Goal: Task Accomplishment & Management: Manage account settings

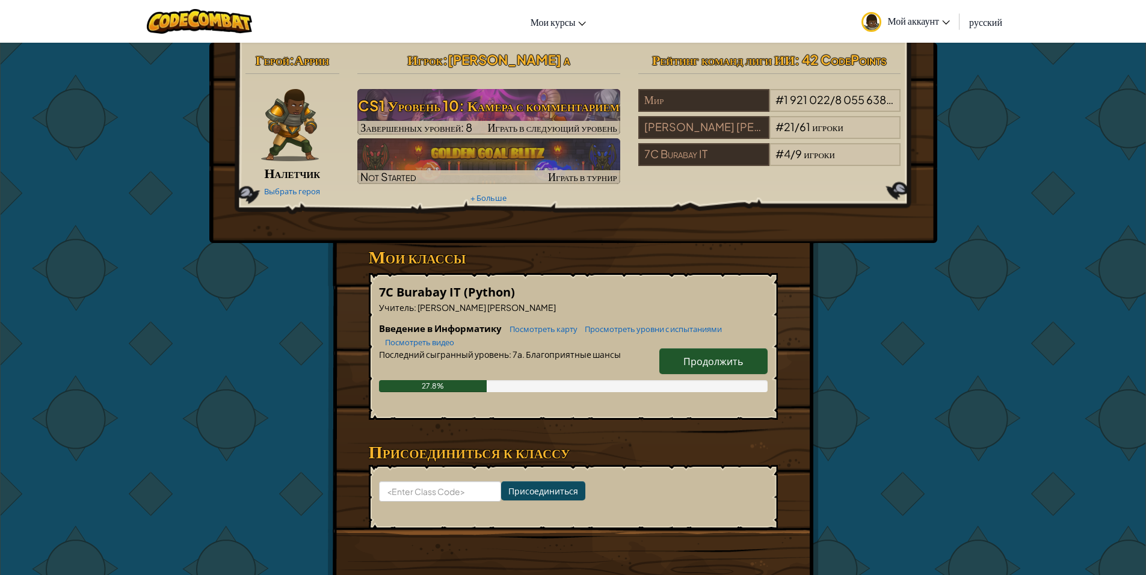
click at [689, 364] on span "Продолжить" at bounding box center [713, 361] width 60 height 13
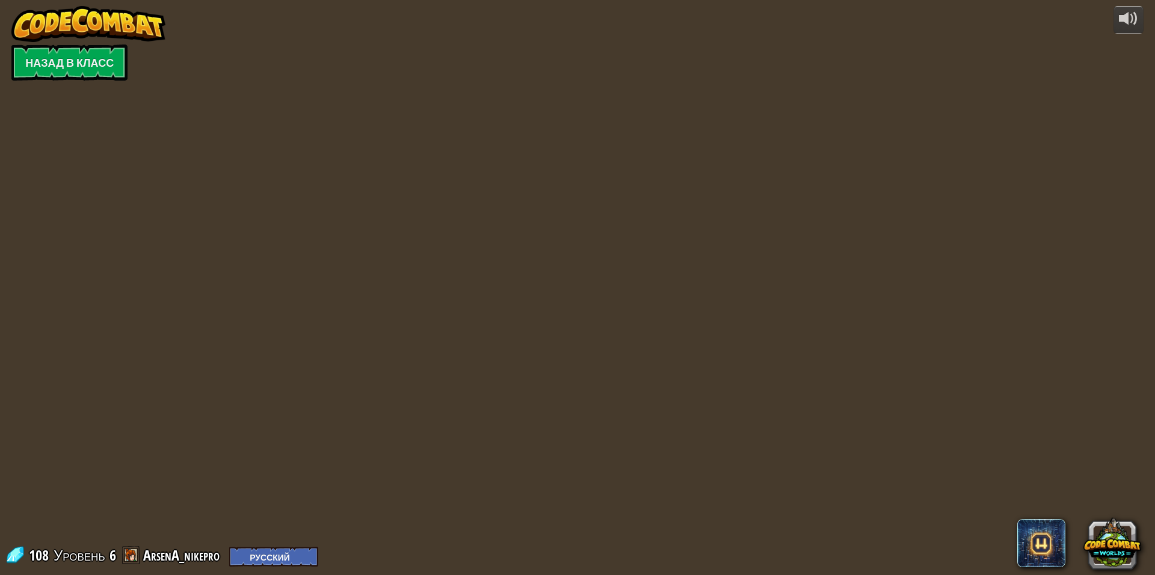
select select "ru"
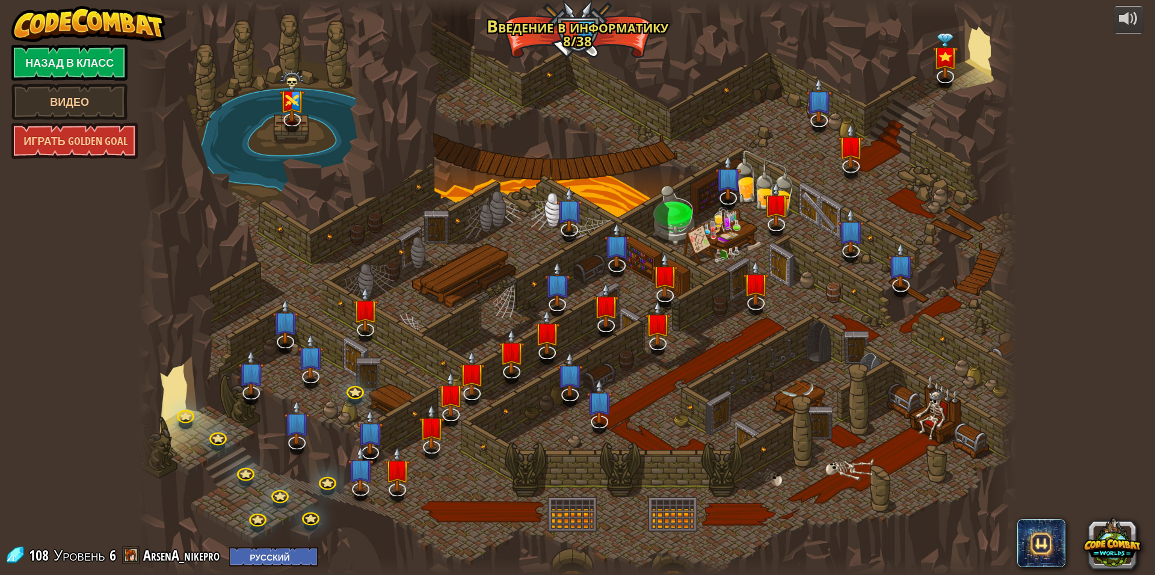
select select "ru"
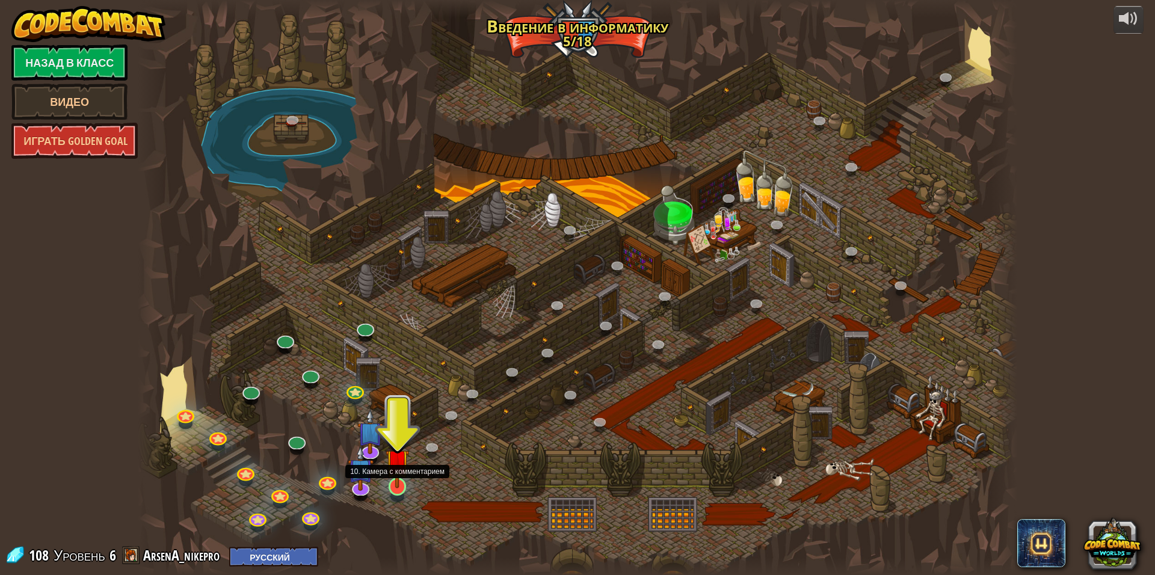
click at [392, 486] on img at bounding box center [398, 461] width 24 height 55
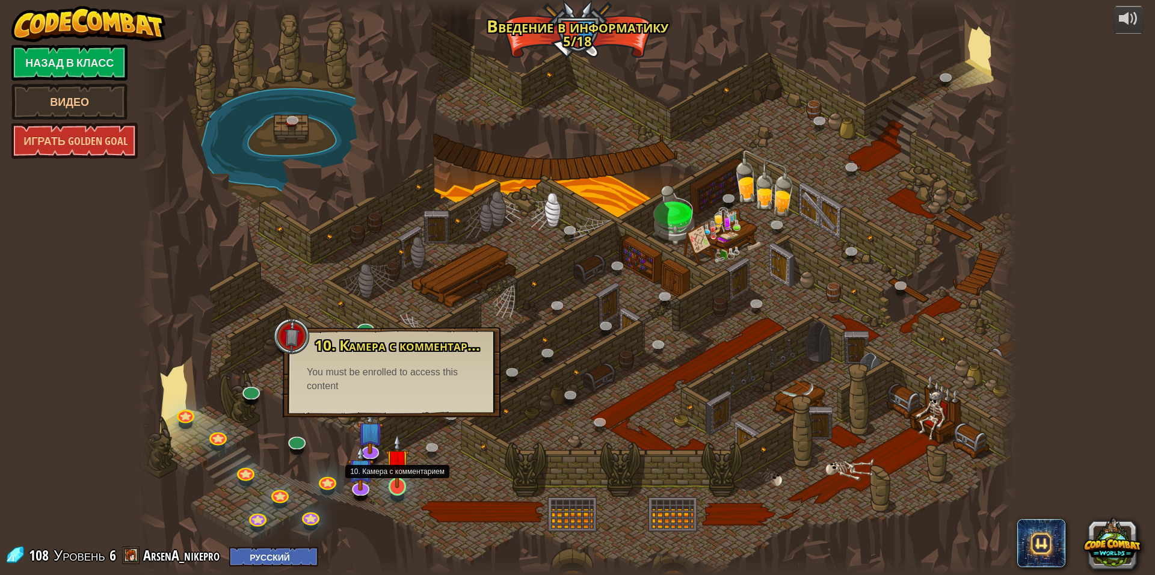
click at [402, 481] on img at bounding box center [398, 461] width 24 height 55
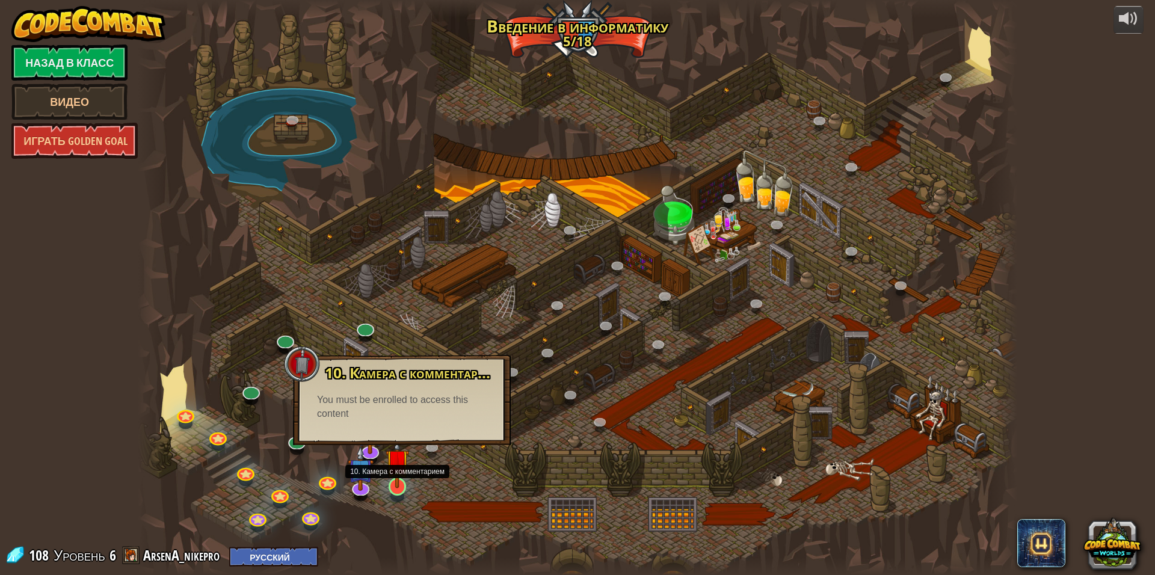
click at [395, 475] on img at bounding box center [398, 461] width 24 height 55
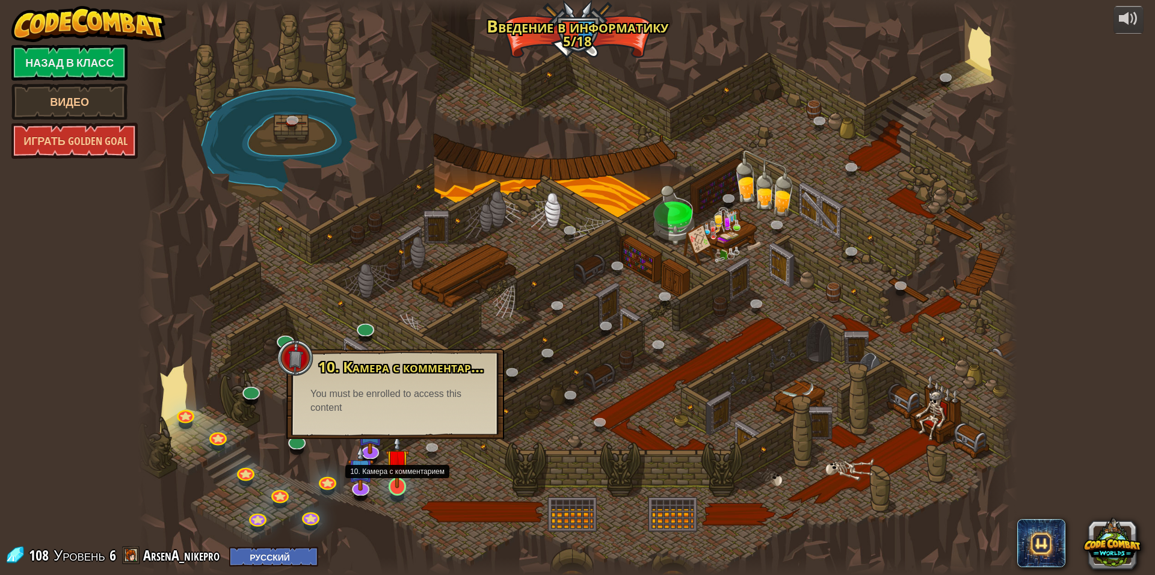
click at [398, 479] on img at bounding box center [398, 461] width 24 height 55
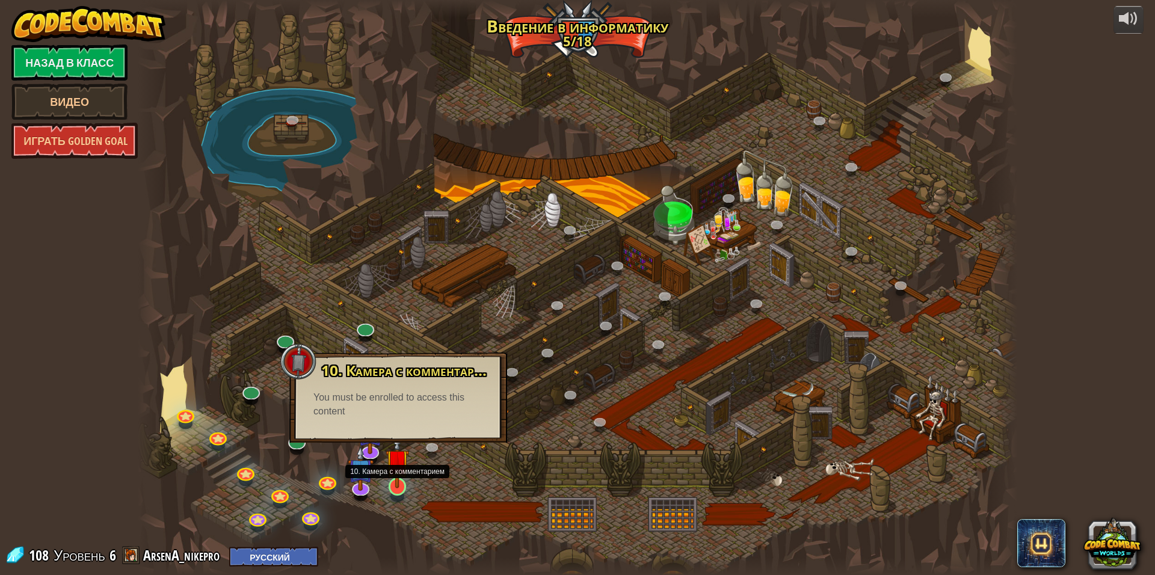
click at [398, 486] on img at bounding box center [398, 461] width 24 height 55
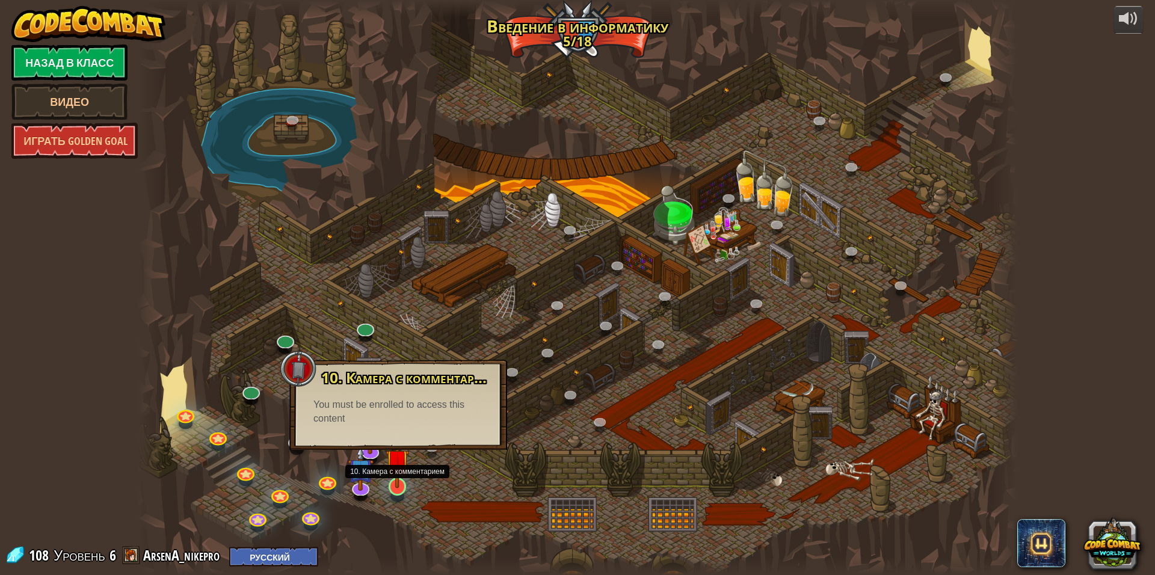
click at [398, 486] on img at bounding box center [398, 461] width 24 height 55
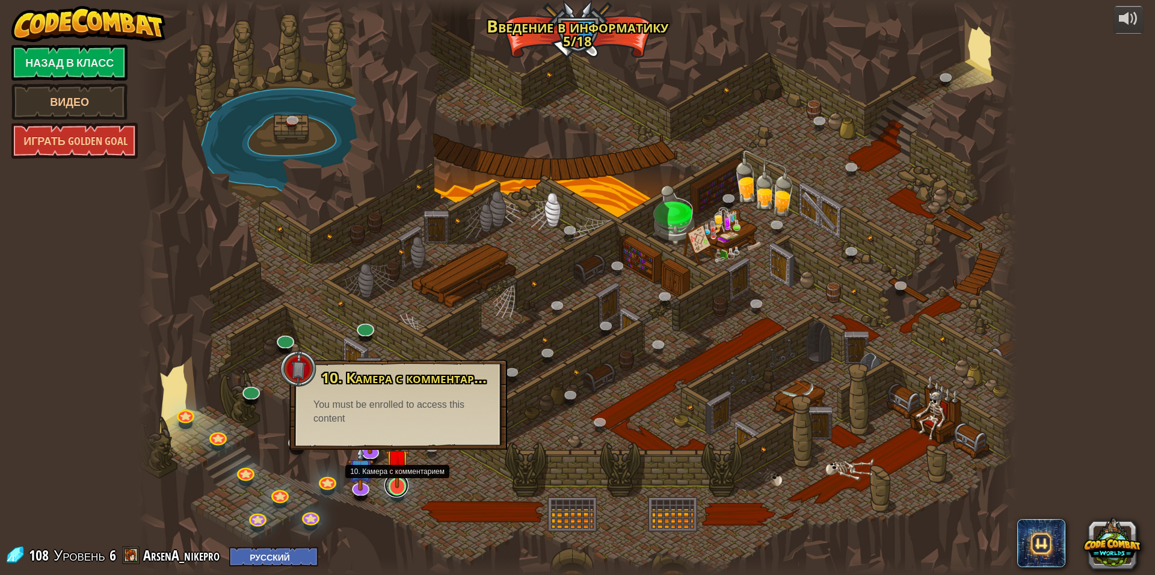
click at [398, 488] on link at bounding box center [396, 485] width 24 height 24
click at [398, 490] on link at bounding box center [396, 485] width 24 height 24
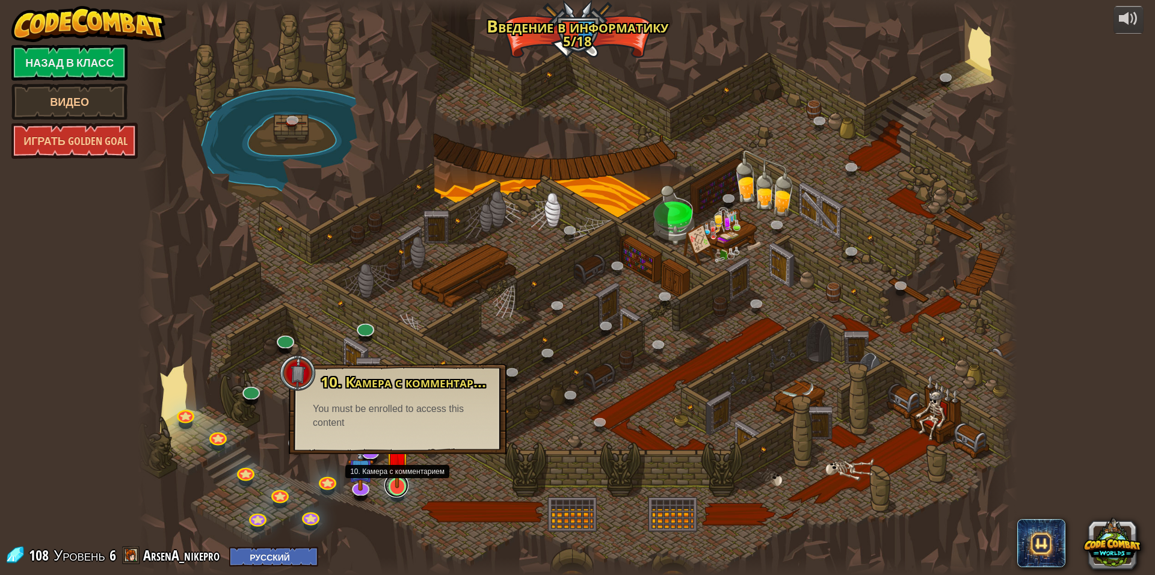
click at [398, 494] on link at bounding box center [396, 485] width 24 height 24
click at [397, 499] on div at bounding box center [397, 496] width 14 height 11
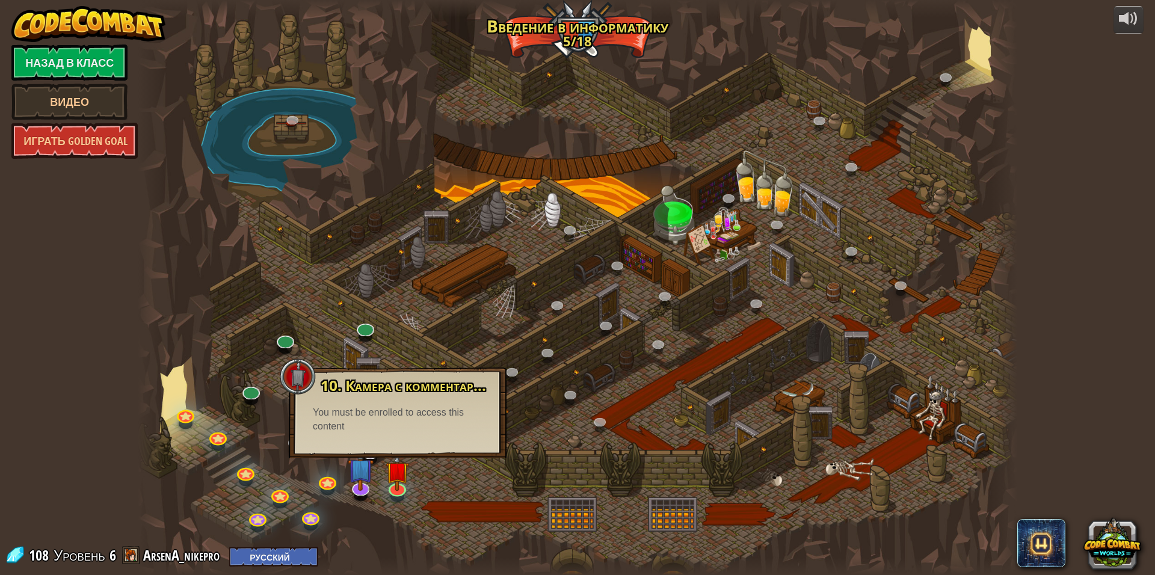
click at [397, 503] on div at bounding box center [578, 287] width 880 height 575
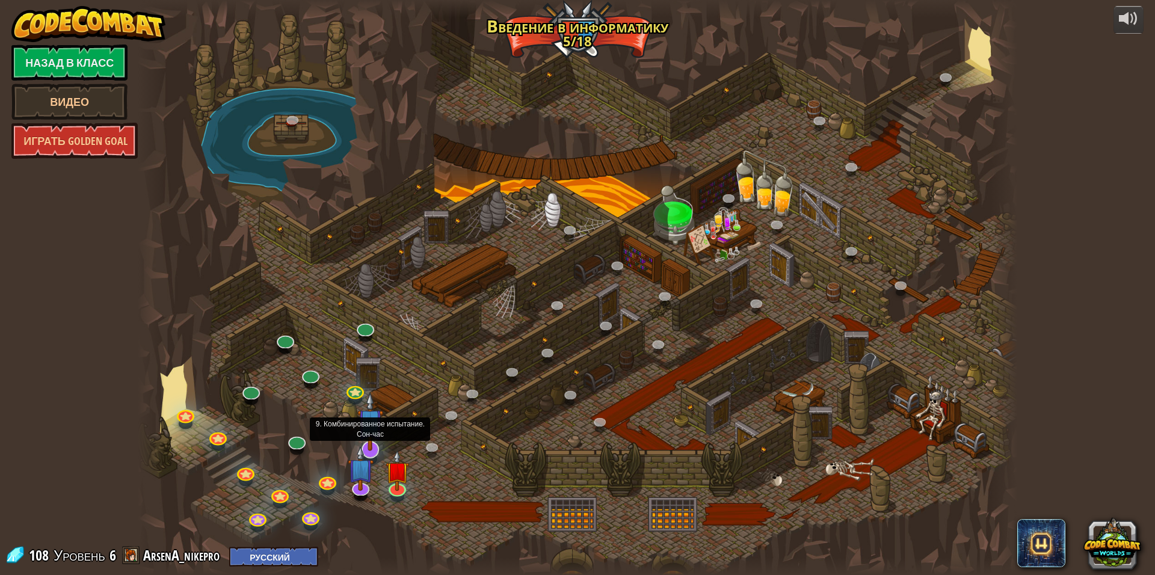
click at [374, 445] on img at bounding box center [370, 422] width 26 height 60
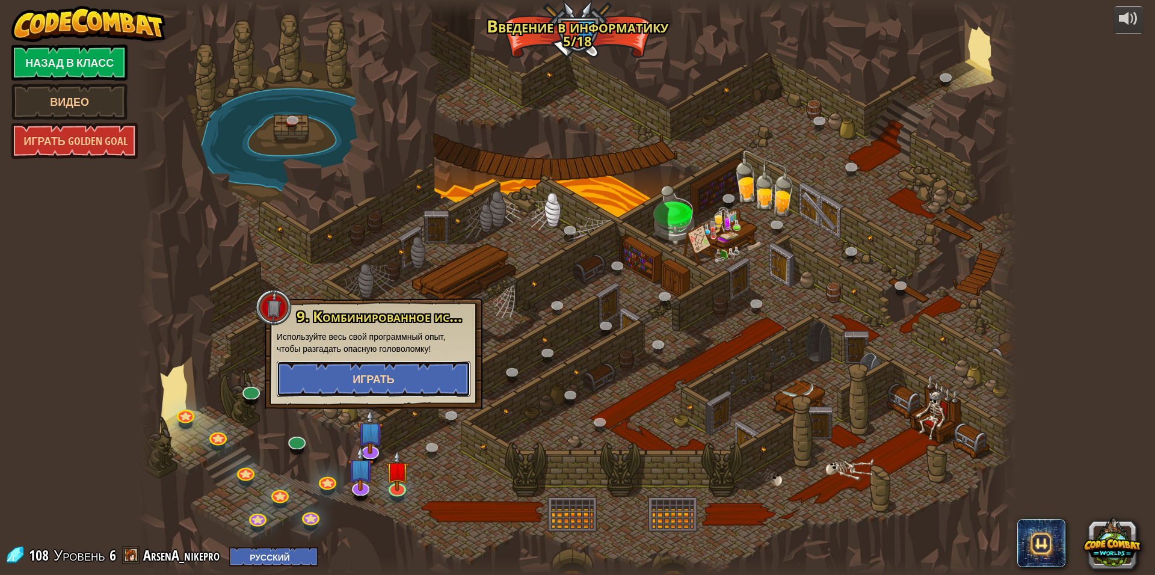
click at [387, 371] on button "Играть" at bounding box center [374, 379] width 194 height 36
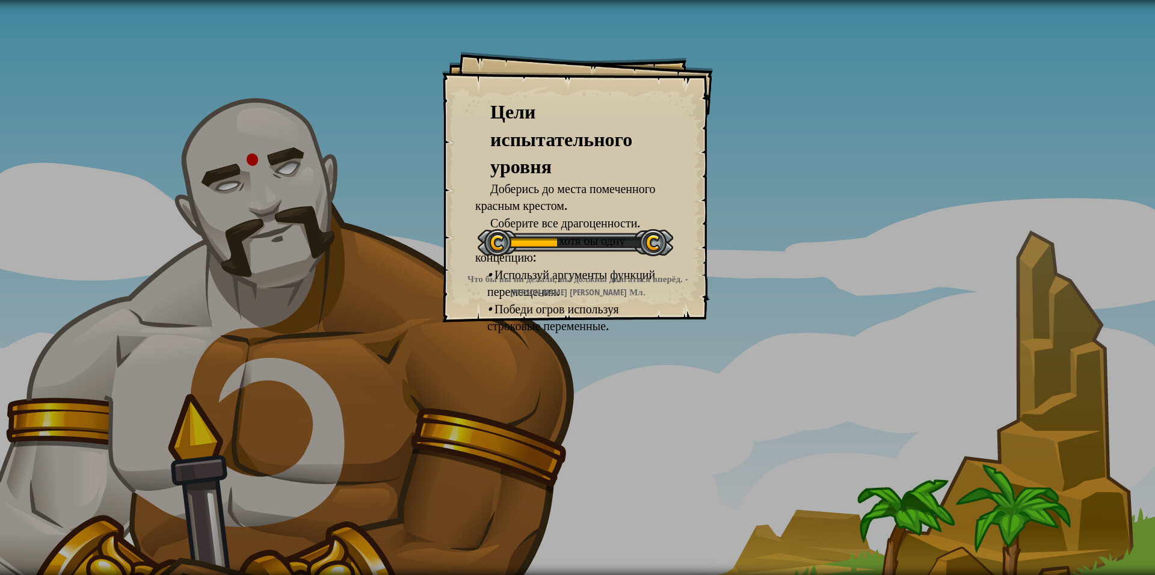
drag, startPoint x: 436, startPoint y: 464, endPoint x: 768, endPoint y: 337, distance: 356.0
click at [675, 425] on div "Цели испытательного уровня Доберись до места помеченного красным крестом. Собер…" at bounding box center [577, 287] width 1155 height 575
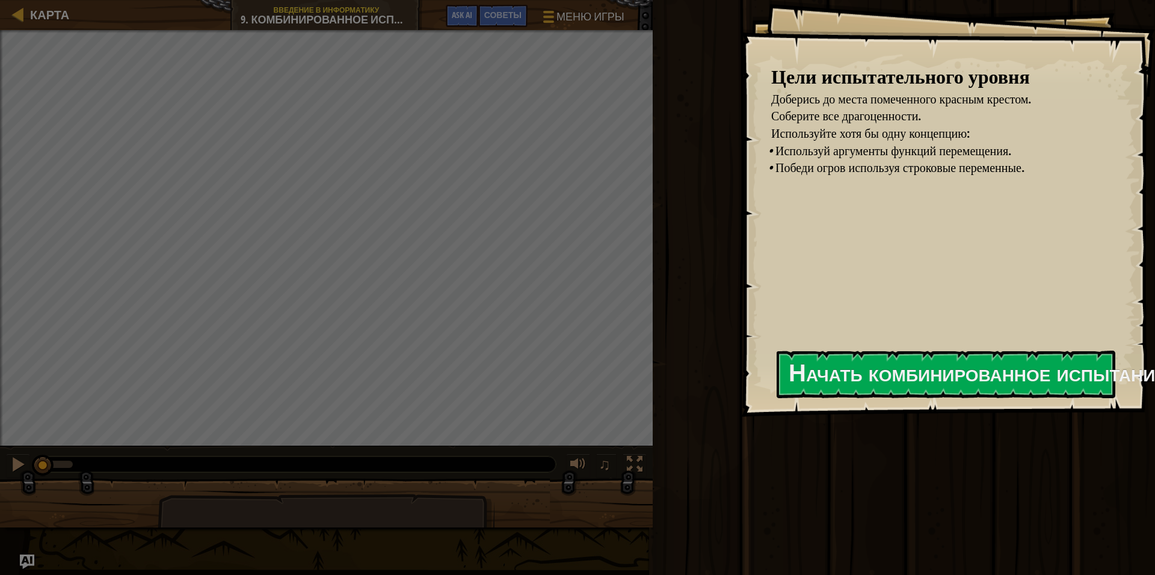
click at [908, 330] on div "Цели испытательного уровня Доберись до места помеченного красным крестом. Собер…" at bounding box center [948, 208] width 414 height 417
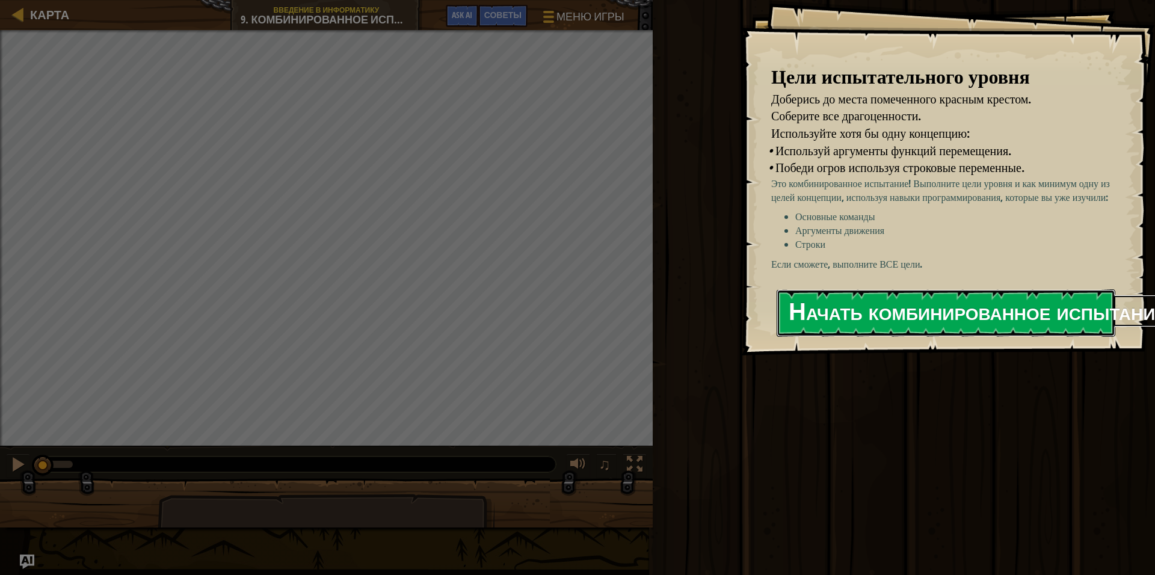
click at [905, 337] on button "Начать комбинированное испытание" at bounding box center [946, 313] width 339 height 48
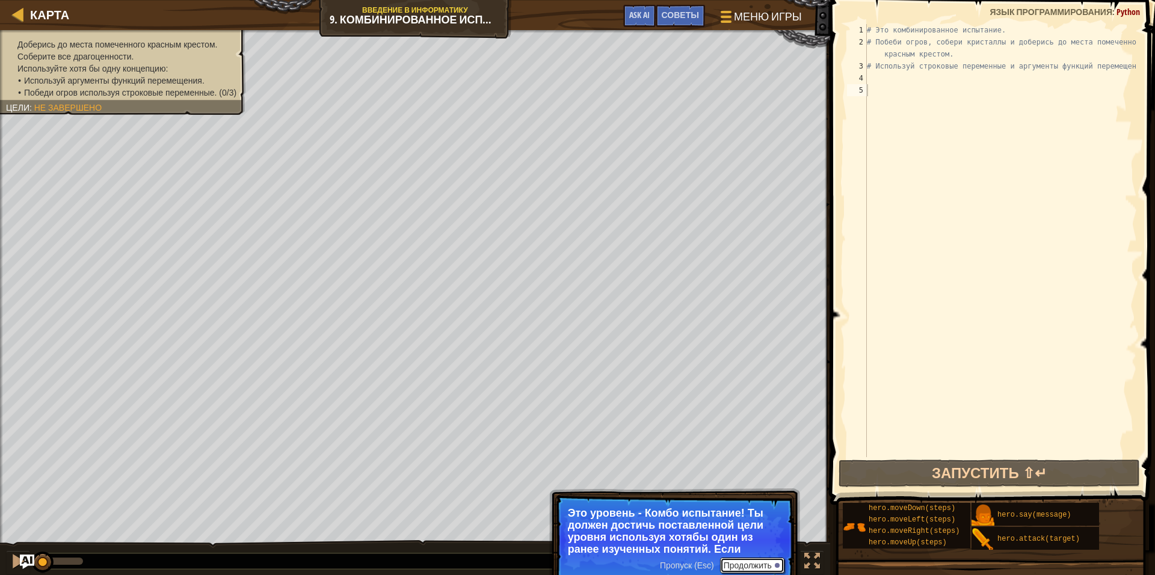
click at [743, 570] on button "Продолжить" at bounding box center [752, 566] width 64 height 16
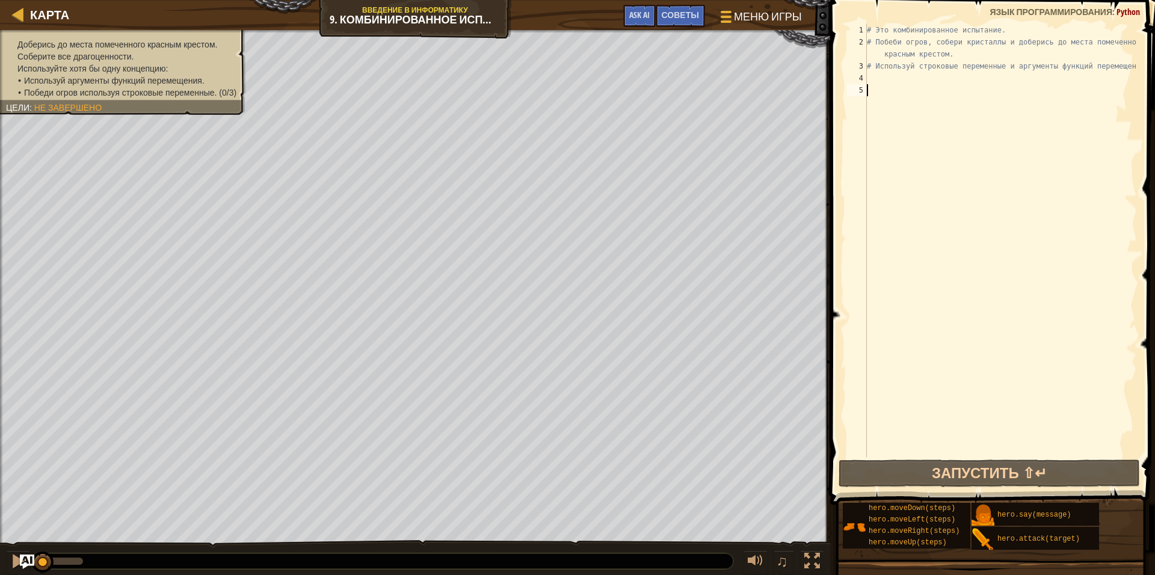
click at [884, 79] on div "# Это комбинированное испытание. # Побеби огров, собери кристаллы и доберись до…" at bounding box center [1000, 252] width 272 height 457
click at [1005, 250] on div "# Это комбинированное испытание. # Побеби огров, собери кристаллы и доберись до…" at bounding box center [1000, 252] width 272 height 457
click at [886, 91] on div "# Это комбинированное испытание. # Побеби огров, собери кристаллы и доберись до…" at bounding box center [1000, 252] width 272 height 457
click at [870, 65] on div "# Это комбинированное испытание. # Побеби огров, собери кристаллы и доберись до…" at bounding box center [1000, 252] width 272 height 457
type textarea "# Используй строковые переменные и аргументы функций перемещения."
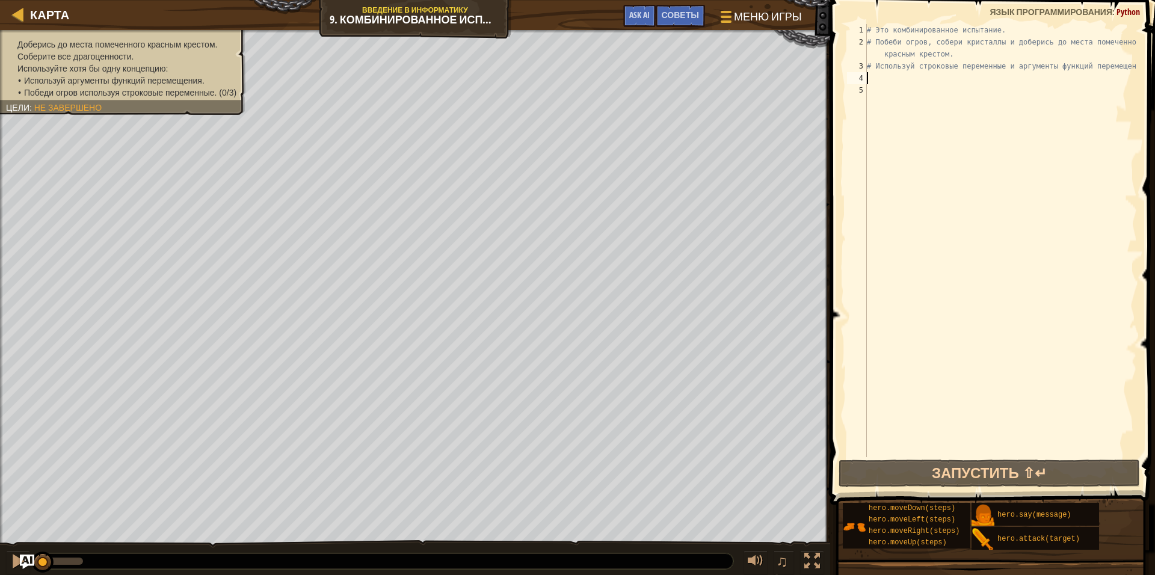
click at [873, 76] on div "# Это комбинированное испытание. # Побеби огров, собери кристаллы и доберись до…" at bounding box center [1000, 252] width 272 height 457
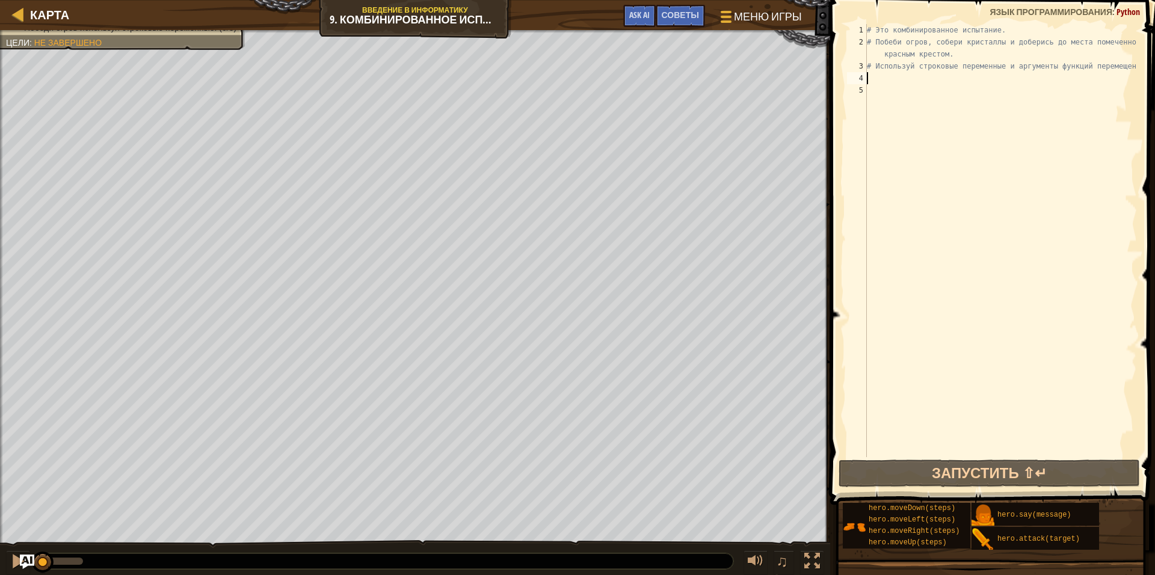
select select "ru"
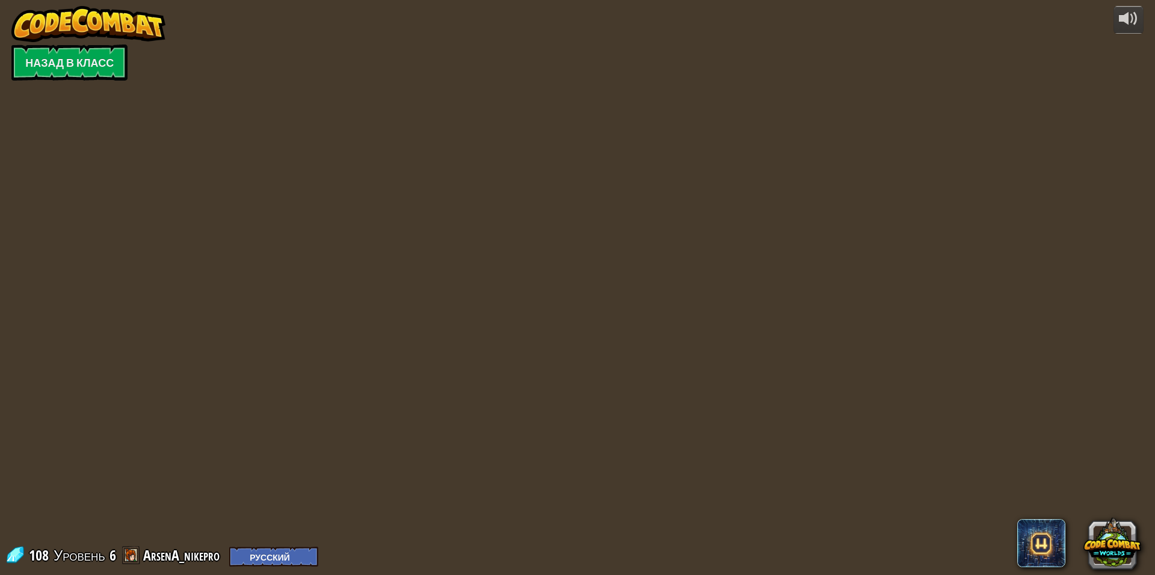
select select "ru"
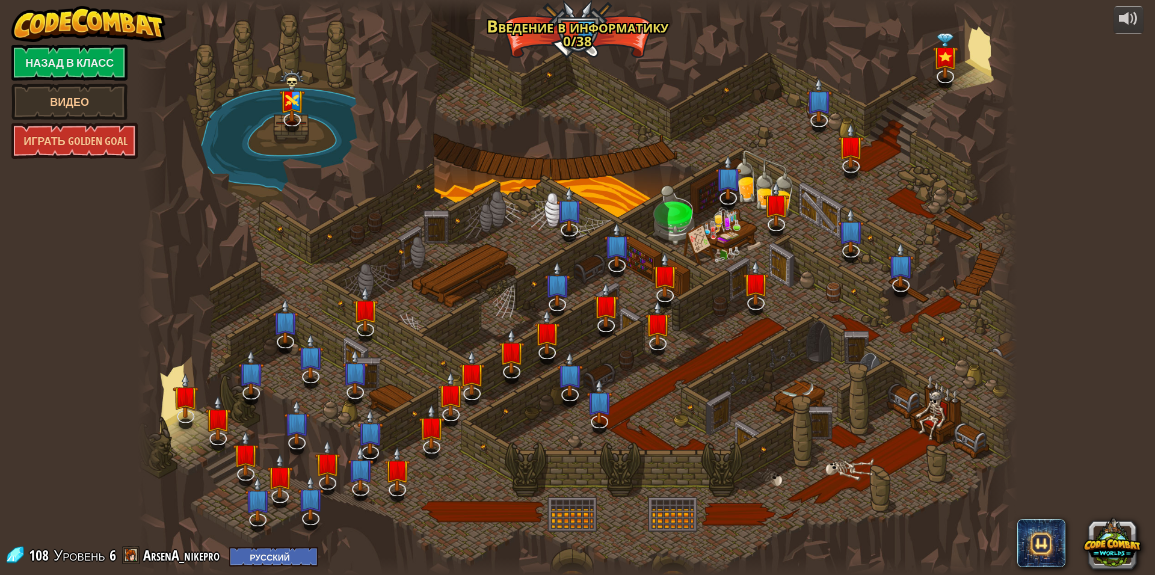
select select "ru"
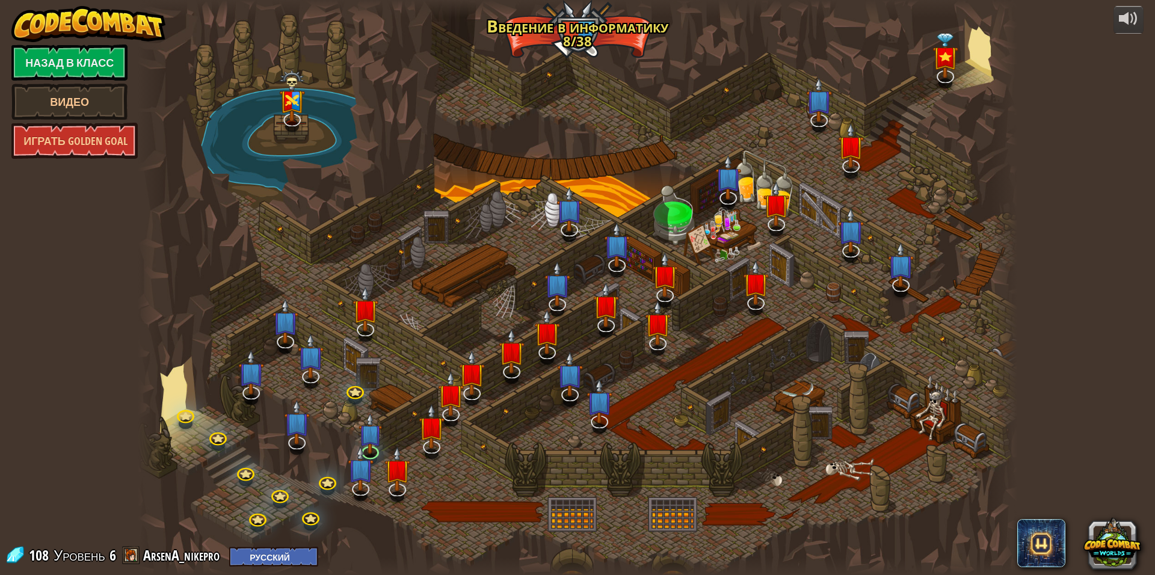
select select "ru"
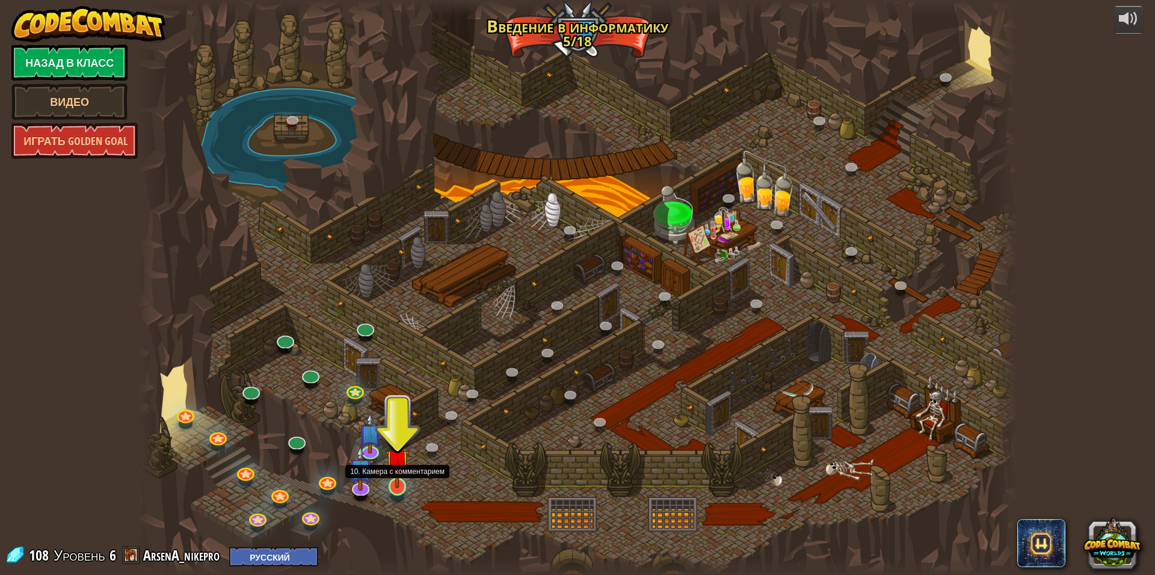
click at [388, 478] on img at bounding box center [398, 461] width 24 height 55
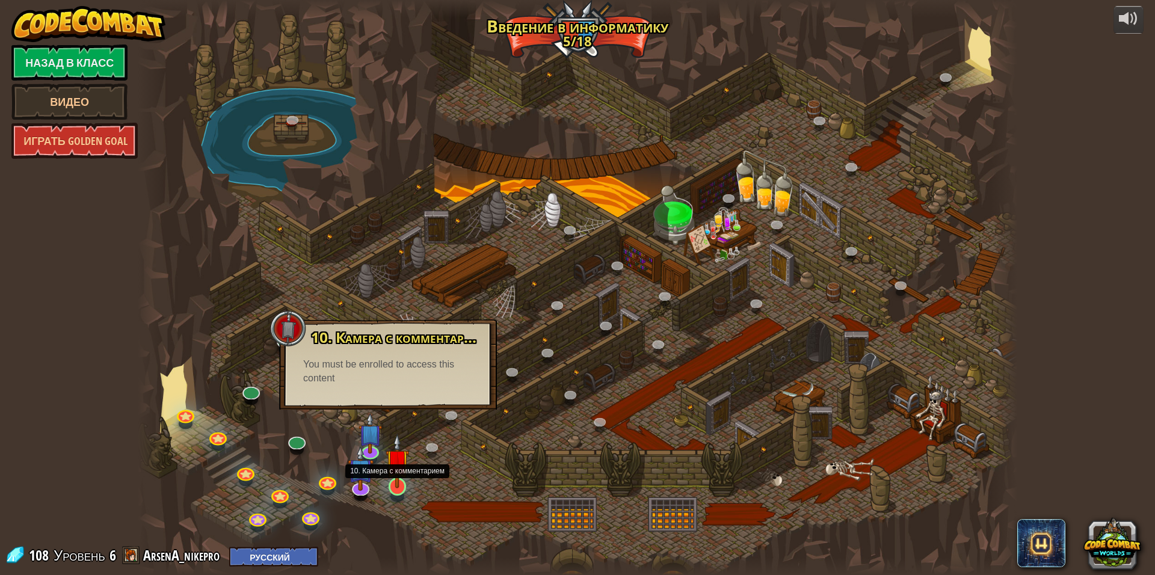
click at [401, 476] on img at bounding box center [398, 461] width 24 height 55
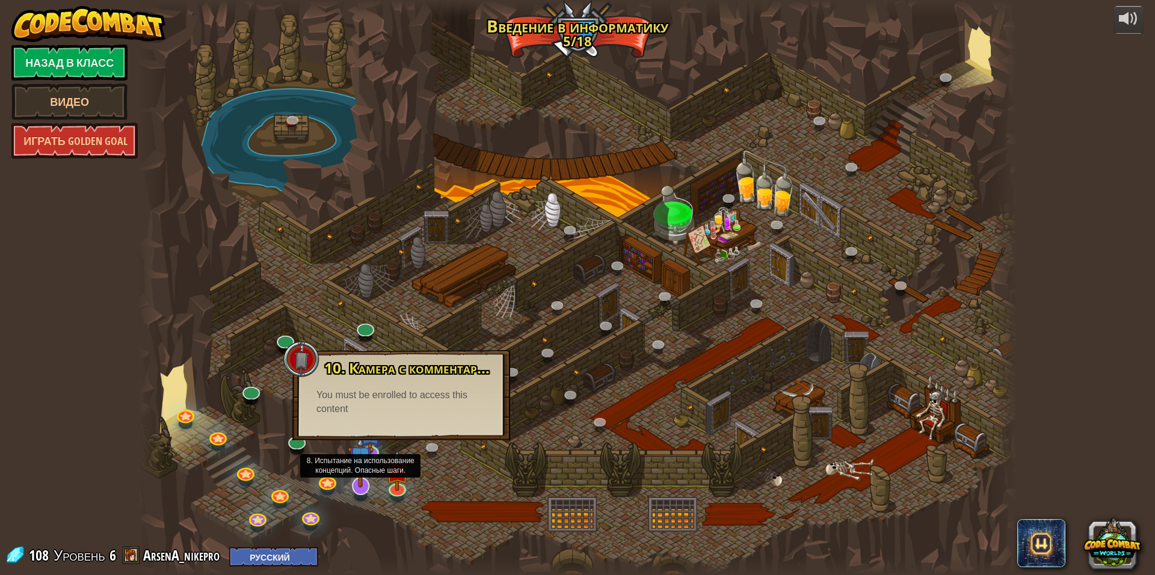
click at [371, 478] on img at bounding box center [361, 459] width 26 height 60
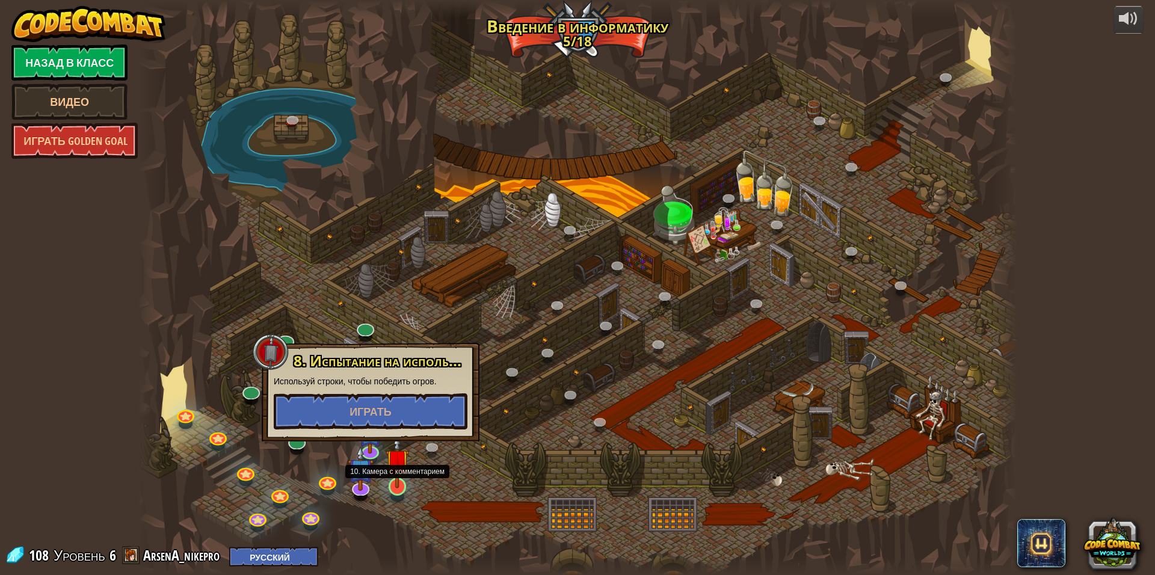
click at [392, 483] on img at bounding box center [398, 461] width 24 height 55
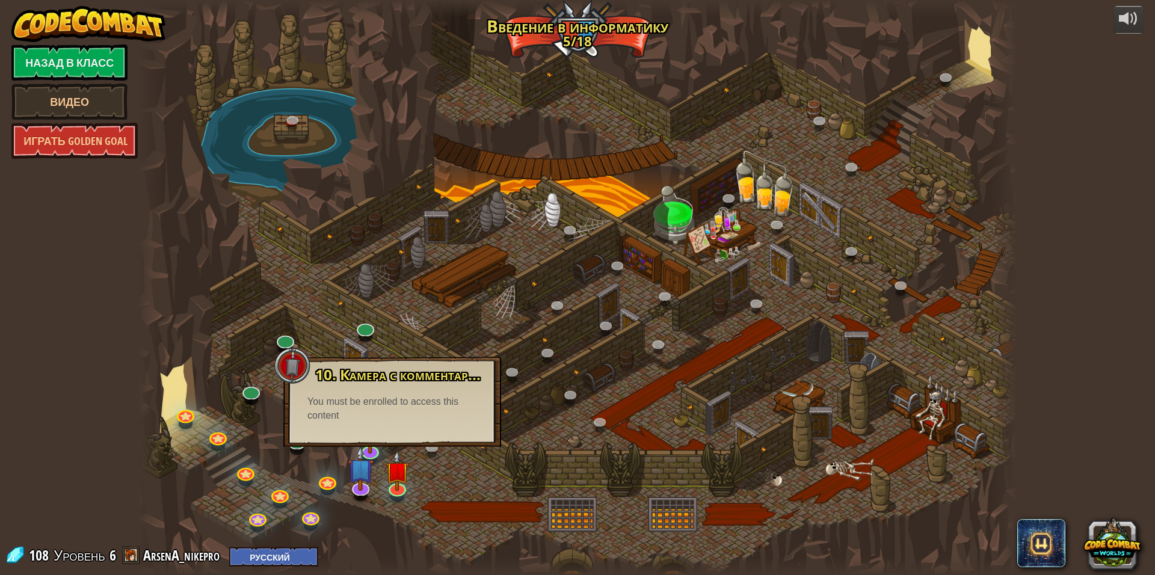
click at [383, 422] on div "You must be enrolled to access this content" at bounding box center [392, 409] width 170 height 28
click at [363, 478] on img at bounding box center [361, 459] width 26 height 60
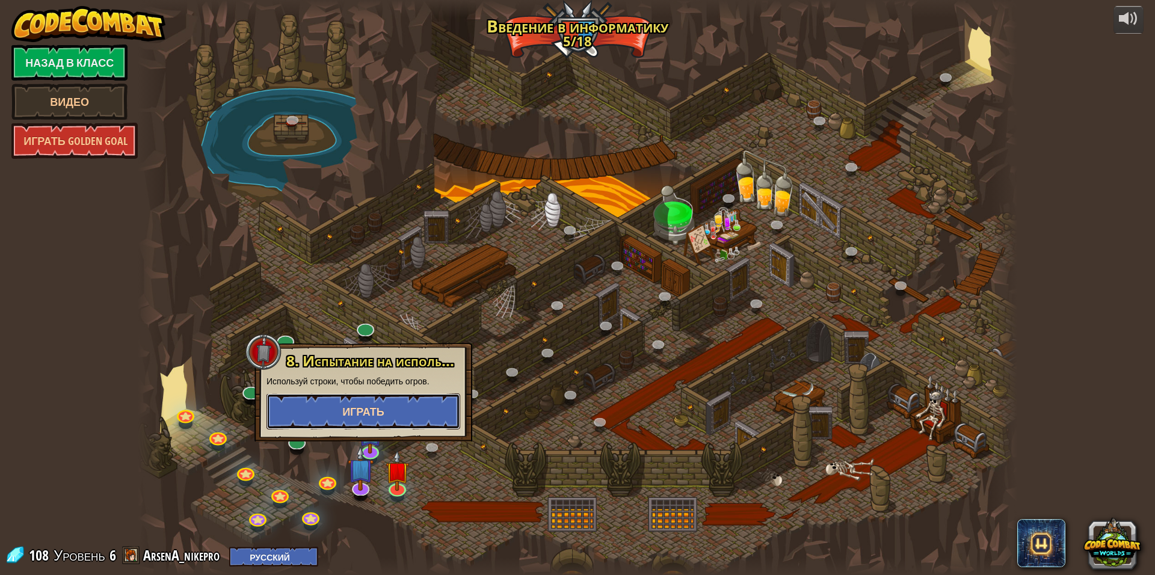
click at [365, 411] on span "Играть" at bounding box center [363, 411] width 42 height 15
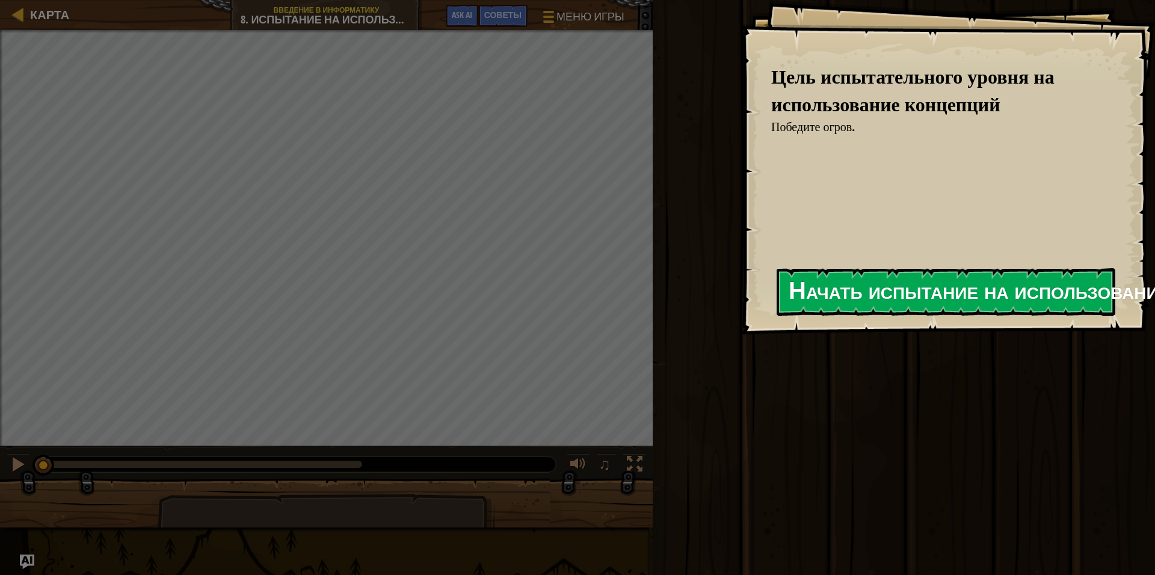
click at [840, 281] on button "Начать испытание на использование концепций" at bounding box center [946, 292] width 339 height 48
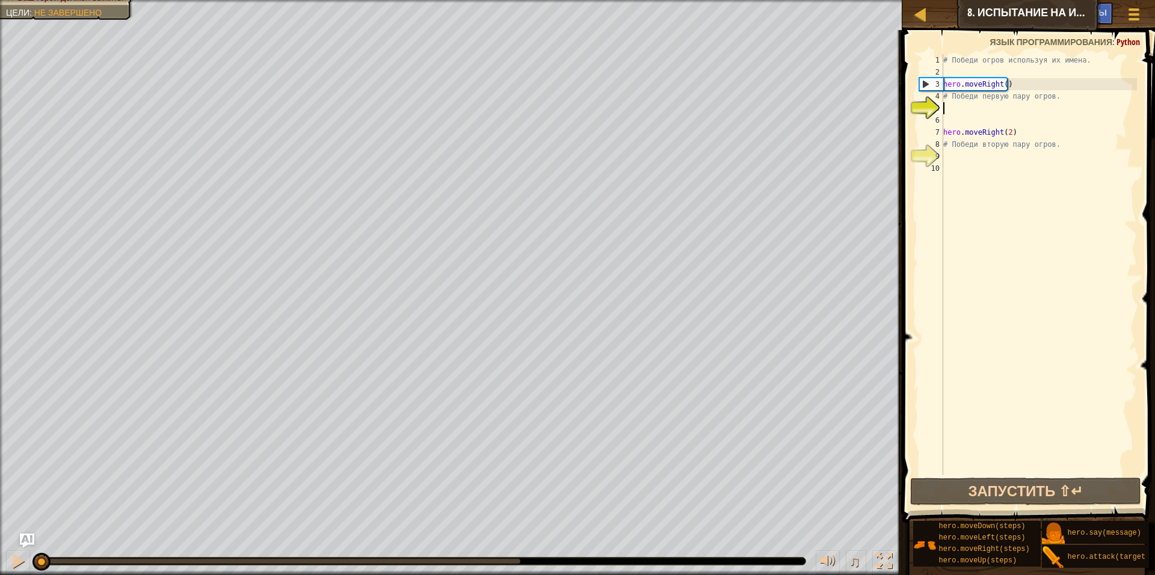
select select "ru"
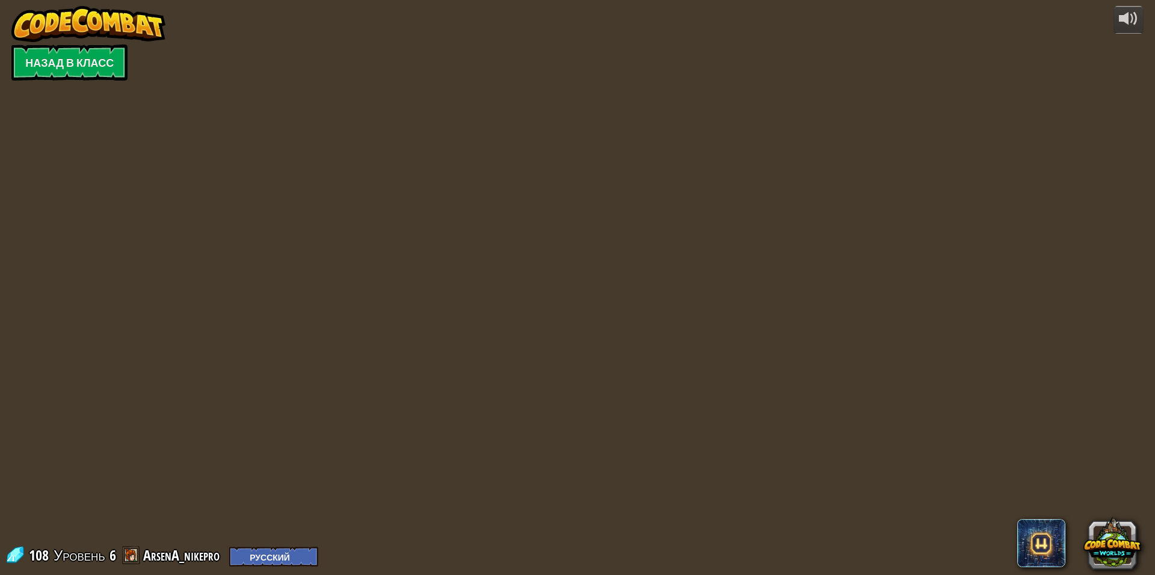
select select "ru"
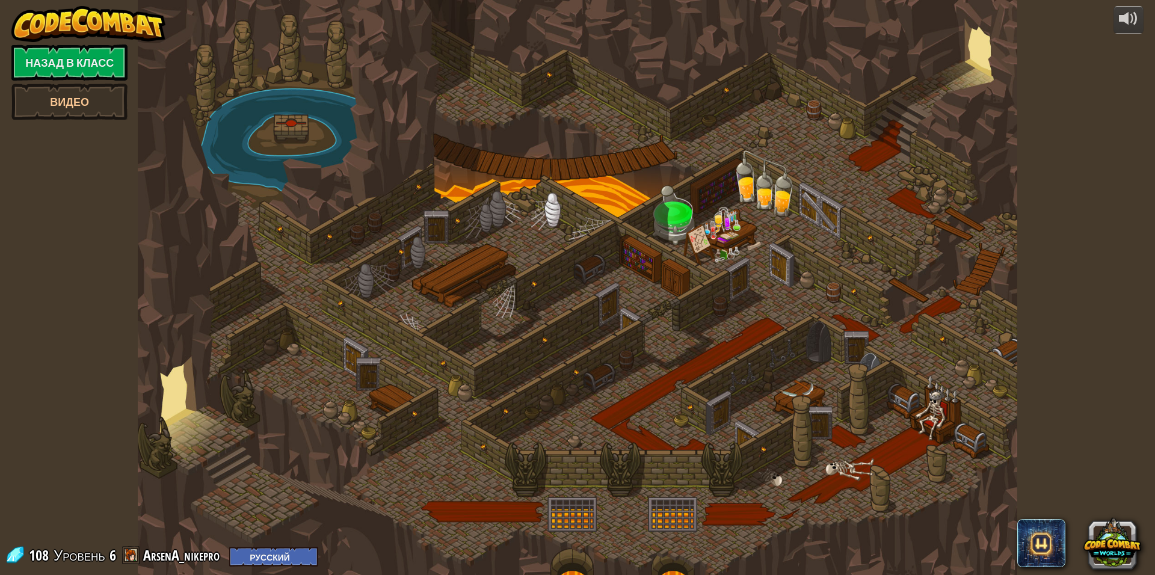
select select "ru"
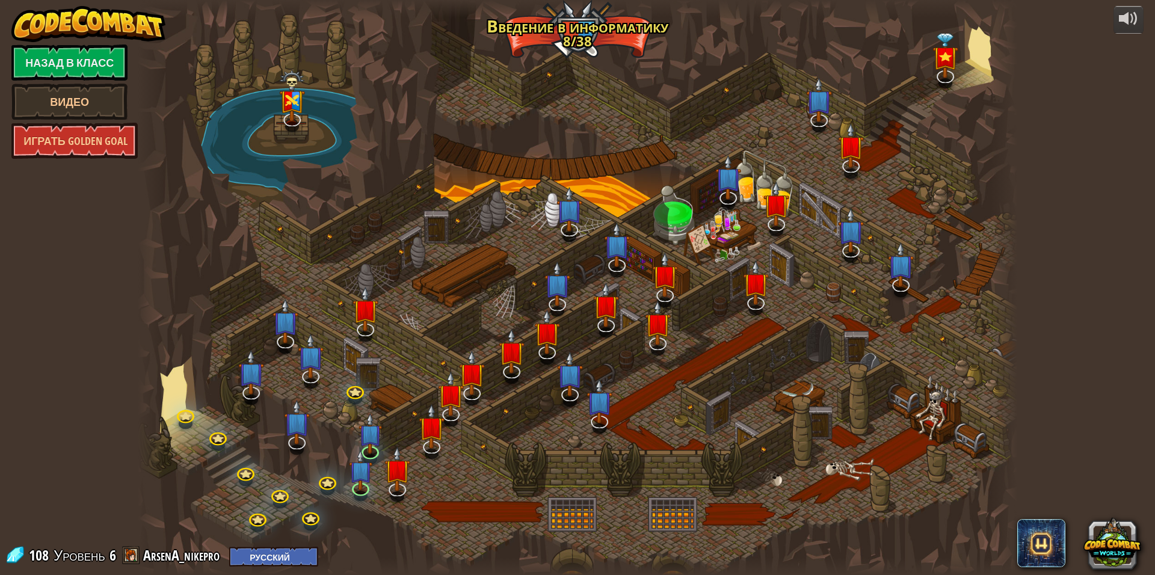
select select "ru"
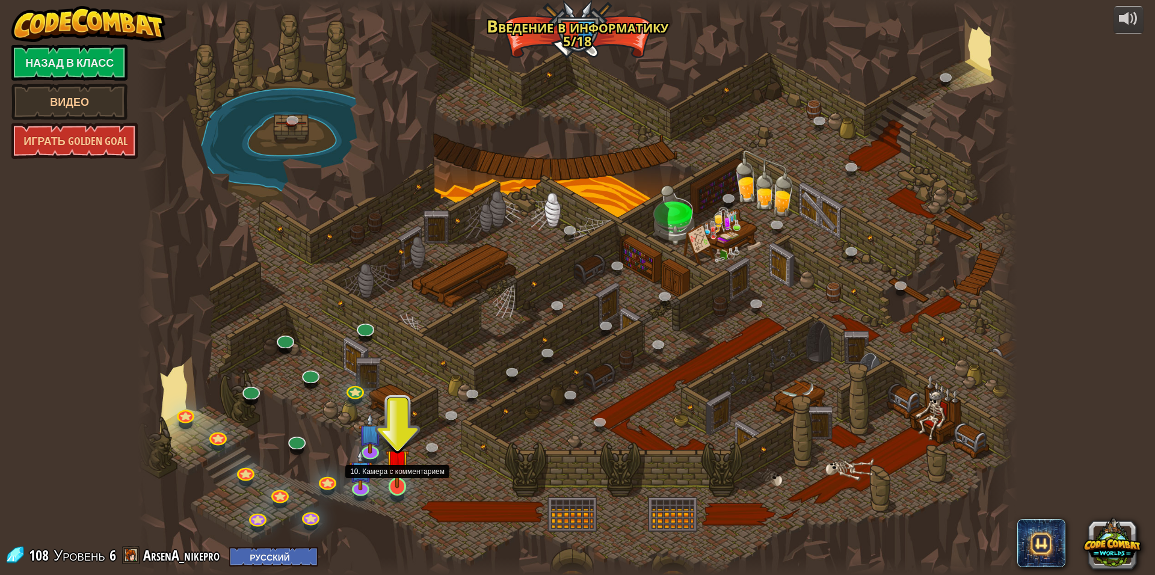
click at [397, 486] on img at bounding box center [398, 461] width 24 height 55
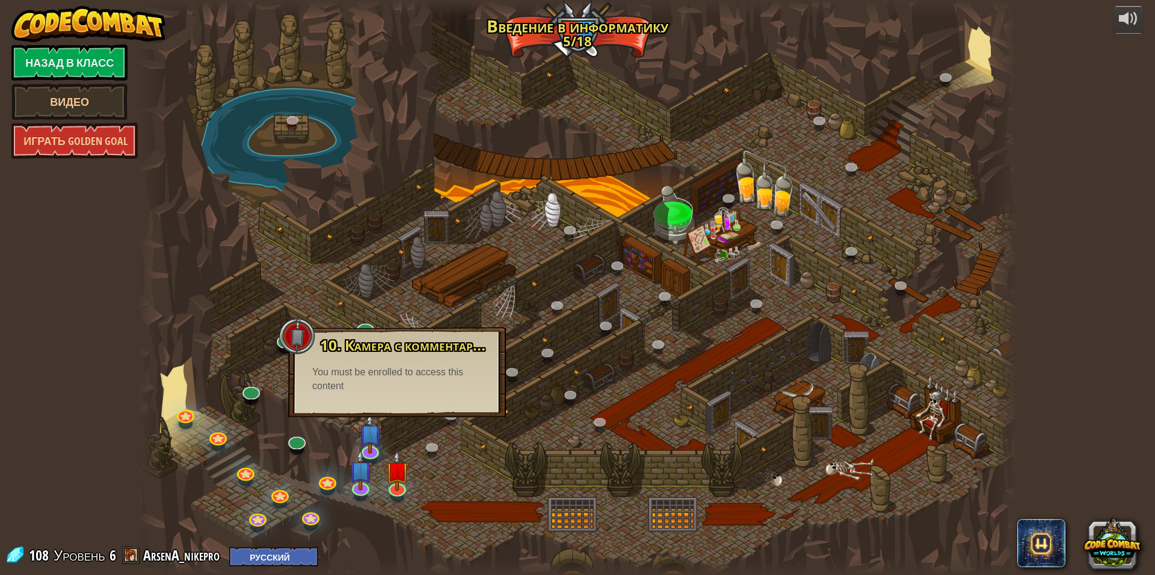
click at [395, 423] on div at bounding box center [578, 287] width 880 height 575
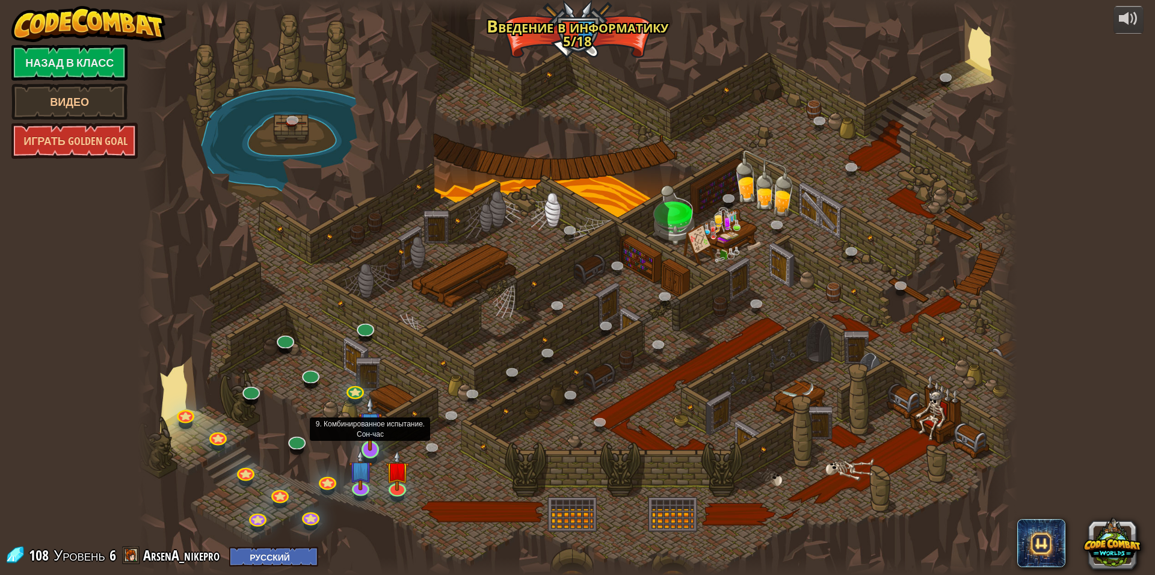
click at [381, 447] on img at bounding box center [371, 423] width 24 height 55
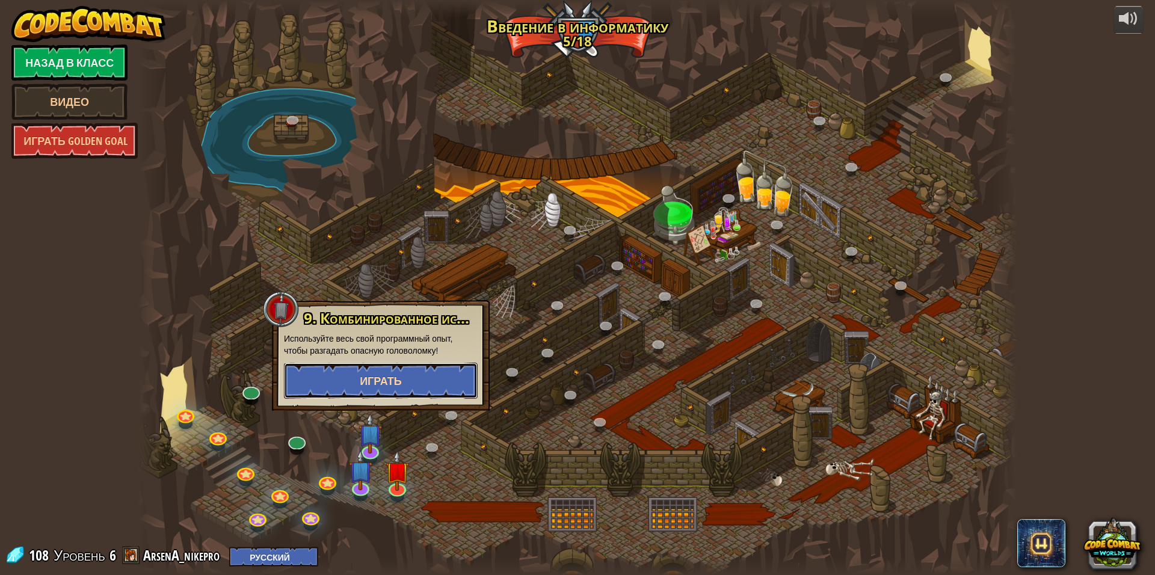
click at [382, 389] on button "Играть" at bounding box center [381, 381] width 194 height 36
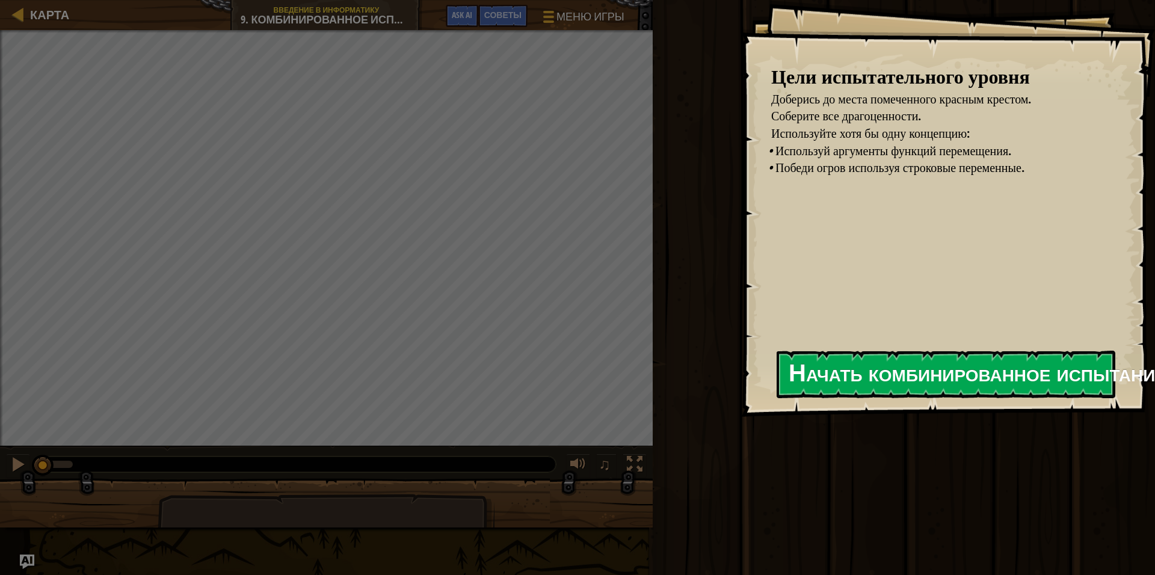
click at [885, 384] on button "Начать комбинированное испытание" at bounding box center [946, 375] width 339 height 48
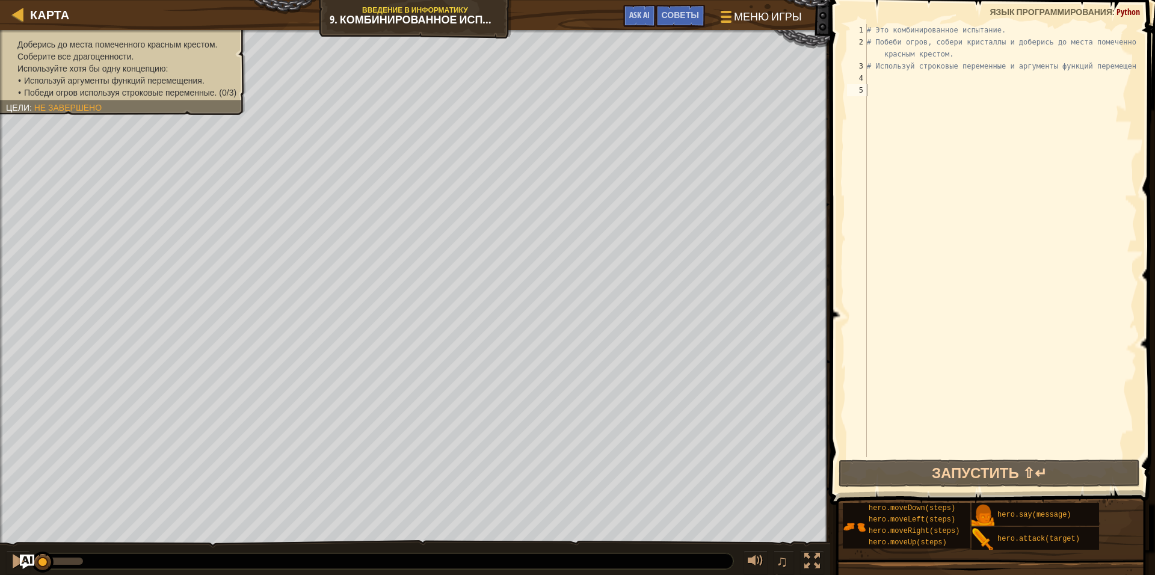
click at [882, 81] on div "# Это комбинированное испытание. # Побеби огров, собери кристаллы и доберись до…" at bounding box center [1000, 252] width 272 height 457
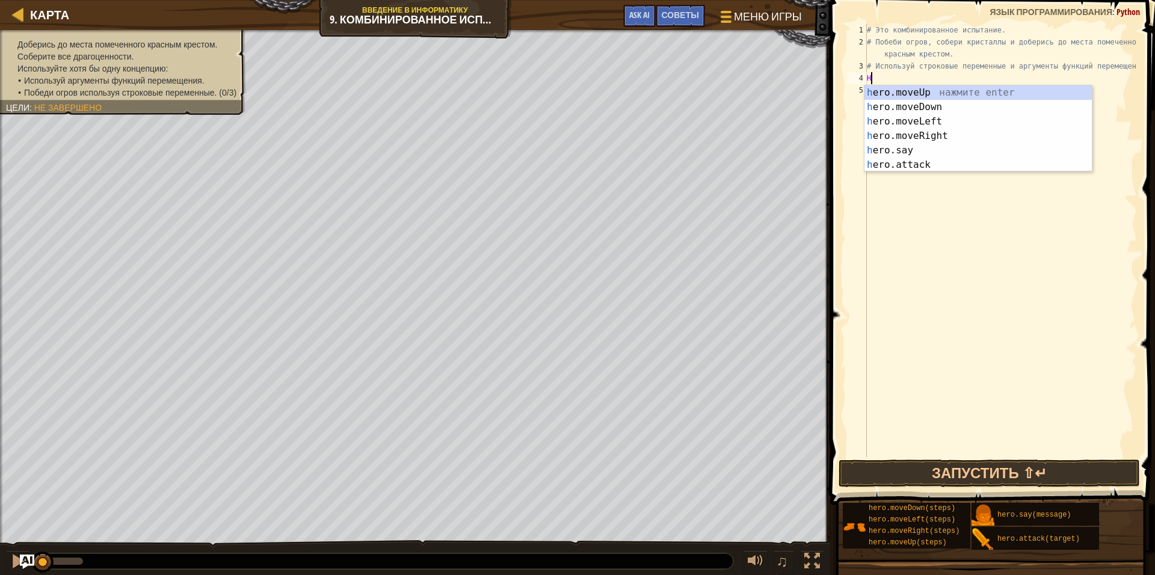
scroll to position [5, 0]
type textarea "HERO"
click at [917, 119] on div "hero .moveUp нажмите enter hero .moveDown нажмите enter hero .moveLeft нажмите …" at bounding box center [977, 142] width 227 height 115
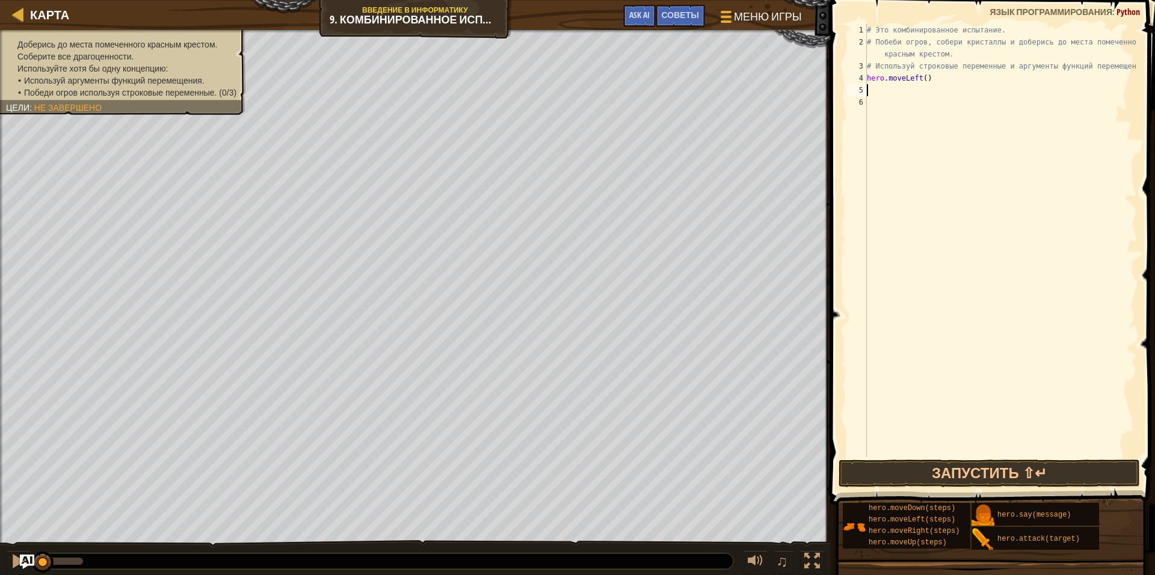
scroll to position [5, 0]
click at [992, 473] on button "Запустить ⇧↵" at bounding box center [989, 474] width 301 height 28
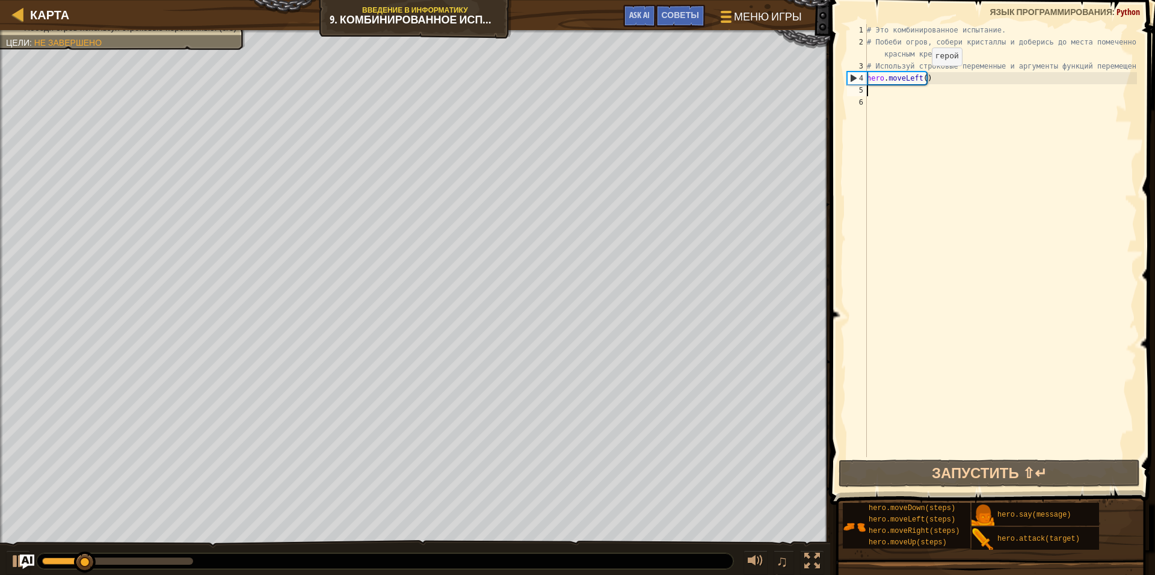
click at [922, 78] on div "# Это комбинированное испытание. # Побеби огров, собери кристаллы и доберись до…" at bounding box center [1000, 252] width 272 height 457
click at [925, 78] on div "# Это комбинированное испытание. # Побеби огров, собери кристаллы и доберись до…" at bounding box center [1000, 252] width 272 height 457
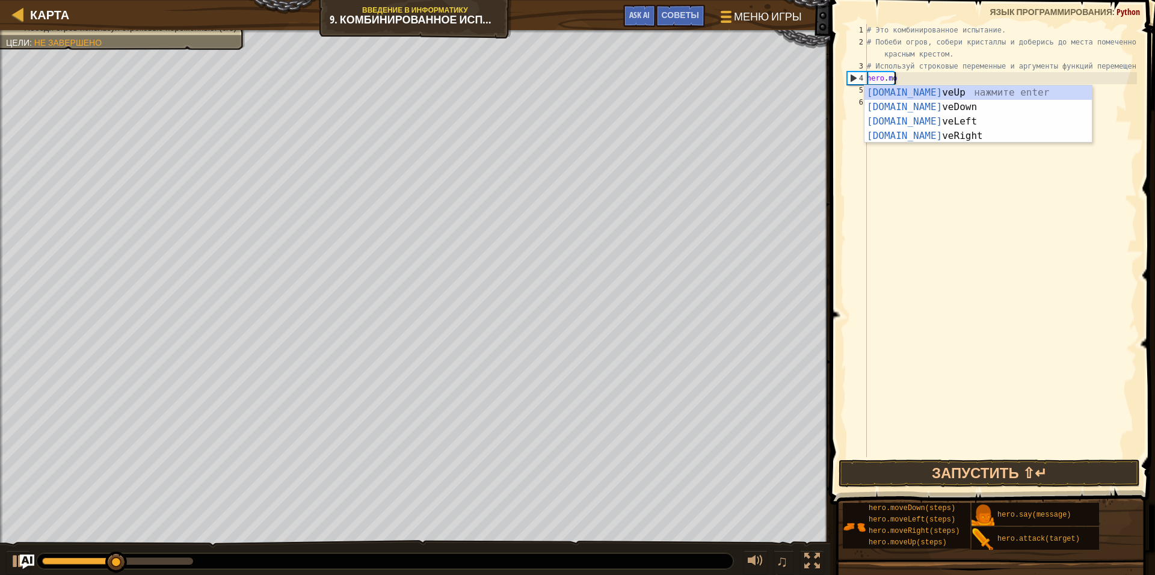
type textarea "her"
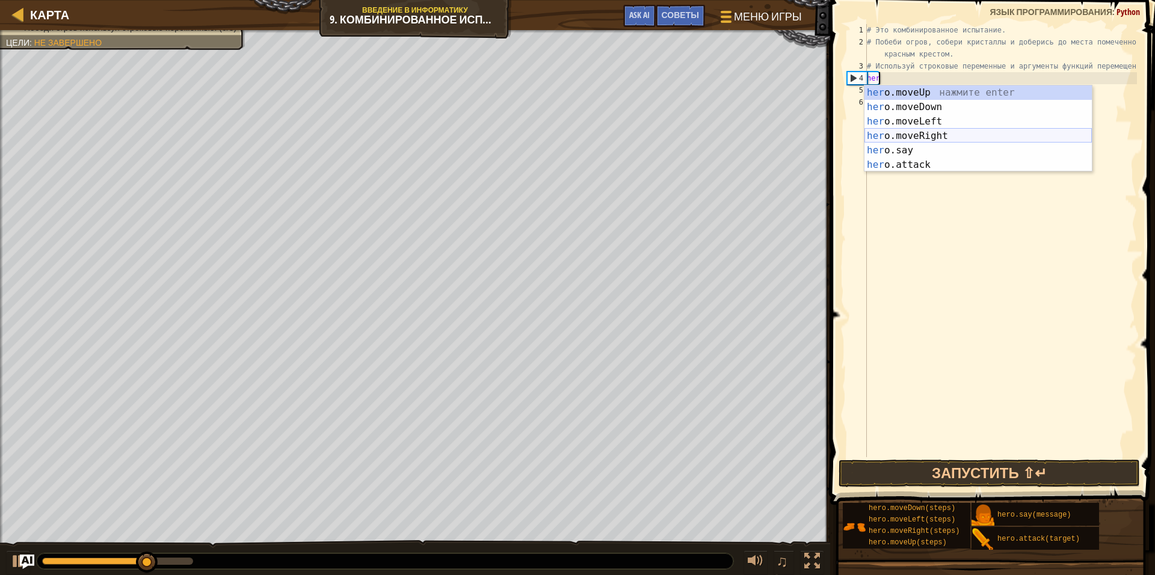
click at [926, 137] on div "her o.moveUp нажмите enter her o.moveDown нажмите enter her o.moveLeft нажмите …" at bounding box center [977, 142] width 227 height 115
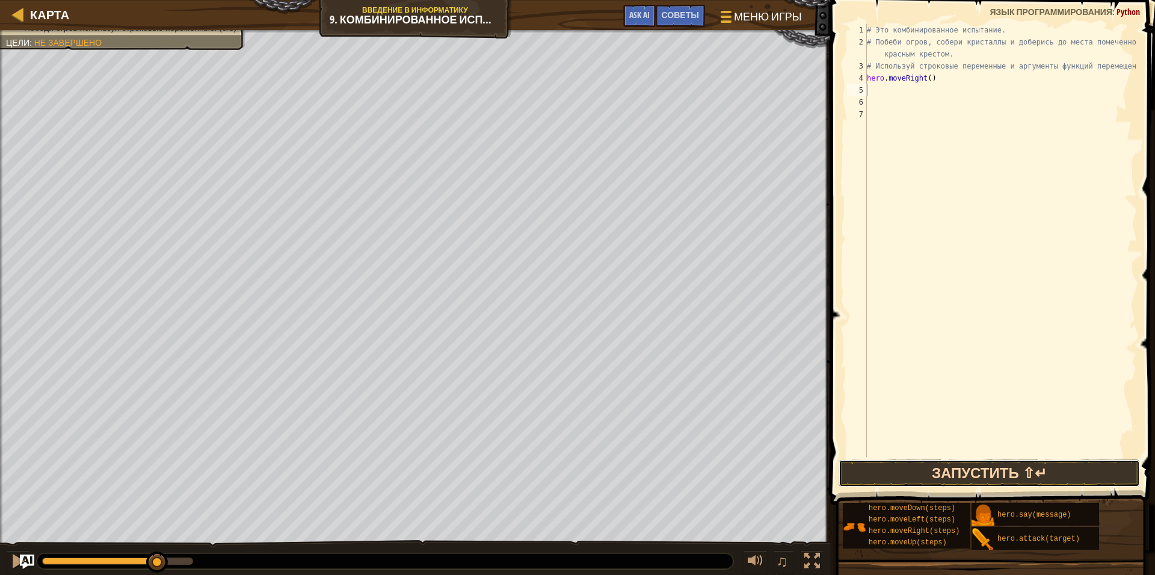
click at [1005, 475] on button "Запустить ⇧↵" at bounding box center [989, 474] width 301 height 28
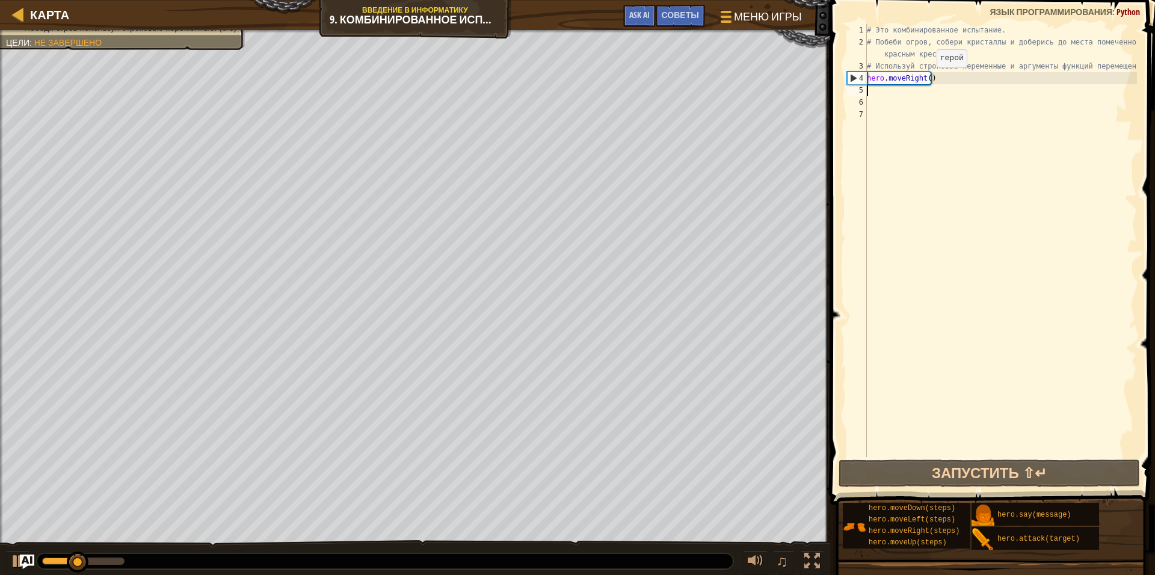
click at [926, 79] on div "# Это комбинированное испытание. # Побеби огров, собери кристаллы и доберись до…" at bounding box center [1000, 252] width 272 height 457
type textarea "hero.moveRight(2)"
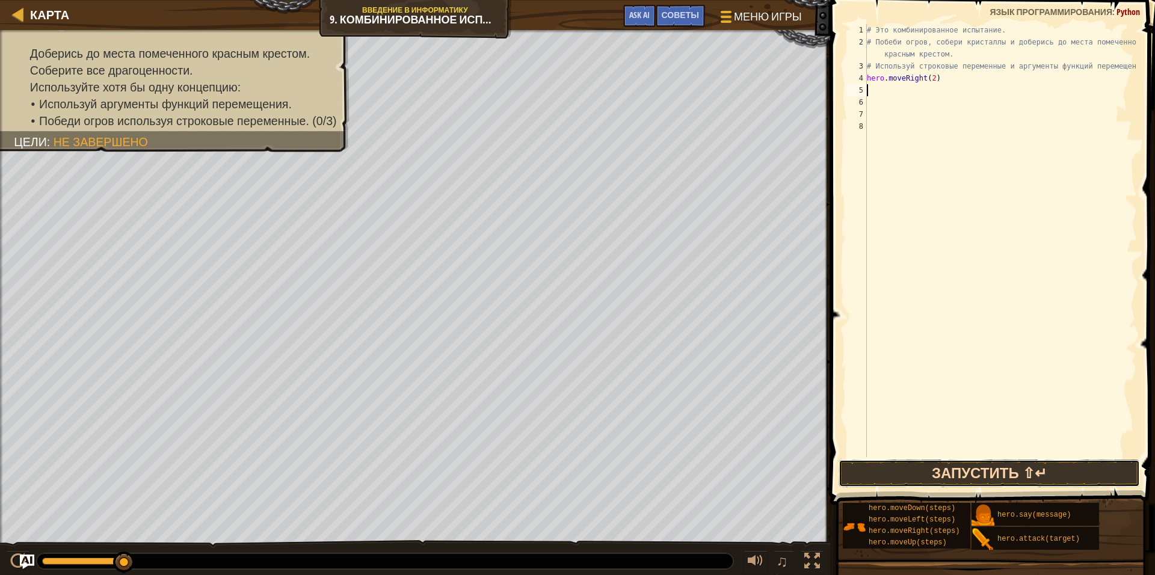
click at [993, 471] on button "Запустить ⇧↵" at bounding box center [989, 474] width 301 height 28
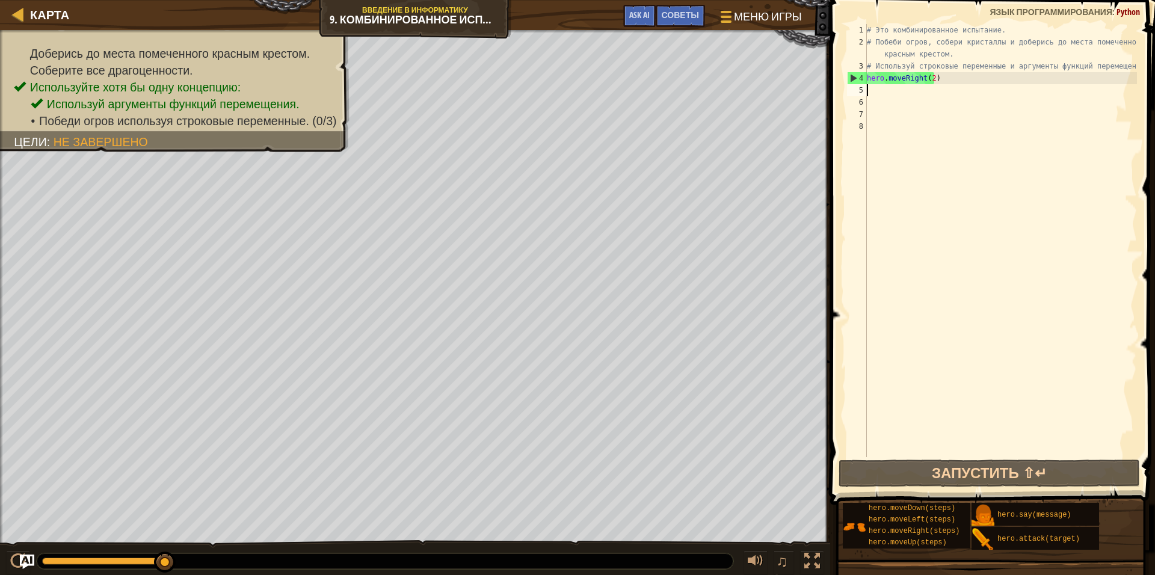
type textarea "H"
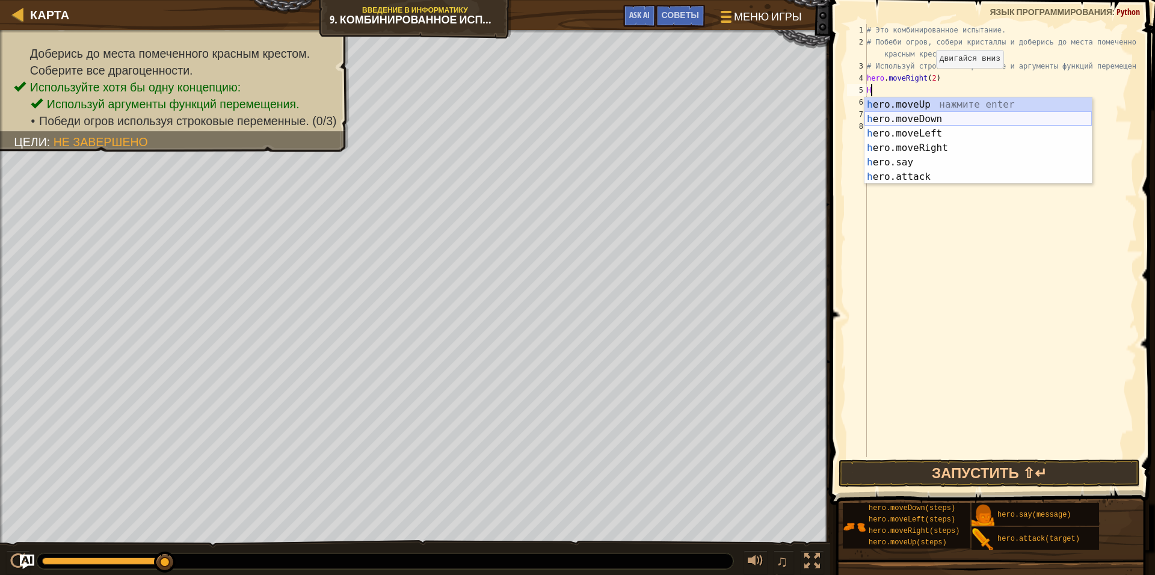
click at [1025, 121] on div "h ero.moveUp нажмите enter h ero.moveDown нажмите enter h ero.moveLeft нажмите …" at bounding box center [977, 154] width 227 height 115
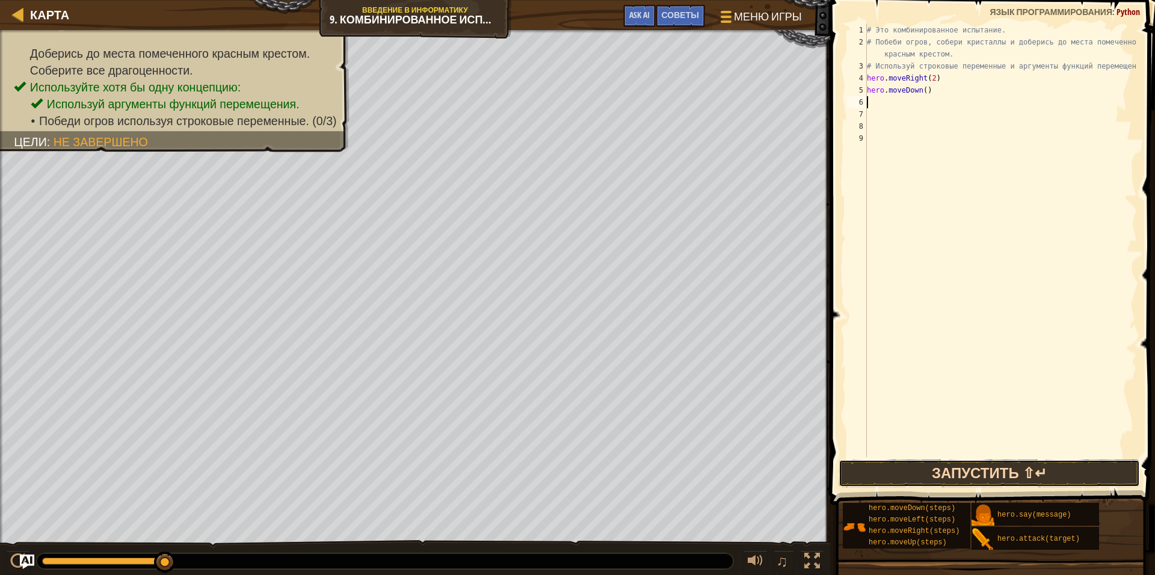
click at [986, 472] on button "Запустить ⇧↵" at bounding box center [989, 474] width 301 height 28
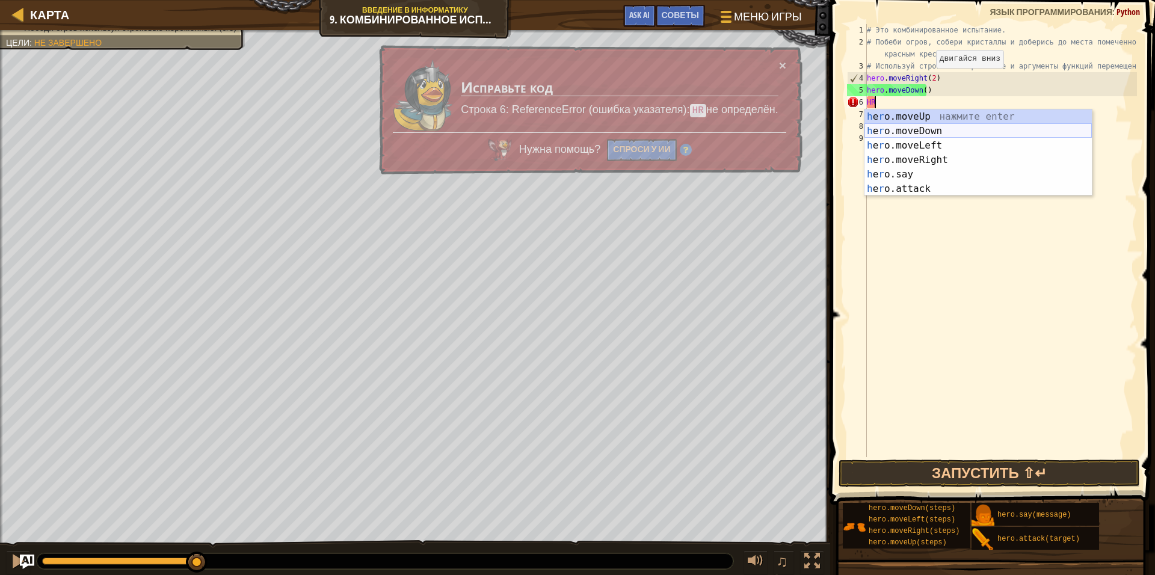
type textarea "H"
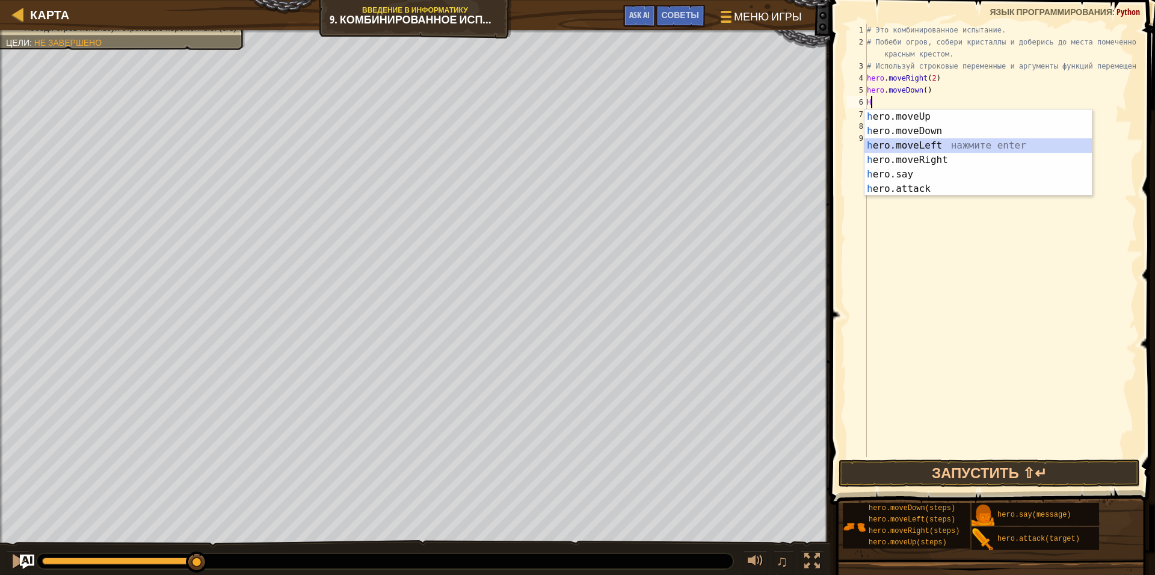
click at [905, 145] on div "h ero.moveUp нажмите enter h ero.moveDown нажмите enter h ero.moveLeft нажмите …" at bounding box center [977, 166] width 227 height 115
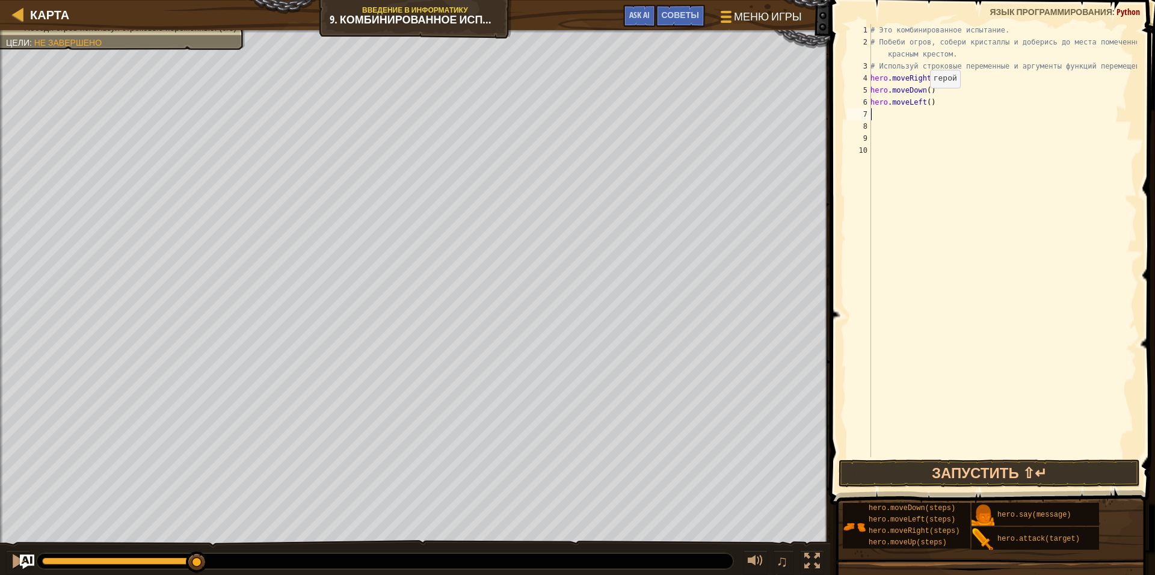
click at [923, 100] on div "# Это комбинированное испытание. # Побеби огров, собери кристаллы и доберись до…" at bounding box center [1002, 252] width 269 height 457
click at [926, 104] on div "# Это комбинированное испытание. # Побеби огров, собери кристаллы и доберись до…" at bounding box center [1002, 252] width 269 height 457
type textarea "hero.moveLeft(2)"
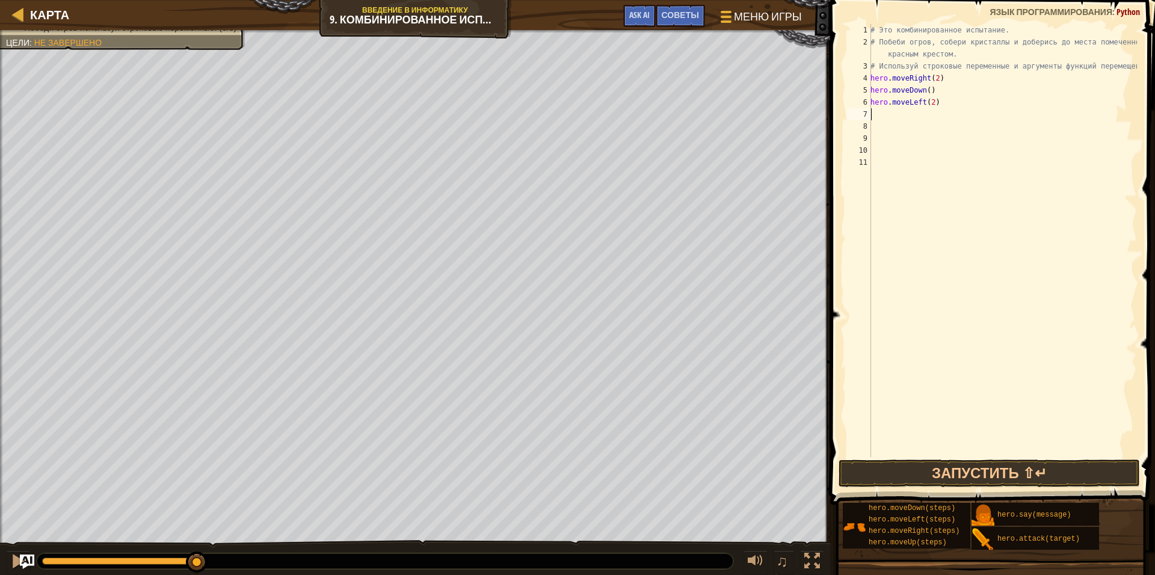
type textarea "H"
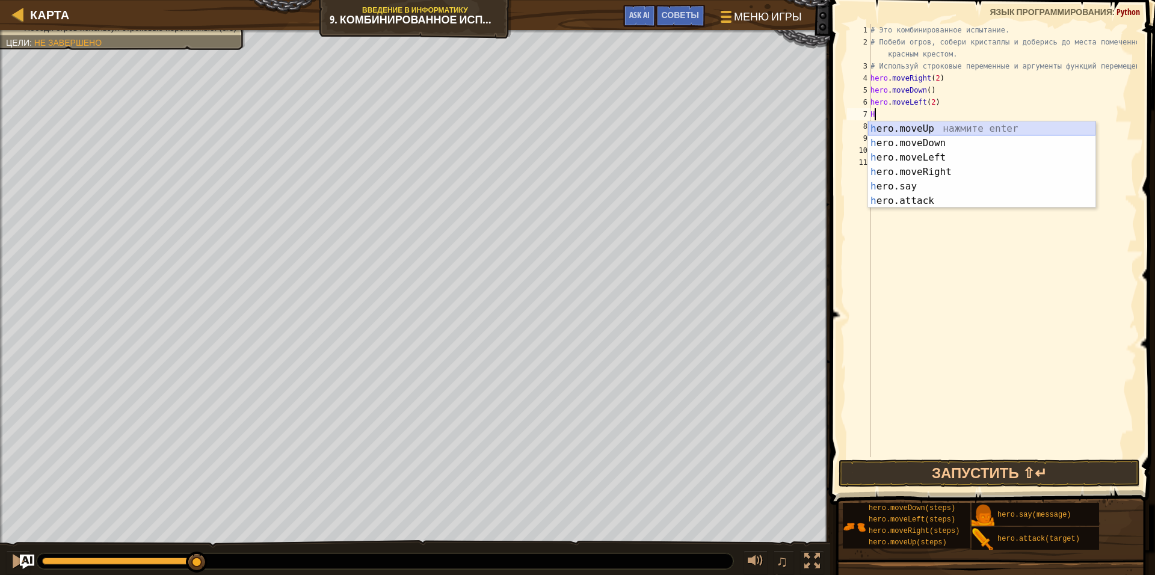
click at [956, 125] on div "h ero.moveUp нажмите enter h ero.moveDown нажмите enter h ero.moveLeft нажмите …" at bounding box center [981, 179] width 227 height 115
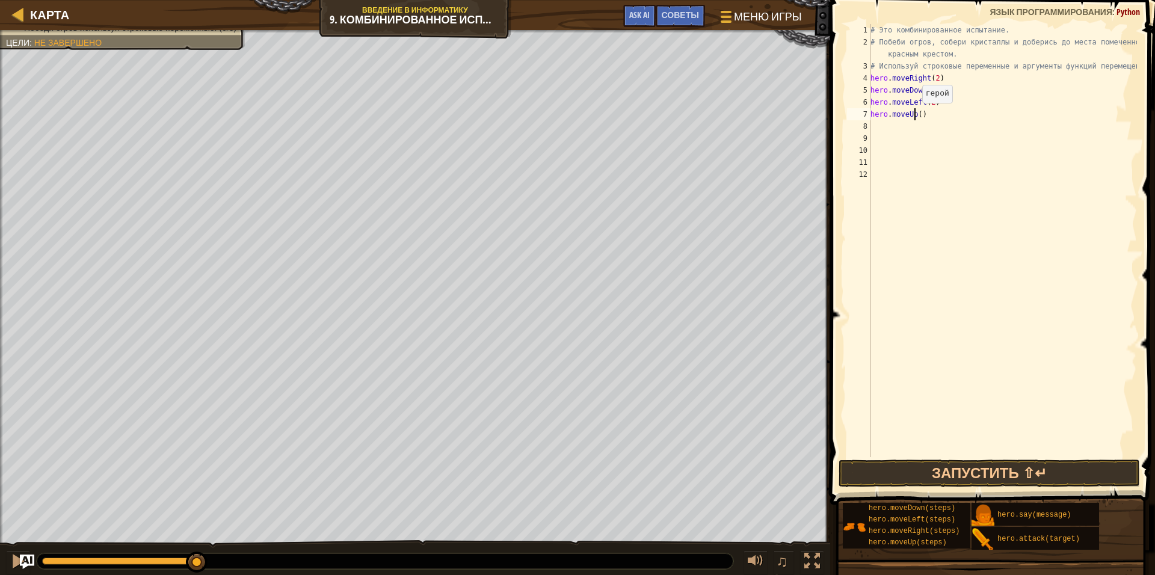
click at [916, 115] on div "# Это комбинированное испытание. # Побеби огров, собери кристаллы и доберись до…" at bounding box center [1002, 252] width 269 height 457
click at [917, 115] on div "# Это комбинированное испытание. # Побеби огров, собери кристаллы и доберись до…" at bounding box center [1002, 252] width 269 height 457
type textarea "hero.moveUp(2)"
type textarea "H"
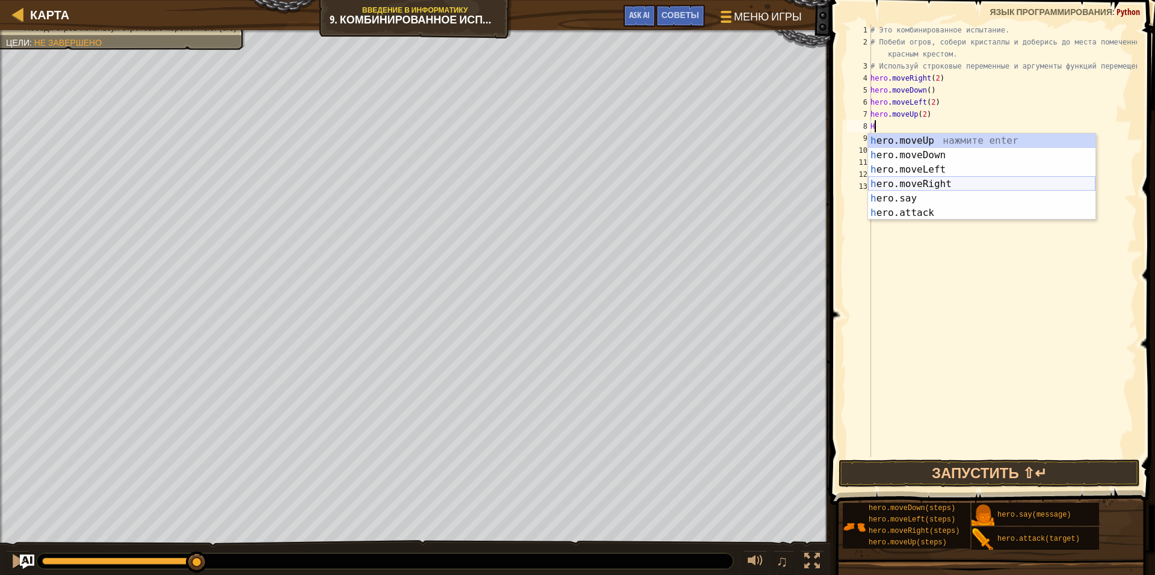
click at [981, 182] on div "h ero.moveUp нажмите enter h ero.moveDown нажмите enter h ero.moveLeft нажмите …" at bounding box center [981, 191] width 227 height 115
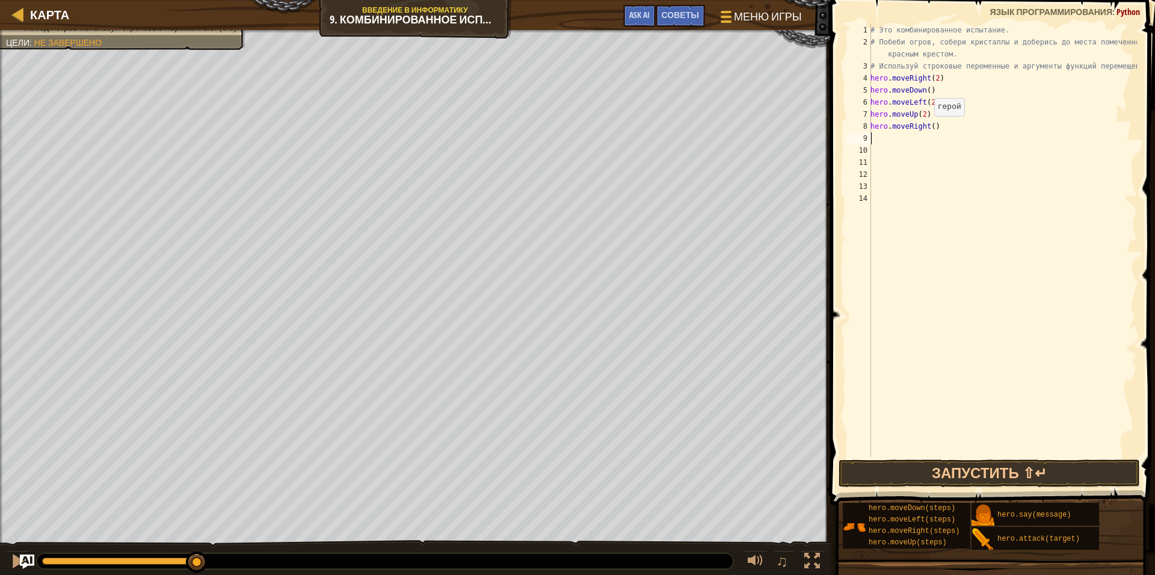
click at [928, 128] on div "# Это комбинированное испытание. # Побеби огров, собери кристаллы и доберись до…" at bounding box center [1002, 252] width 269 height 457
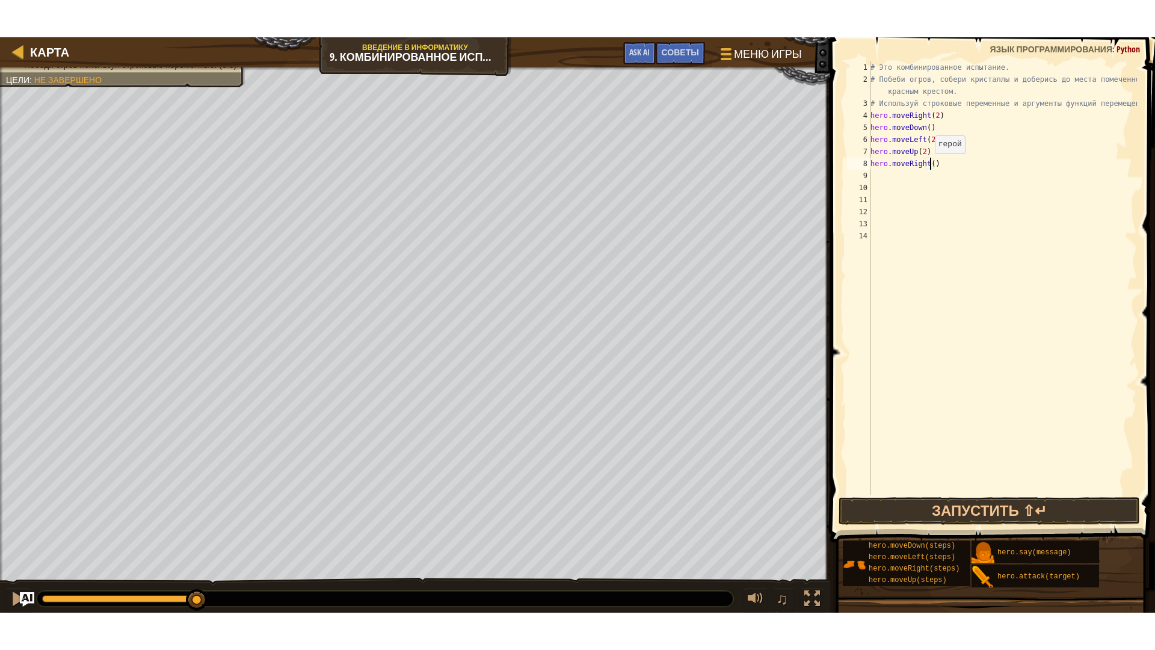
scroll to position [5, 5]
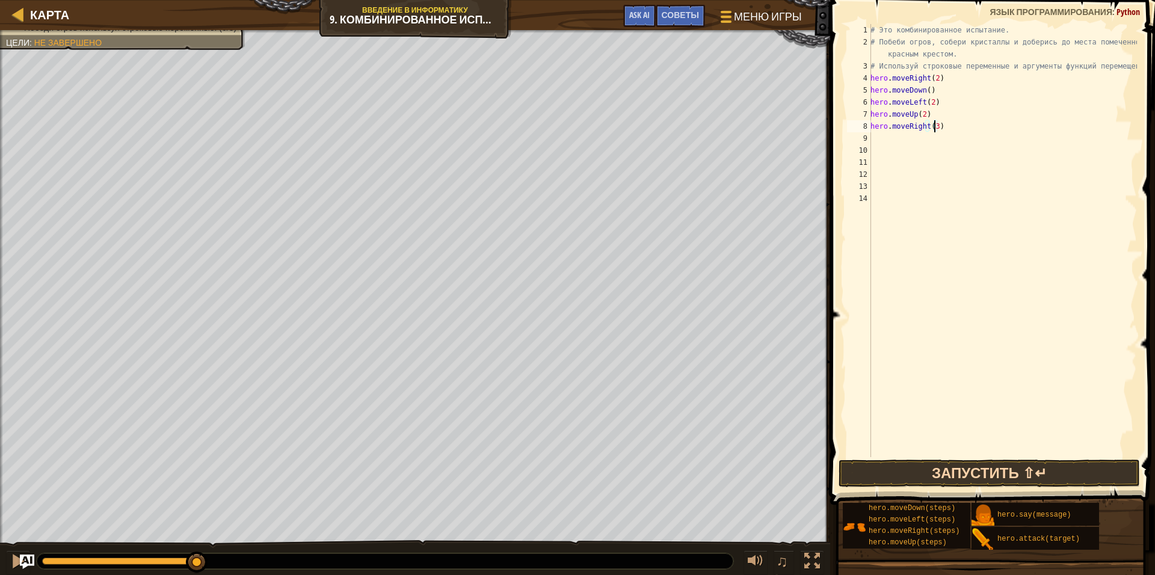
type textarea "hero.moveRight(3)"
click at [1012, 481] on button "Запустить ⇧↵" at bounding box center [989, 474] width 301 height 28
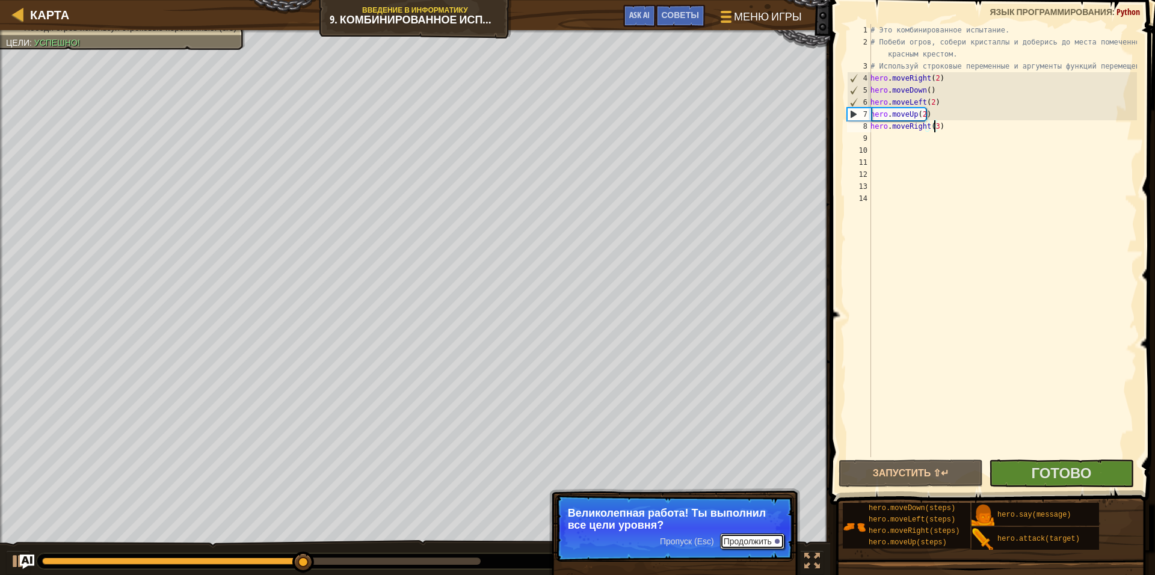
click at [750, 537] on button "Продолжить" at bounding box center [752, 542] width 64 height 16
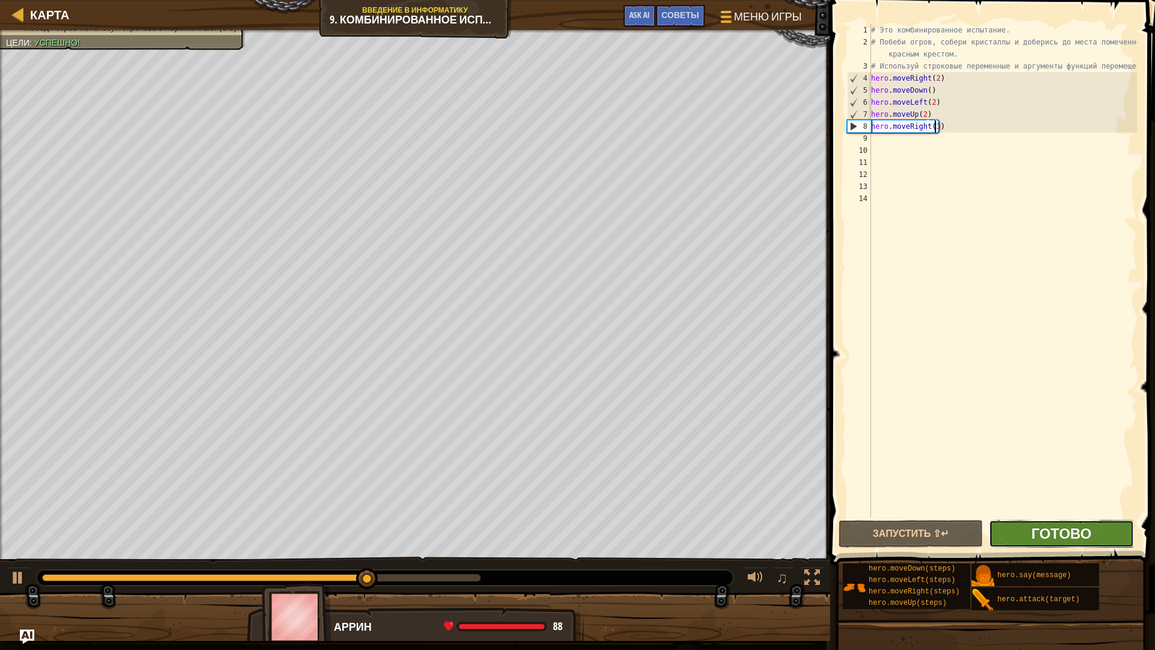
click at [1036, 539] on span "Готово" at bounding box center [1061, 532] width 60 height 19
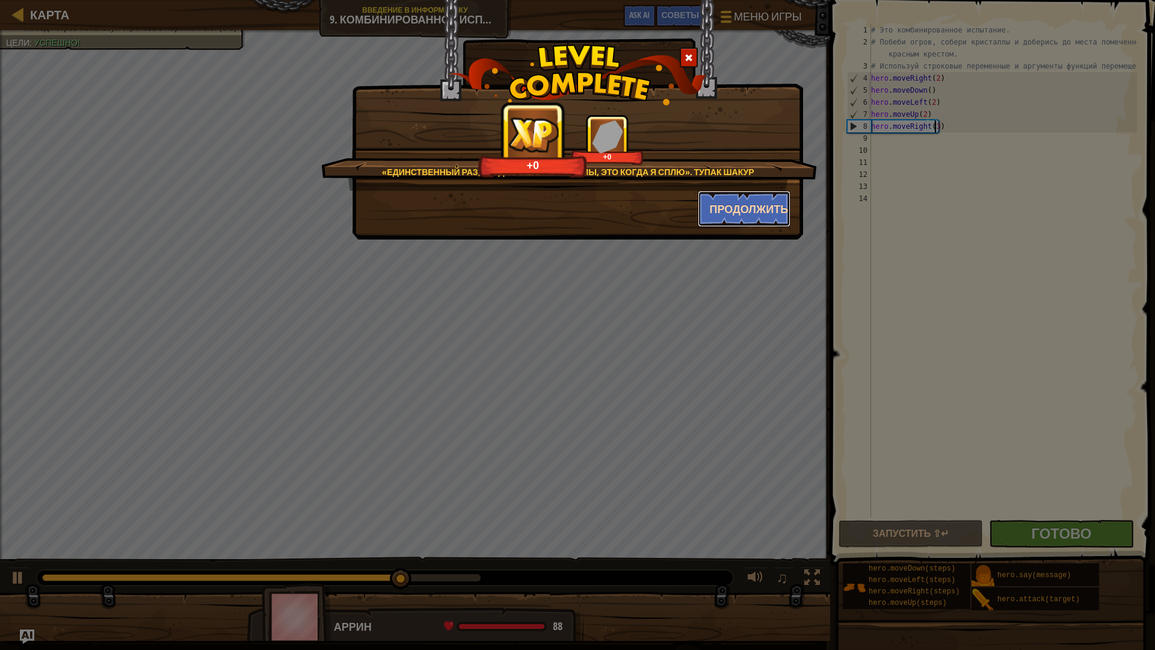
click at [698, 204] on button "Продолжить" at bounding box center [744, 209] width 93 height 36
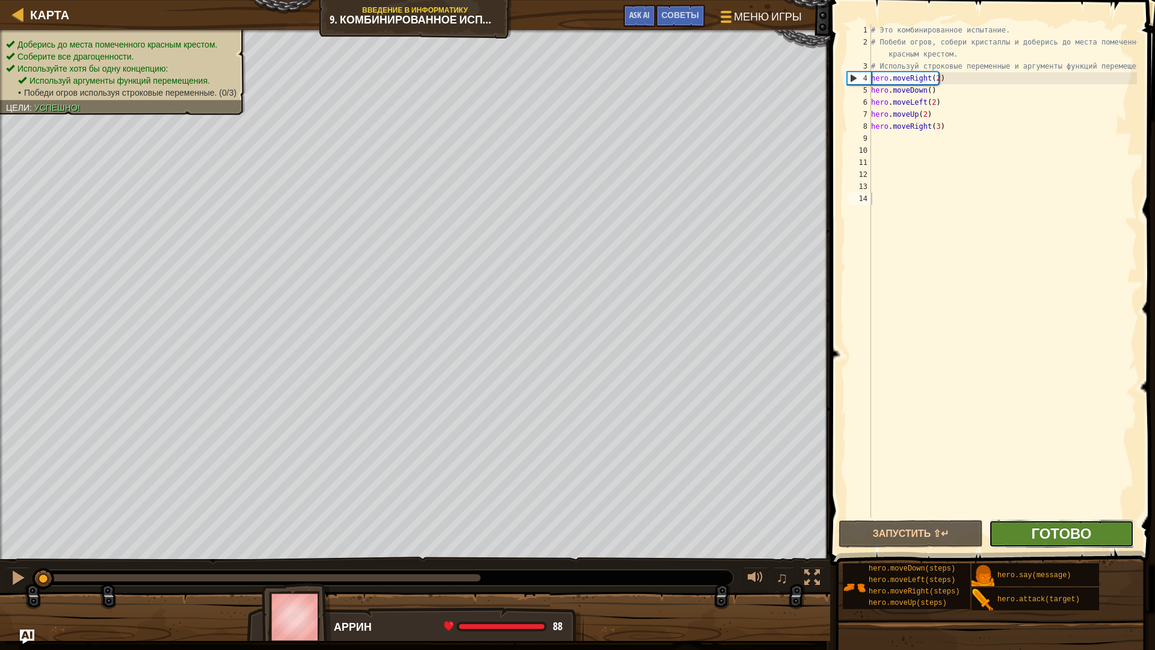
click at [1051, 529] on span "Готово" at bounding box center [1061, 532] width 60 height 19
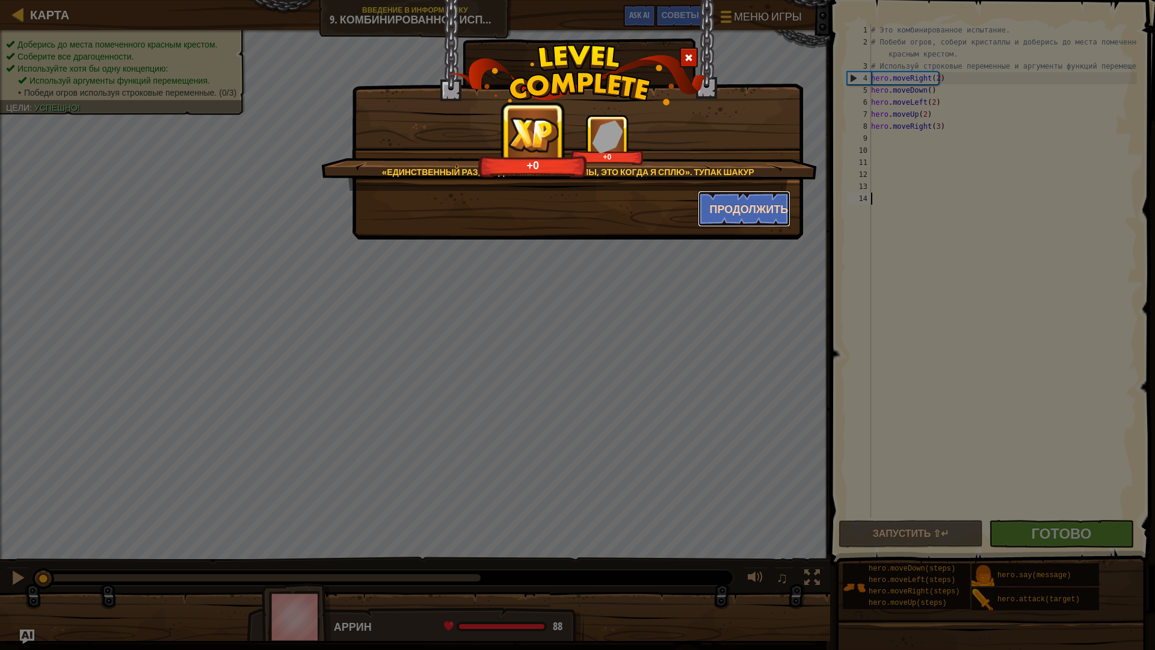
click at [708, 192] on button "Продолжить" at bounding box center [744, 209] width 93 height 36
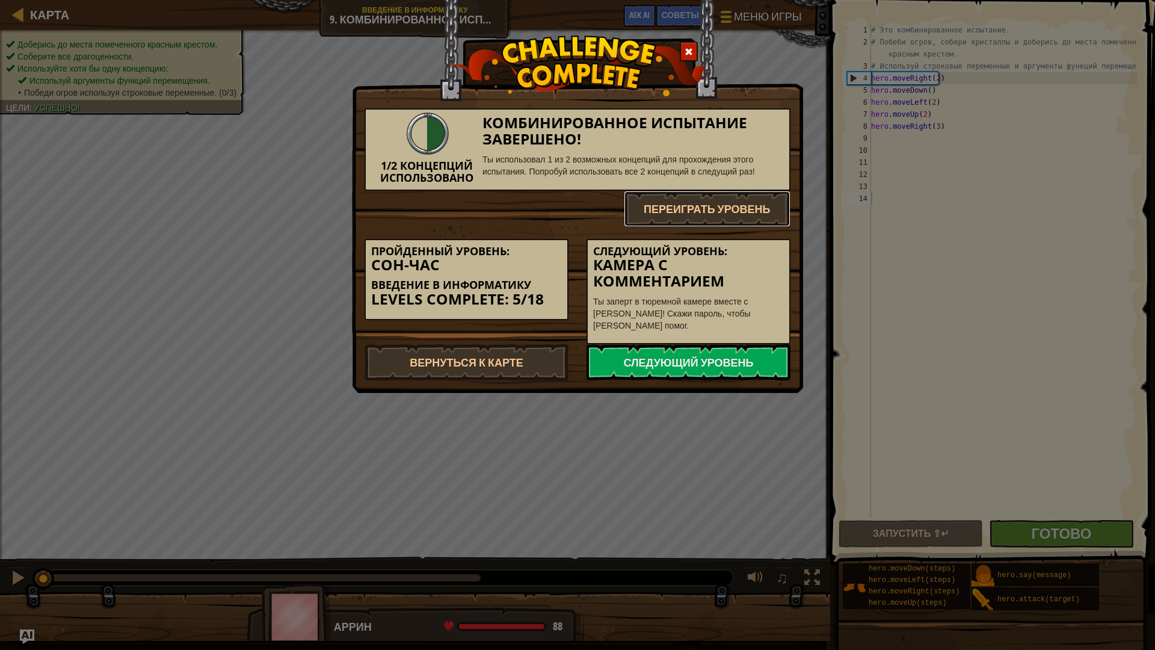
click at [715, 206] on button "Переиграть уровень" at bounding box center [707, 209] width 167 height 36
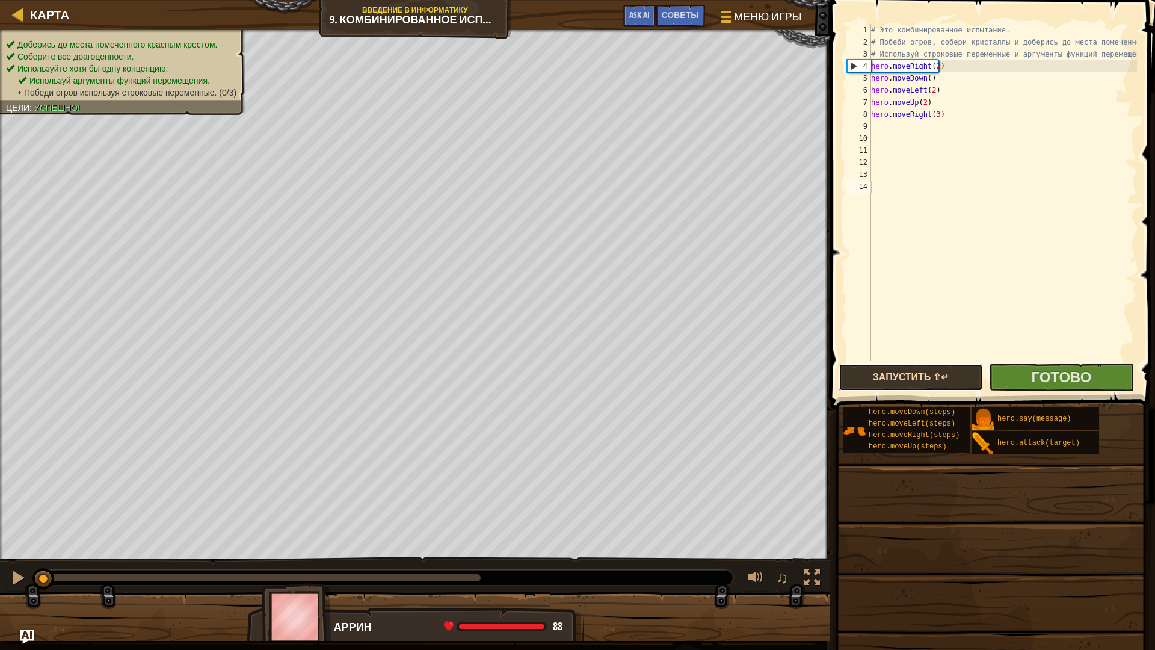
click at [972, 384] on button "Запустить ⇧↵" at bounding box center [911, 377] width 144 height 28
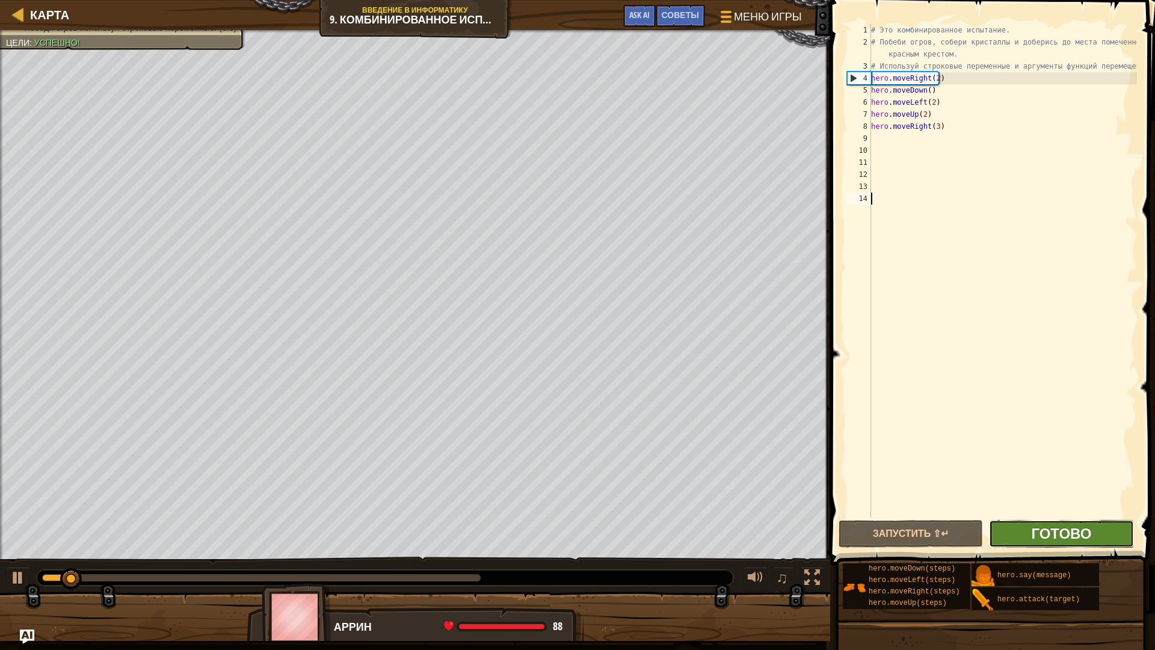
click at [1066, 536] on span "Готово" at bounding box center [1061, 532] width 60 height 19
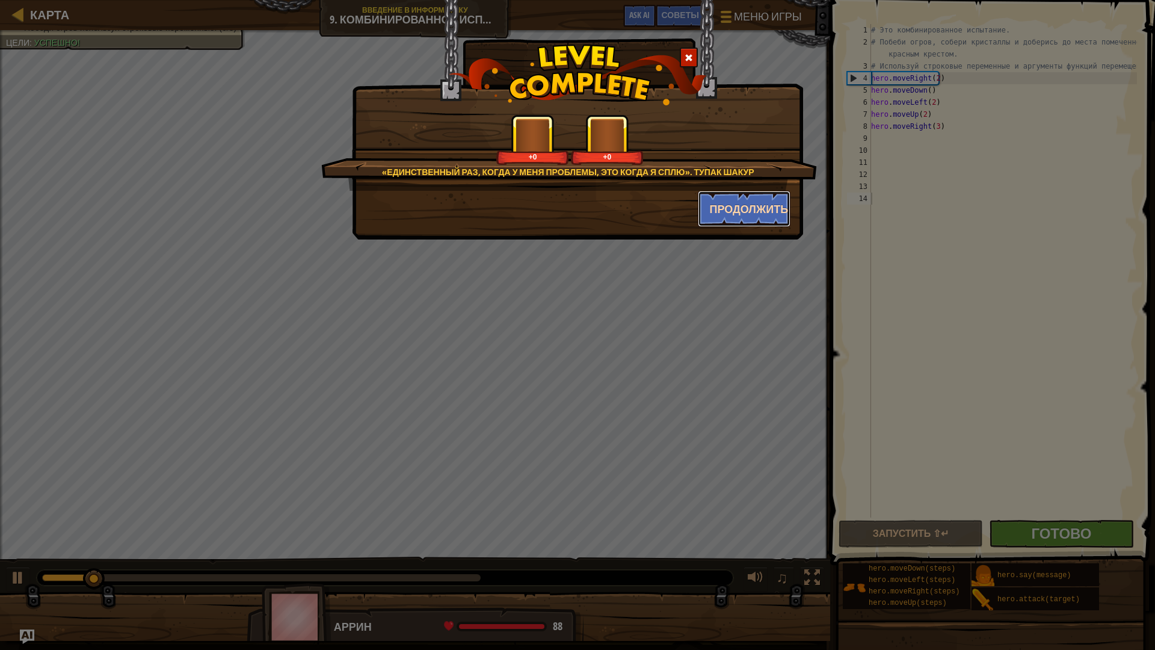
click at [737, 221] on button "Продолжить" at bounding box center [744, 209] width 93 height 36
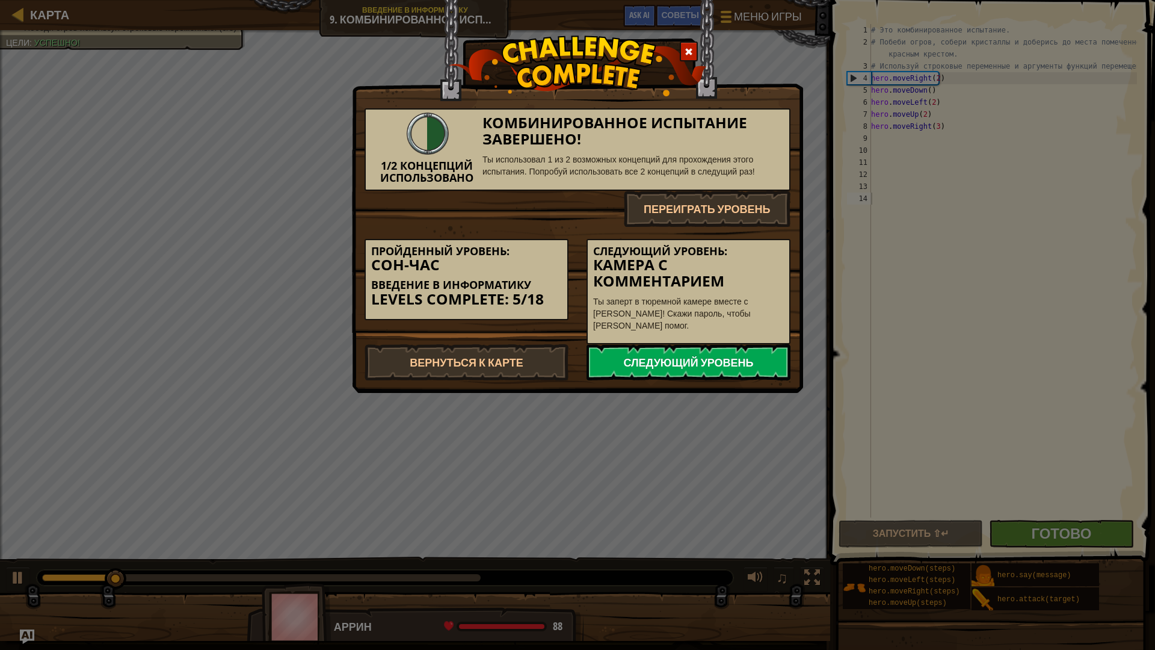
click at [699, 369] on link "Следующий уровень" at bounding box center [689, 362] width 204 height 36
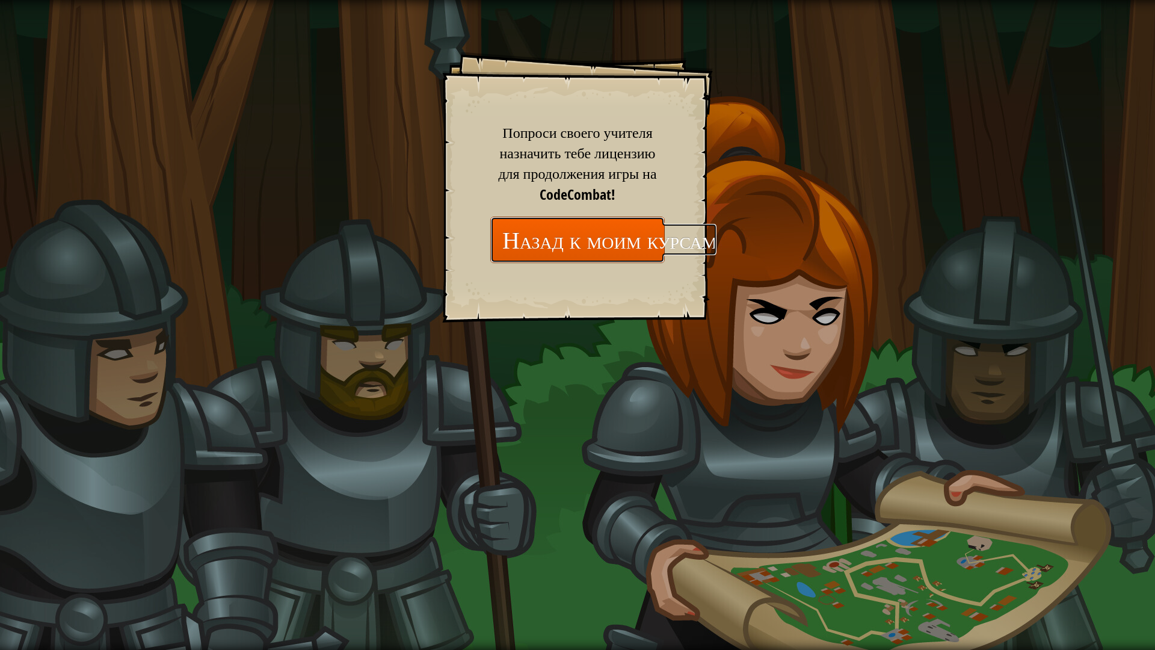
click at [600, 239] on link "Назад к моим курсам" at bounding box center [577, 240] width 174 height 46
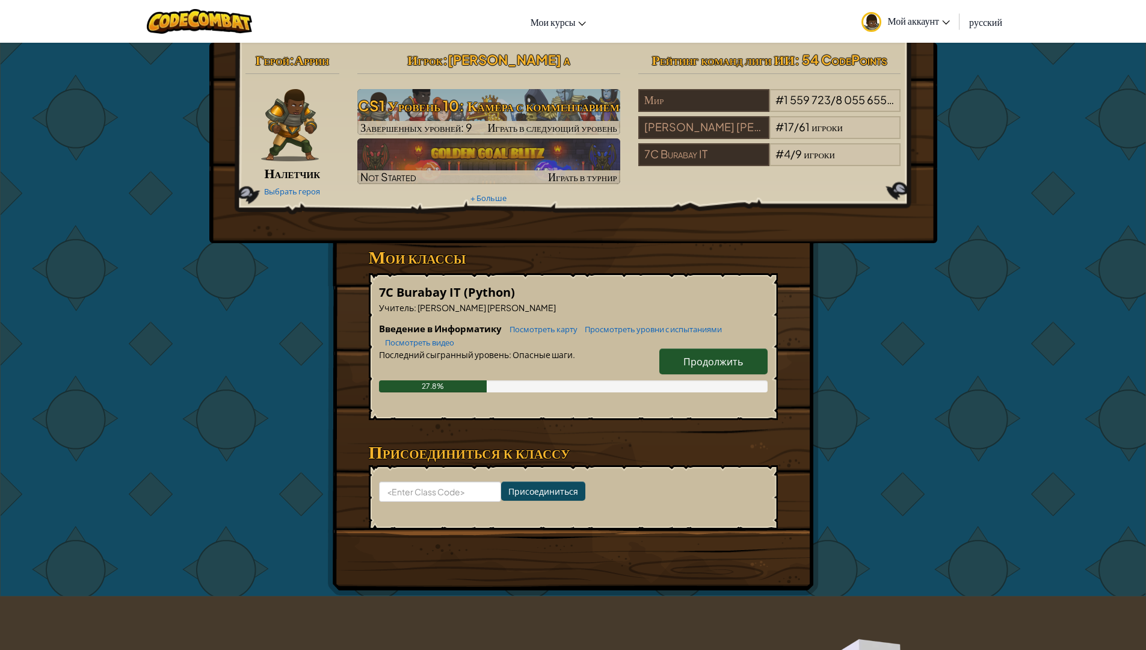
click at [697, 344] on h6 "Введение в Информатику Посмотреть карту Просмотреть уровни с испытаниями Посмот…" at bounding box center [573, 335] width 389 height 26
click at [695, 352] on link "Продолжить" at bounding box center [713, 361] width 108 height 26
select select "ru"
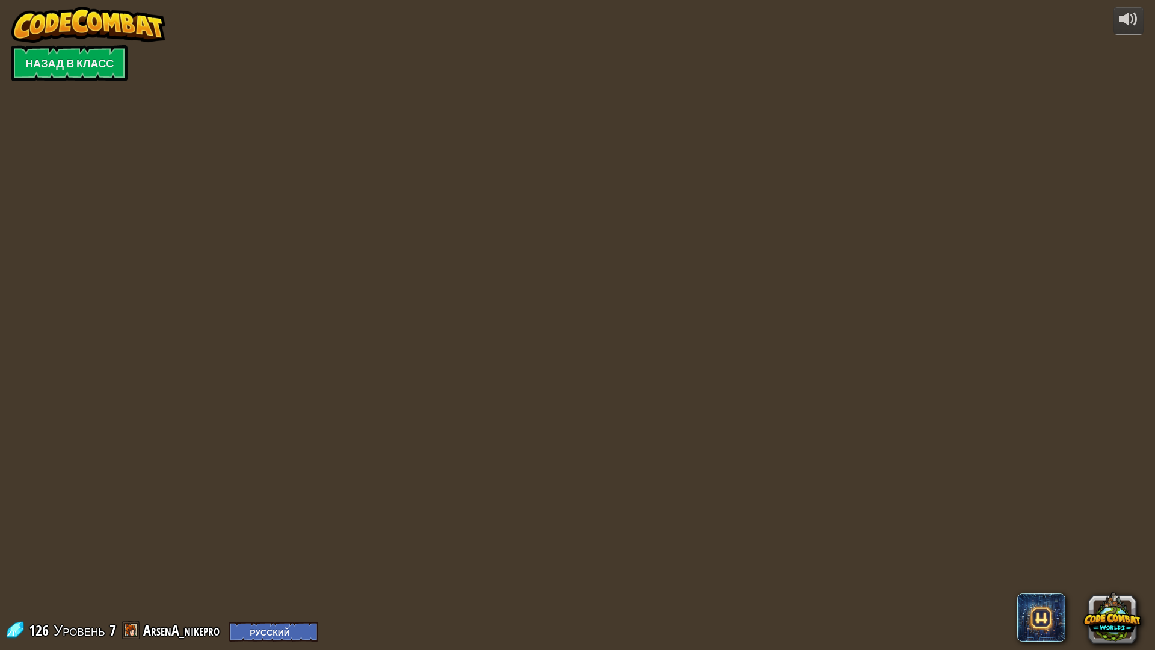
select select "ru"
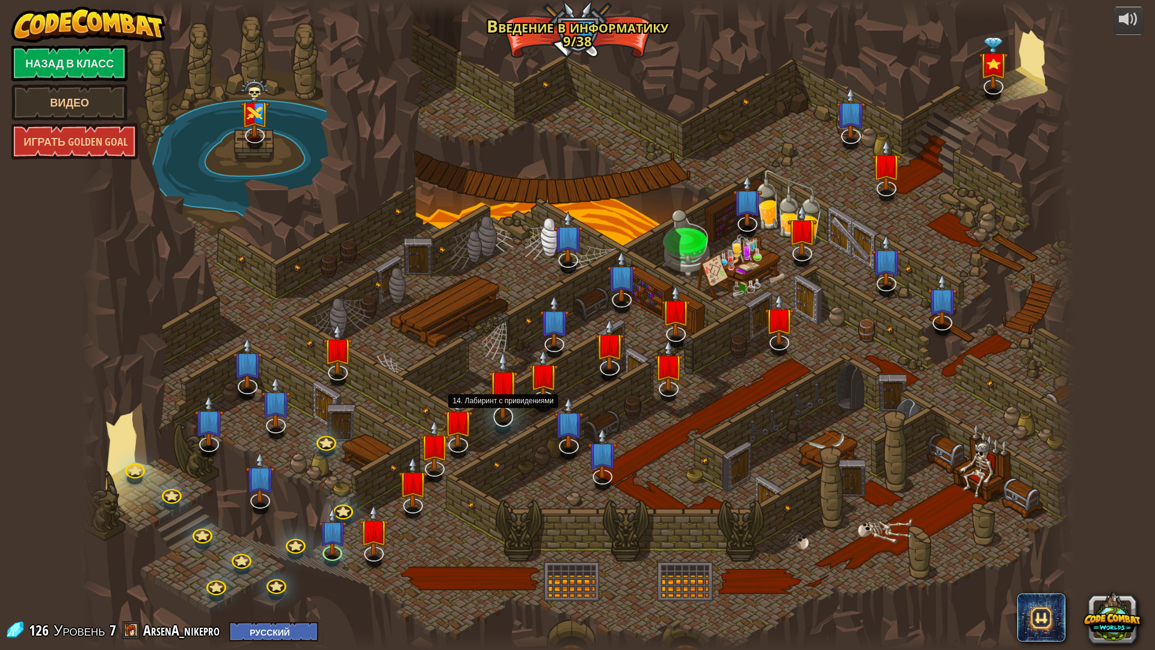
select select "ru"
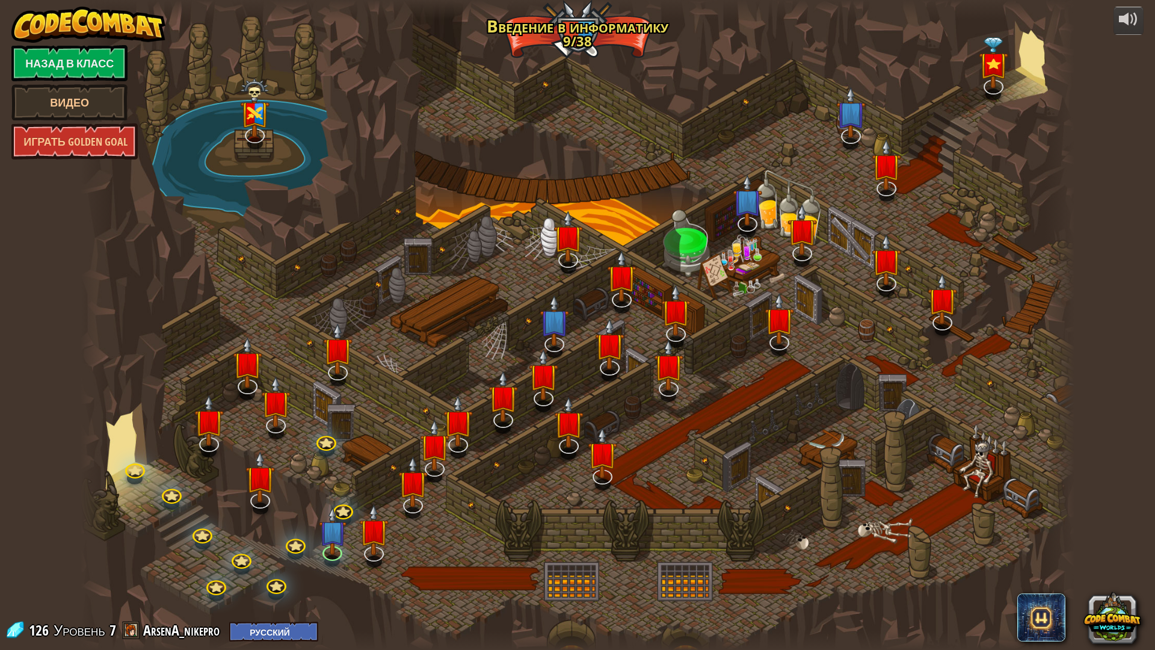
select select "ru"
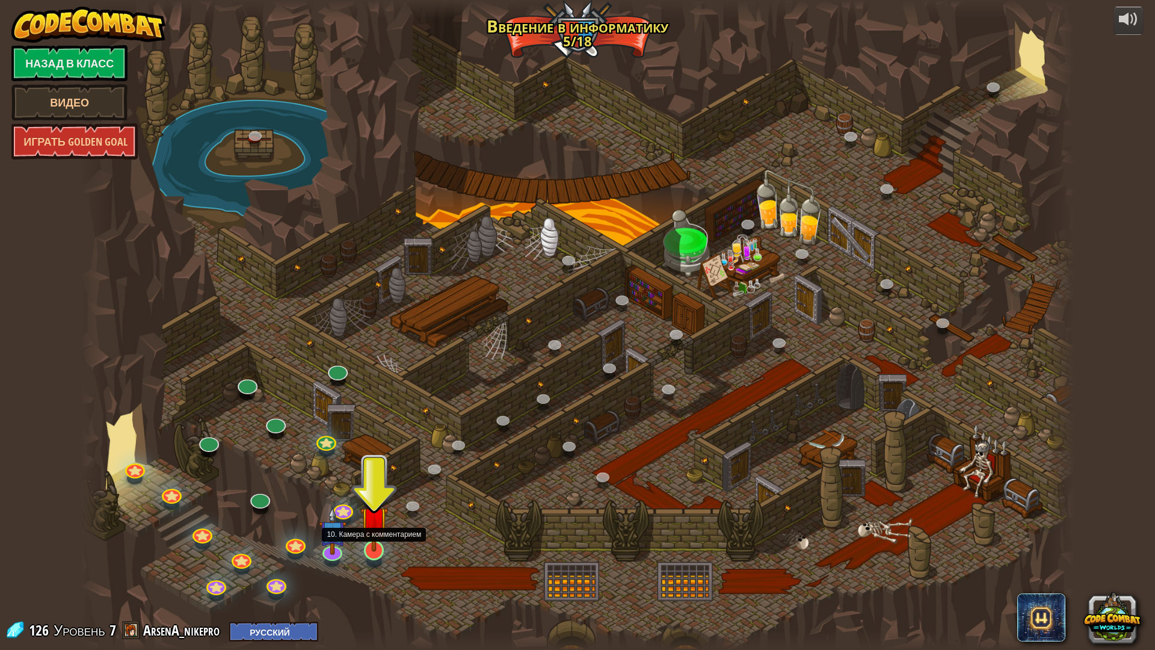
click at [370, 532] on img at bounding box center [374, 519] width 28 height 63
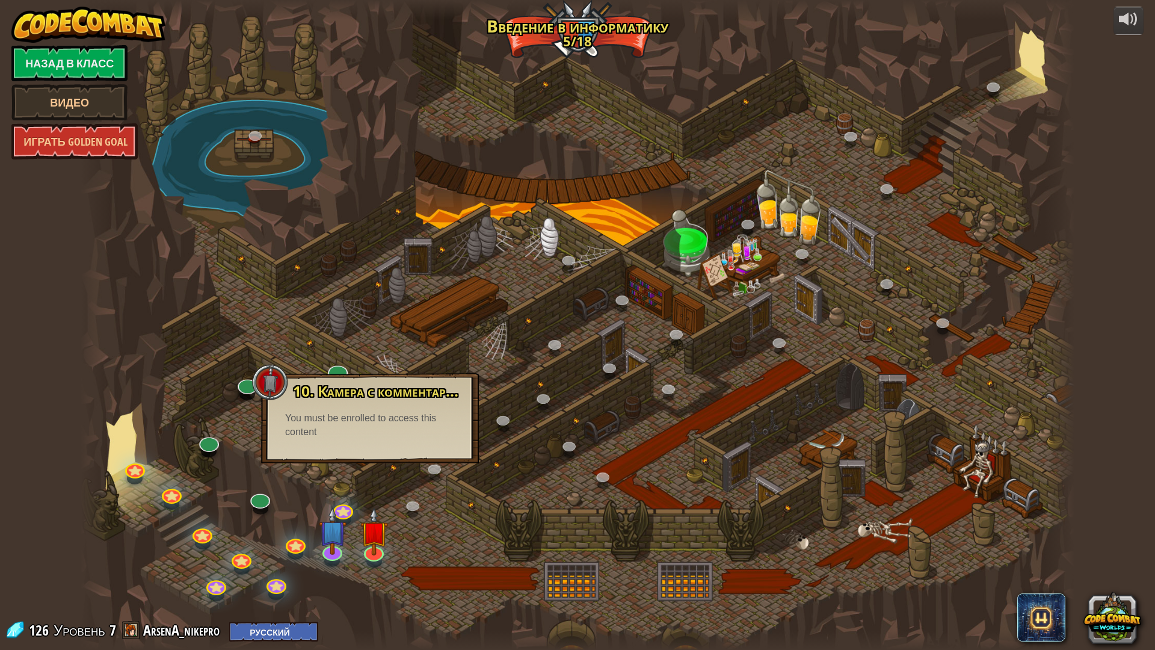
click at [372, 472] on div at bounding box center [578, 325] width 994 height 650
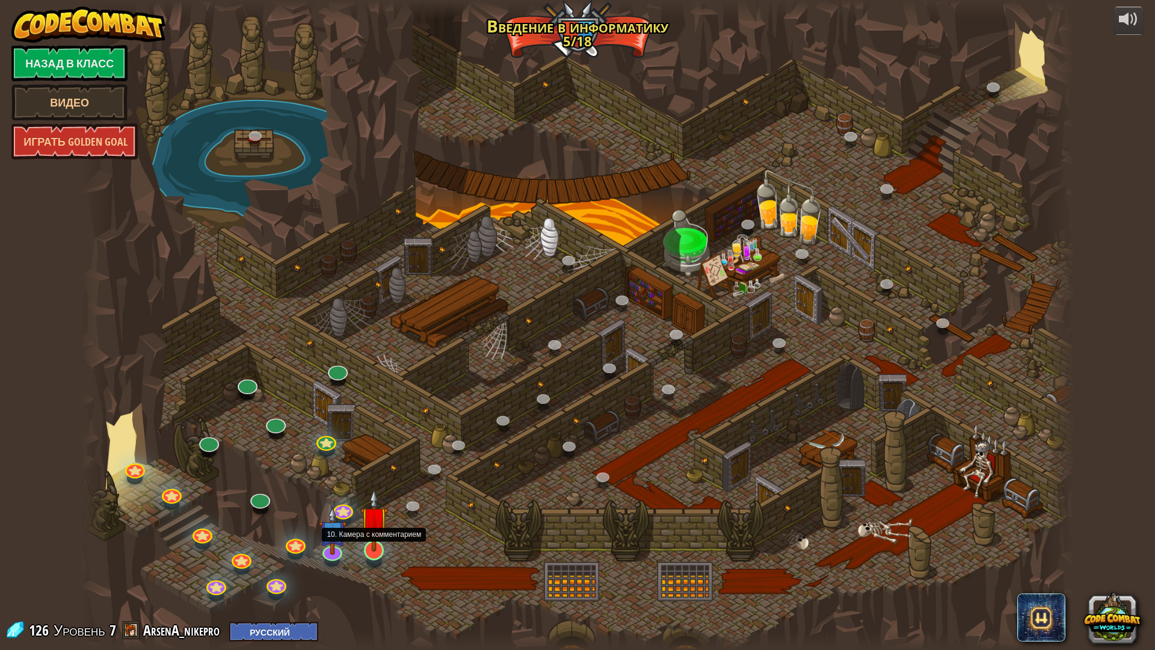
click at [368, 533] on img at bounding box center [374, 519] width 28 height 63
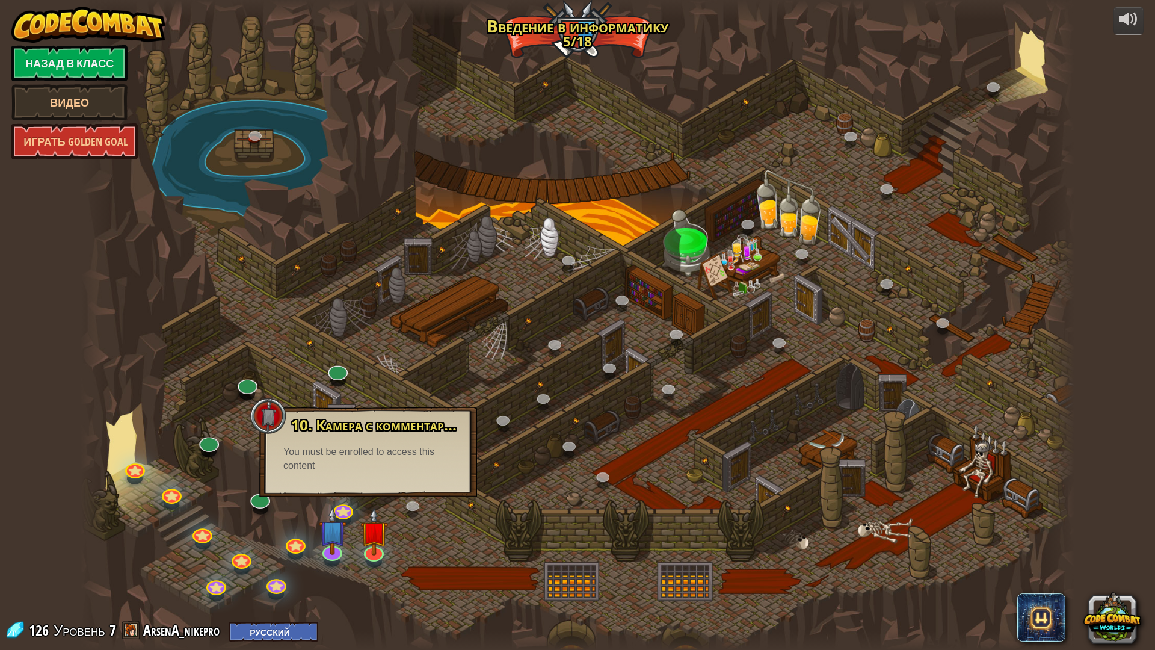
click at [372, 576] on div at bounding box center [578, 325] width 994 height 650
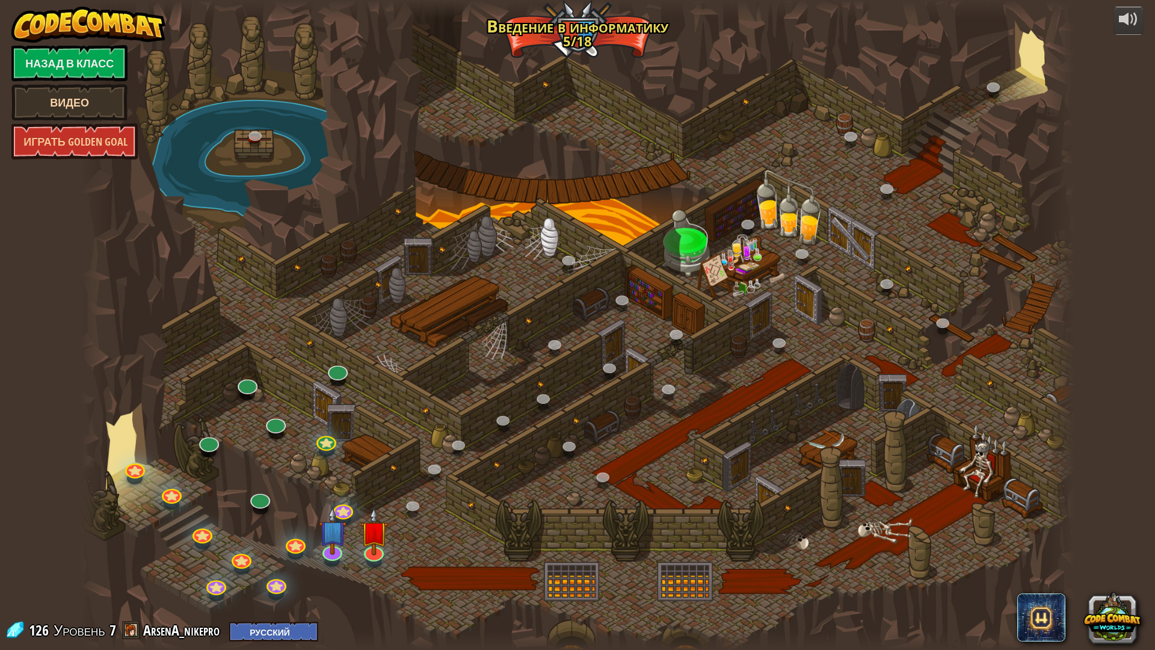
click at [94, 109] on link "Видео" at bounding box center [69, 102] width 116 height 36
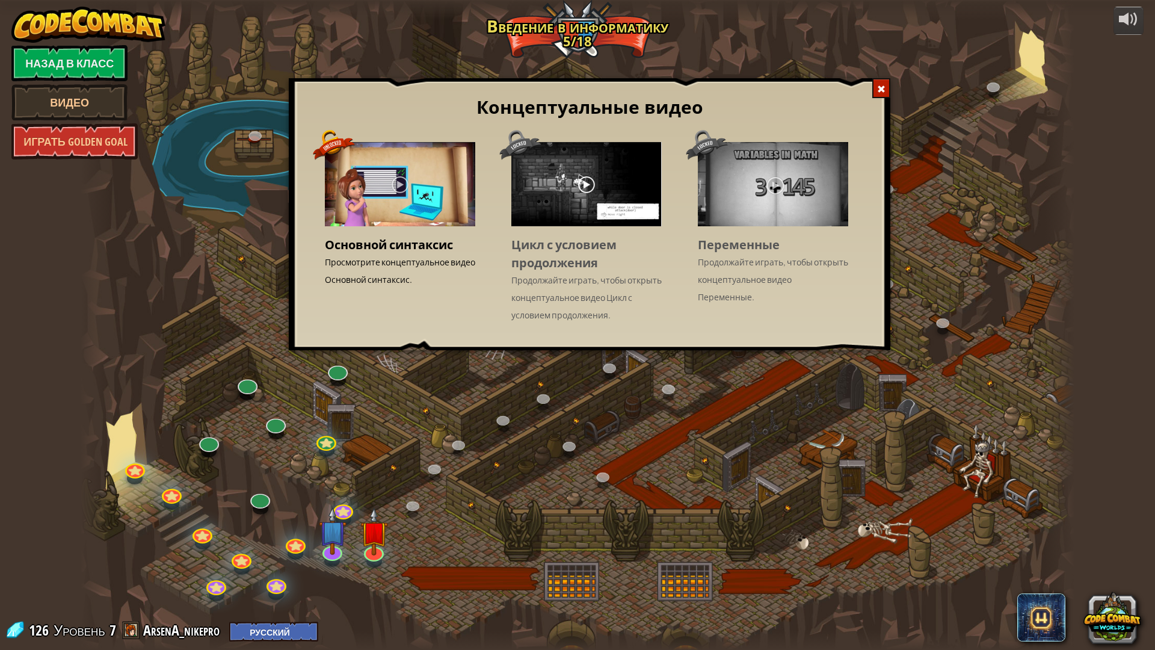
click at [571, 158] on div at bounding box center [586, 184] width 150 height 84
click at [887, 84] on div at bounding box center [881, 88] width 18 height 20
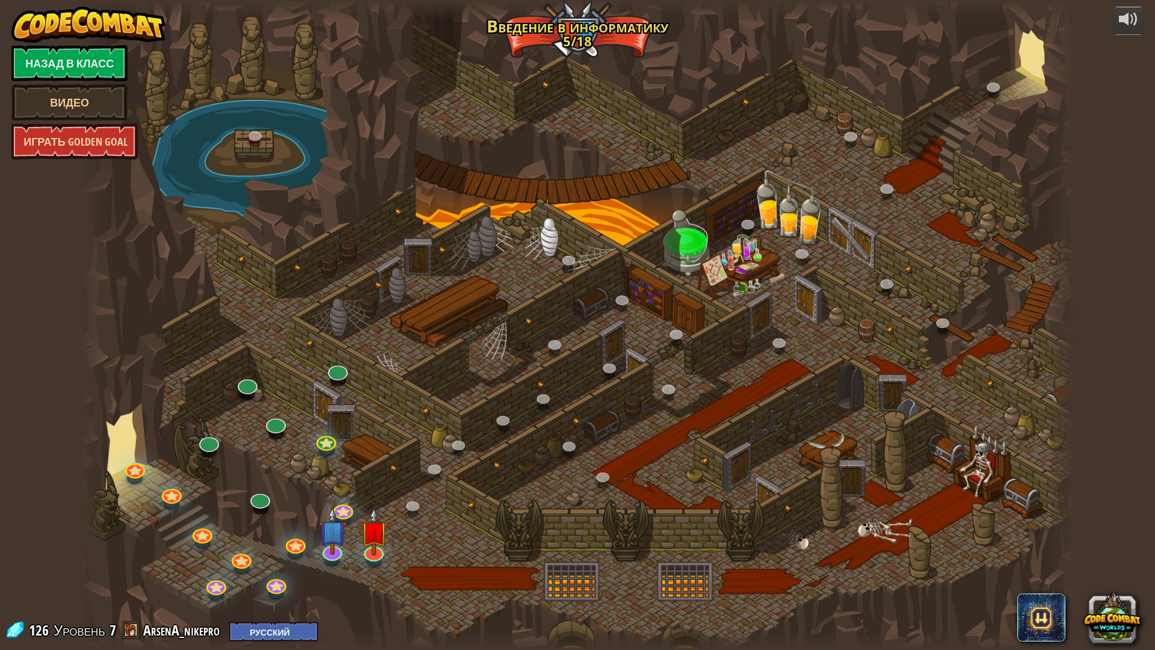
click at [90, 140] on link "Играть Golden Goal" at bounding box center [74, 141] width 126 height 36
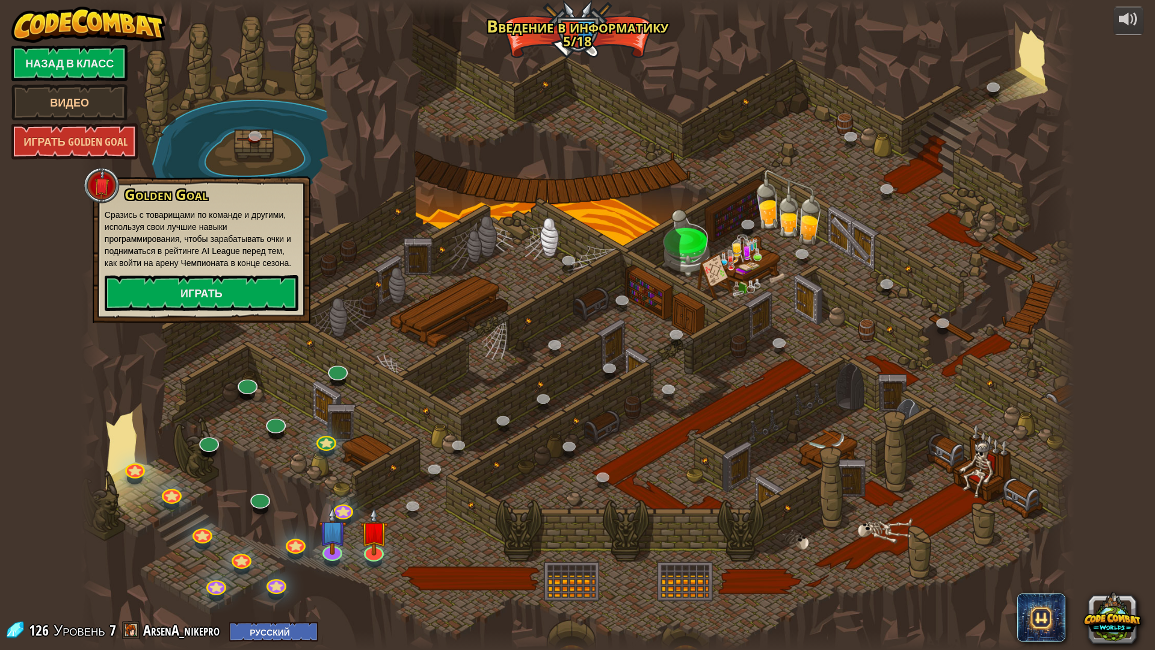
click at [343, 188] on div at bounding box center [578, 325] width 994 height 650
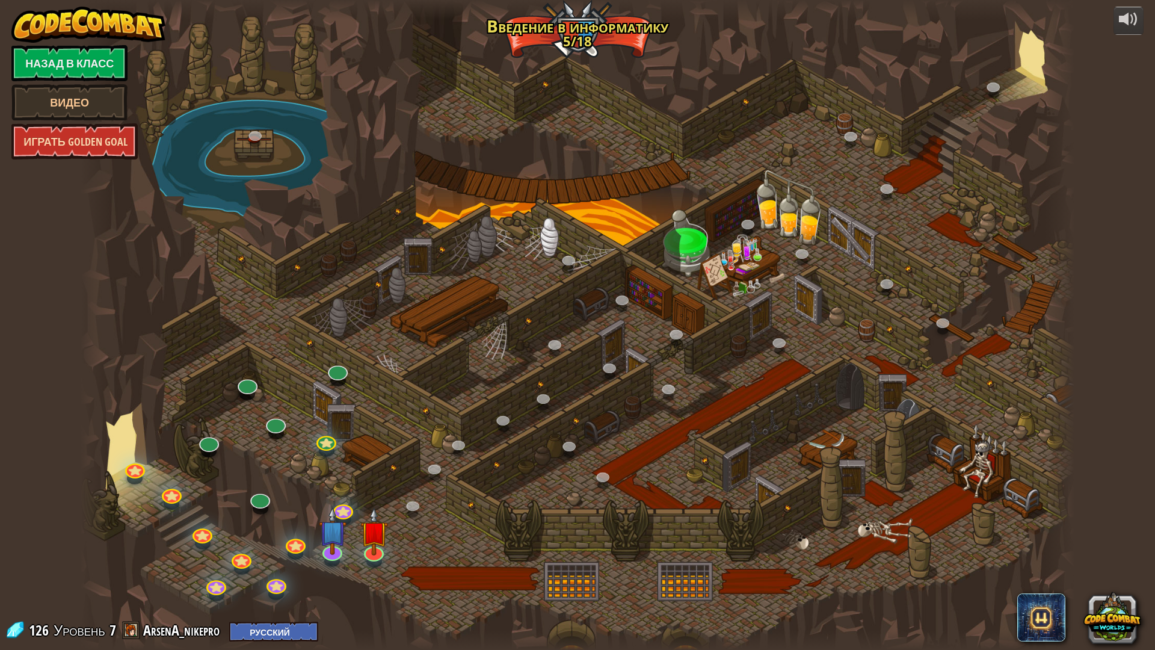
click at [127, 129] on link "Играть Golden Goal" at bounding box center [74, 141] width 126 height 36
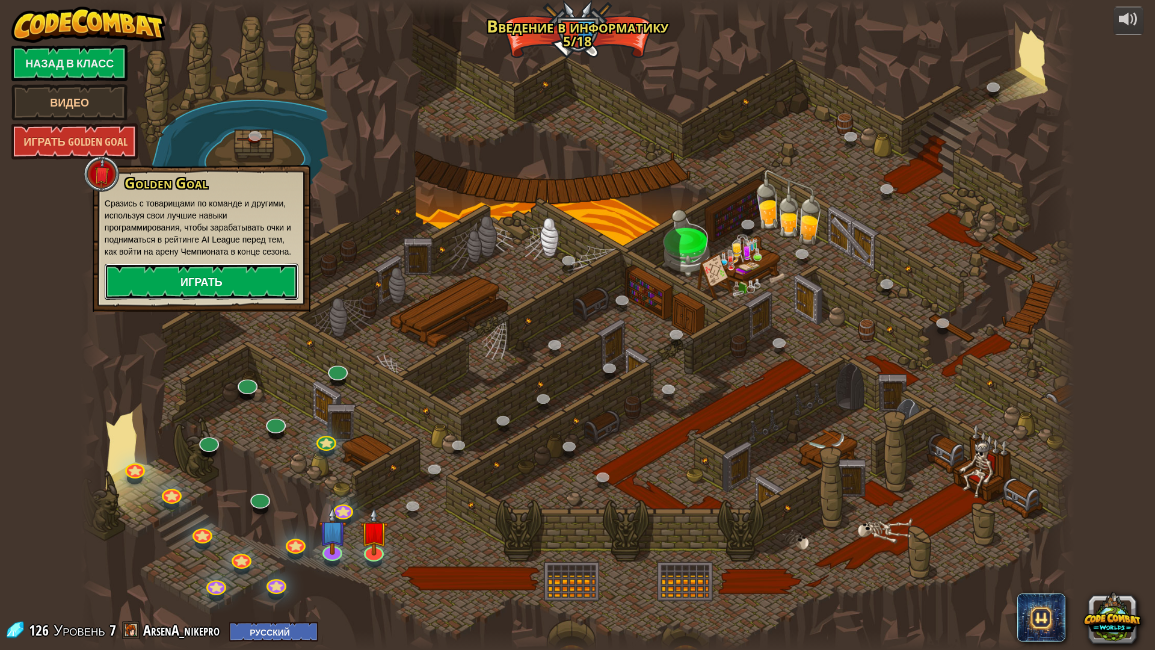
click at [179, 271] on link "Играть" at bounding box center [202, 281] width 194 height 36
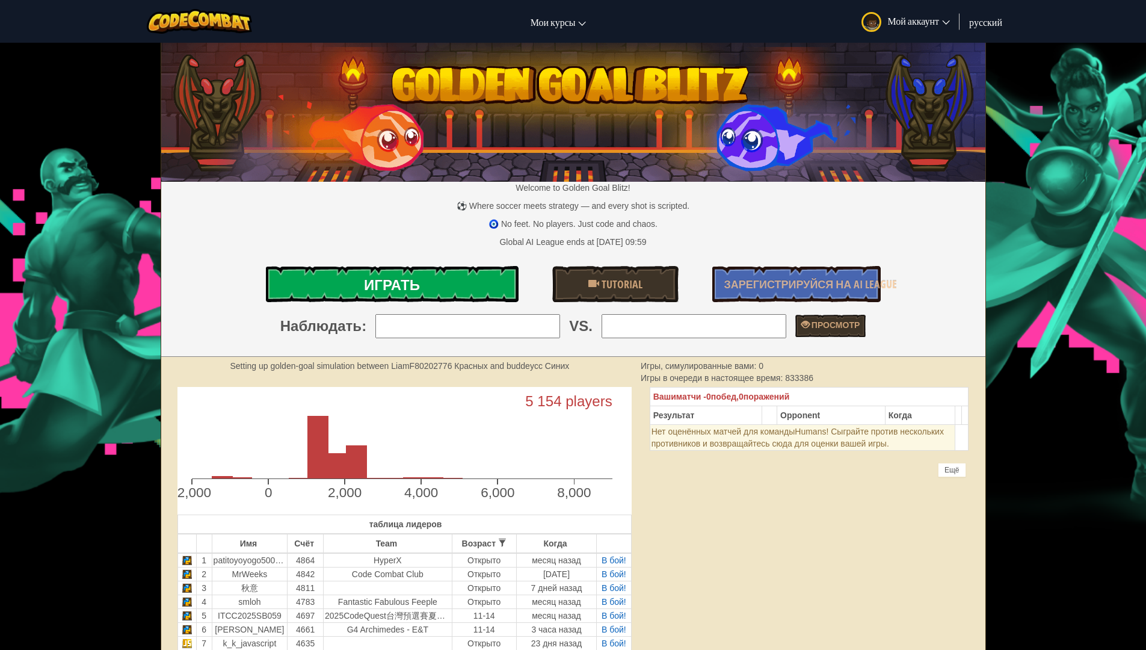
click at [374, 292] on span "Играть" at bounding box center [392, 284] width 56 height 19
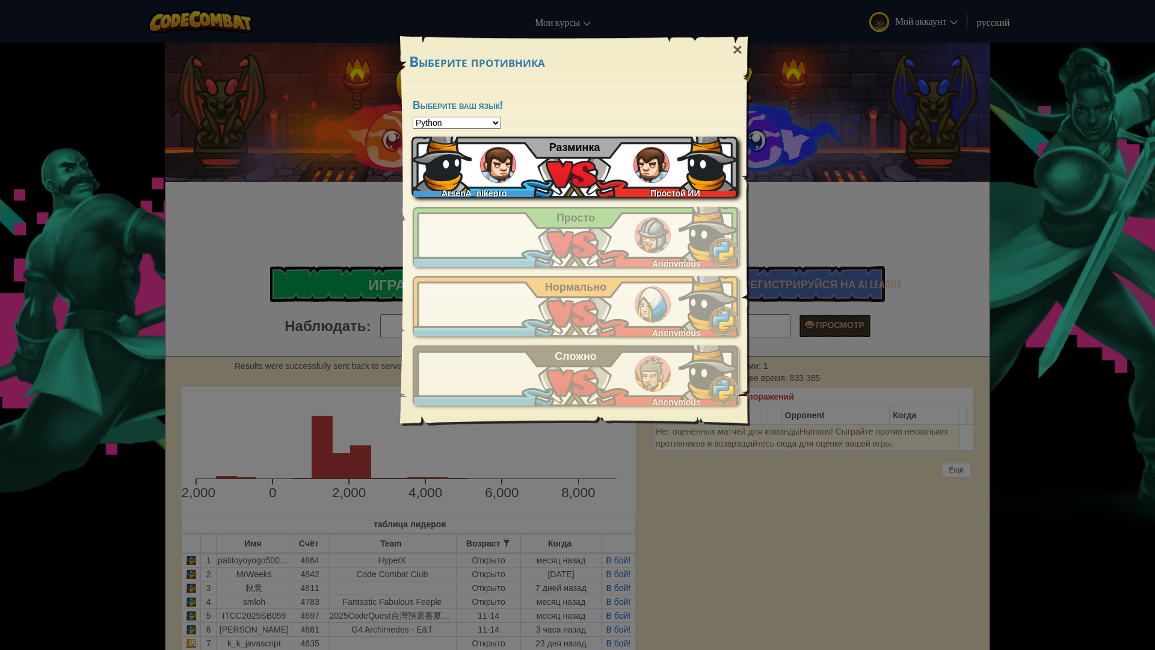
click at [559, 183] on div "ArsenA_nikepro Простой ИИ Разминка" at bounding box center [574, 167] width 326 height 60
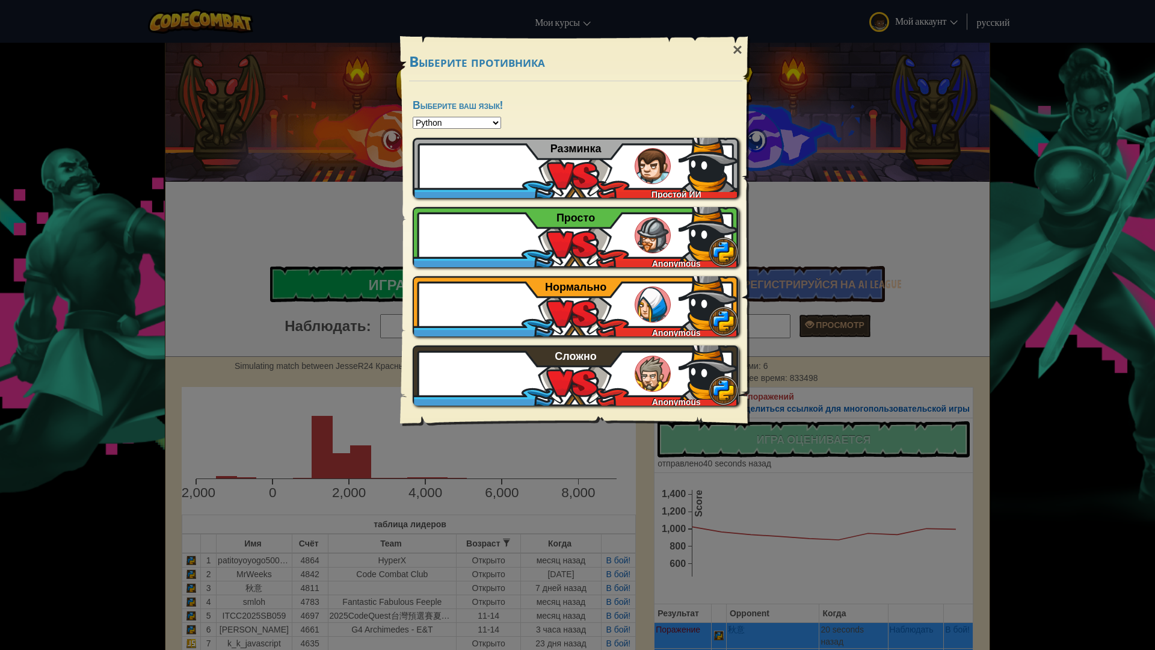
click at [789, 136] on div "× Выберите противника Выберите ваш язык! Python JavaScript CoffeeScript Lua C++…" at bounding box center [577, 325] width 1155 height 650
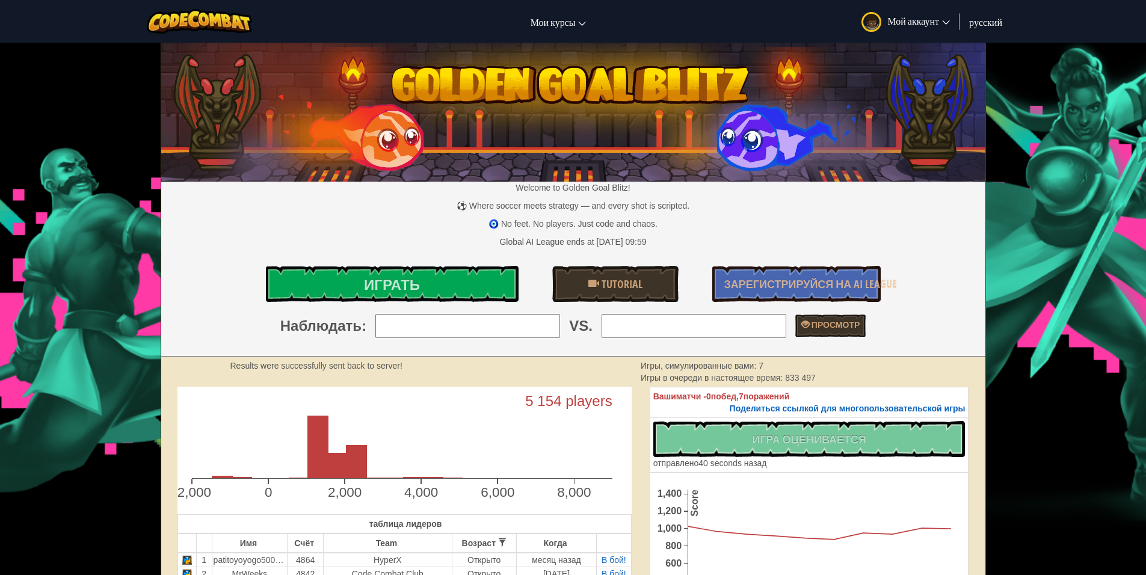
select select "ru"
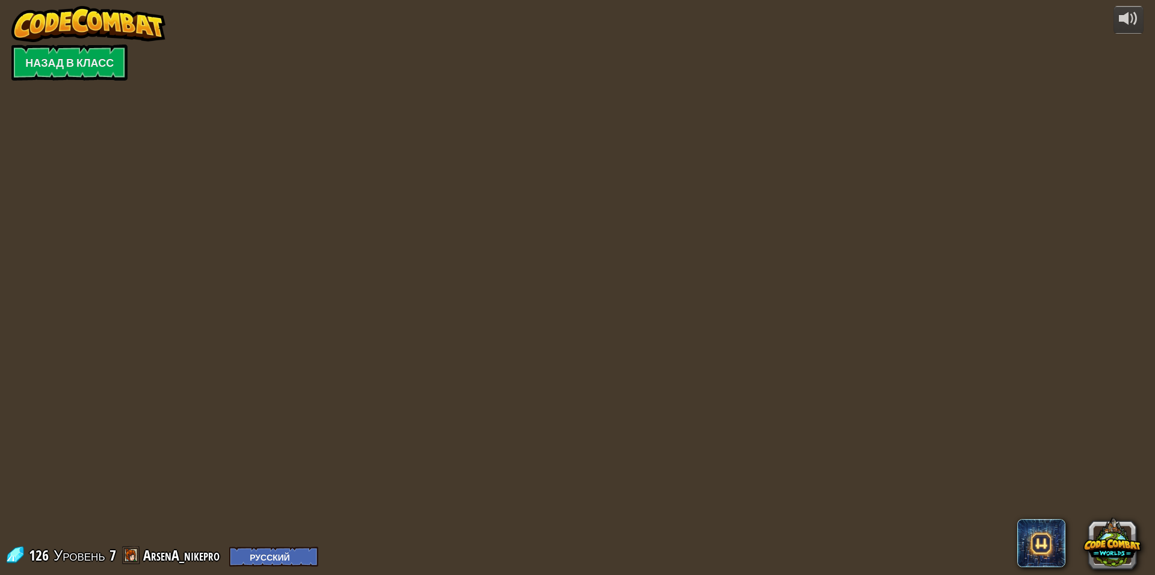
select select "ru"
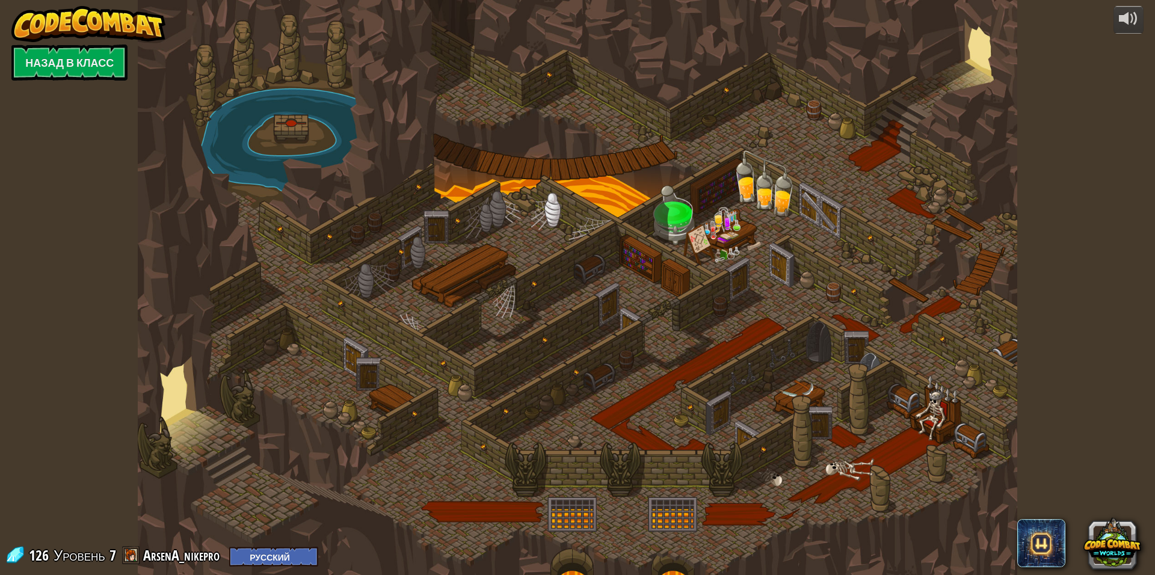
select select "ru"
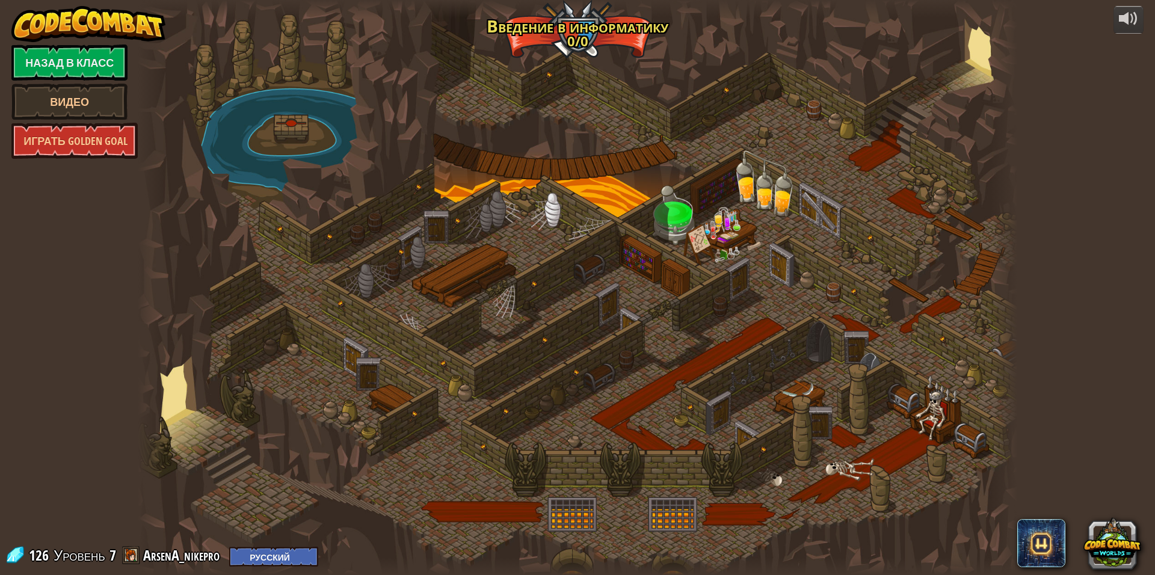
select select "ru"
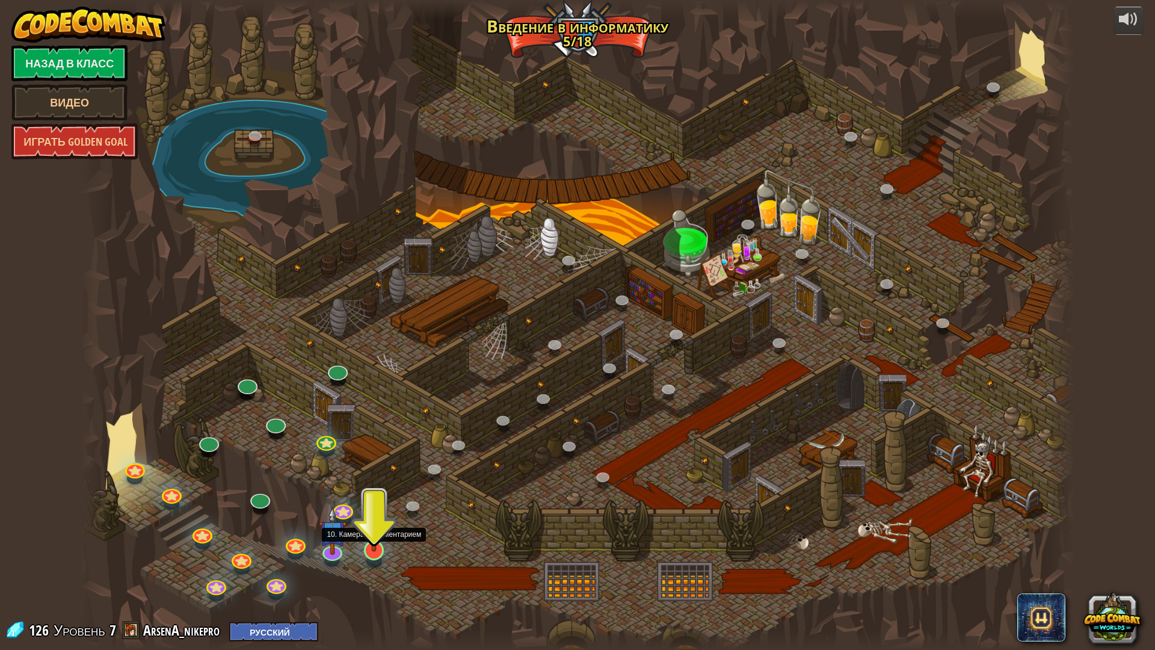
click at [387, 546] on img at bounding box center [374, 519] width 28 height 63
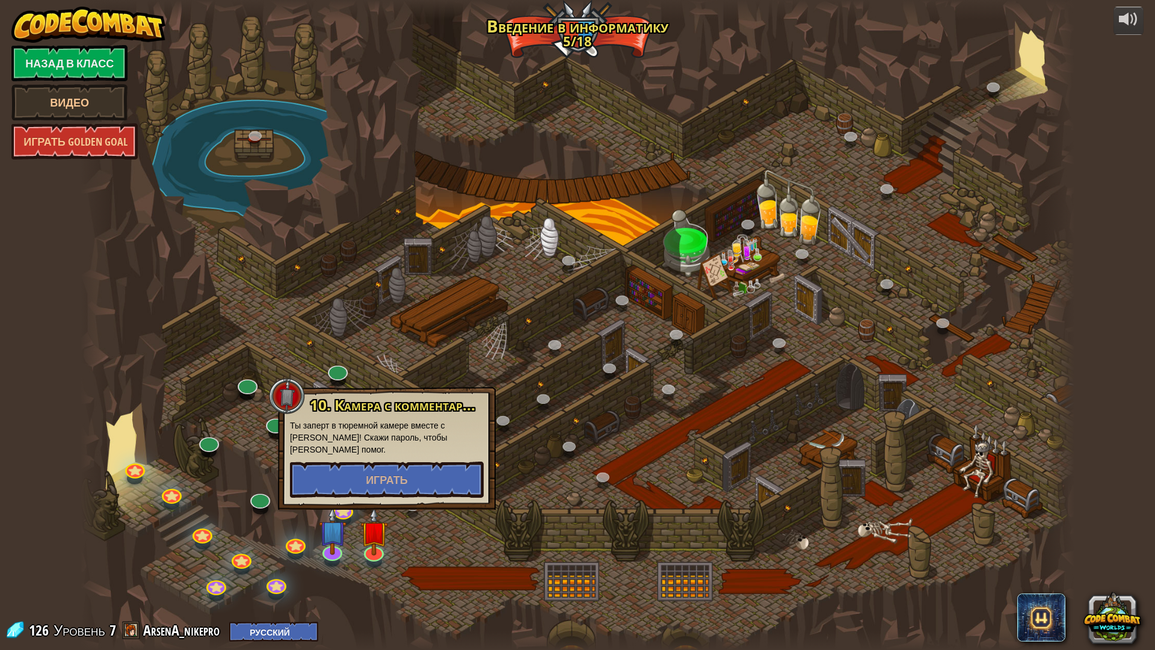
click at [383, 473] on div "10. Камера с комментарием Ты заперт в тюремной камере вместе с Омарном Брюстоно…" at bounding box center [387, 448] width 218 height 123
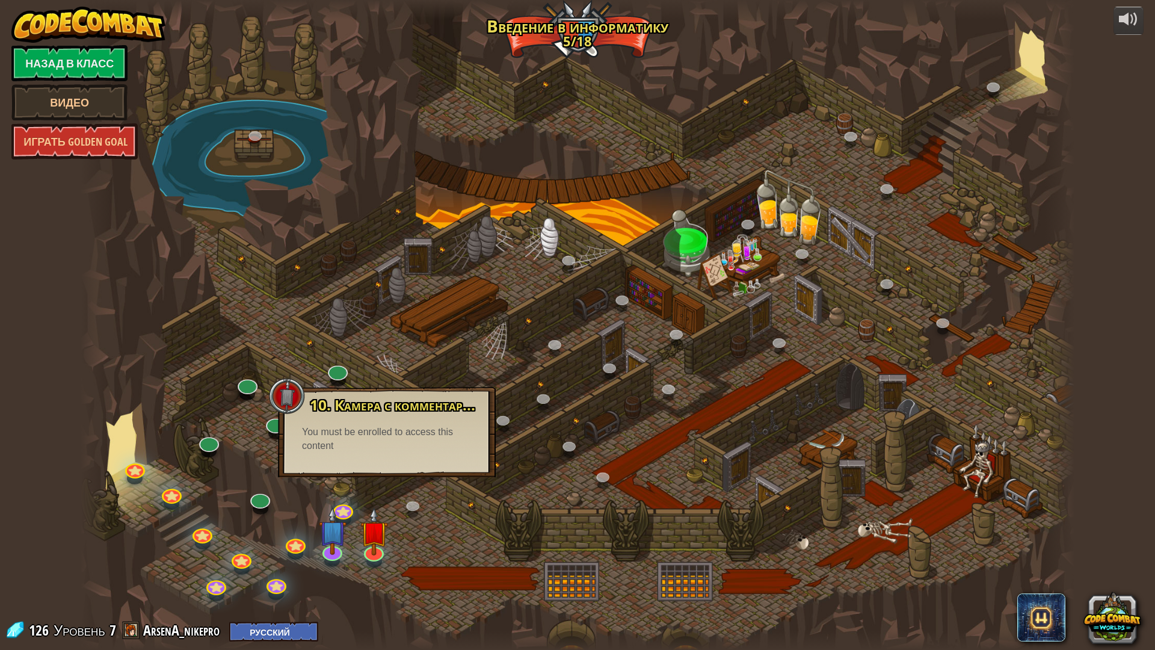
click at [301, 553] on div at bounding box center [296, 553] width 16 height 12
click at [283, 538] on link at bounding box center [294, 540] width 24 height 24
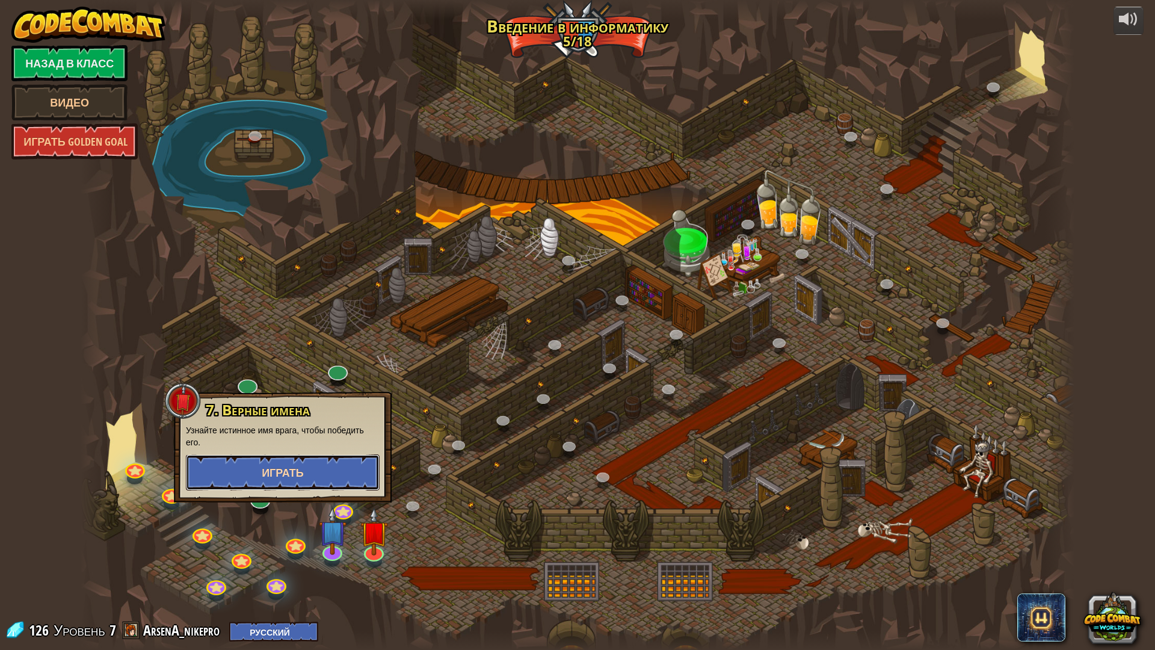
click at [318, 484] on button "Играть" at bounding box center [283, 472] width 194 height 36
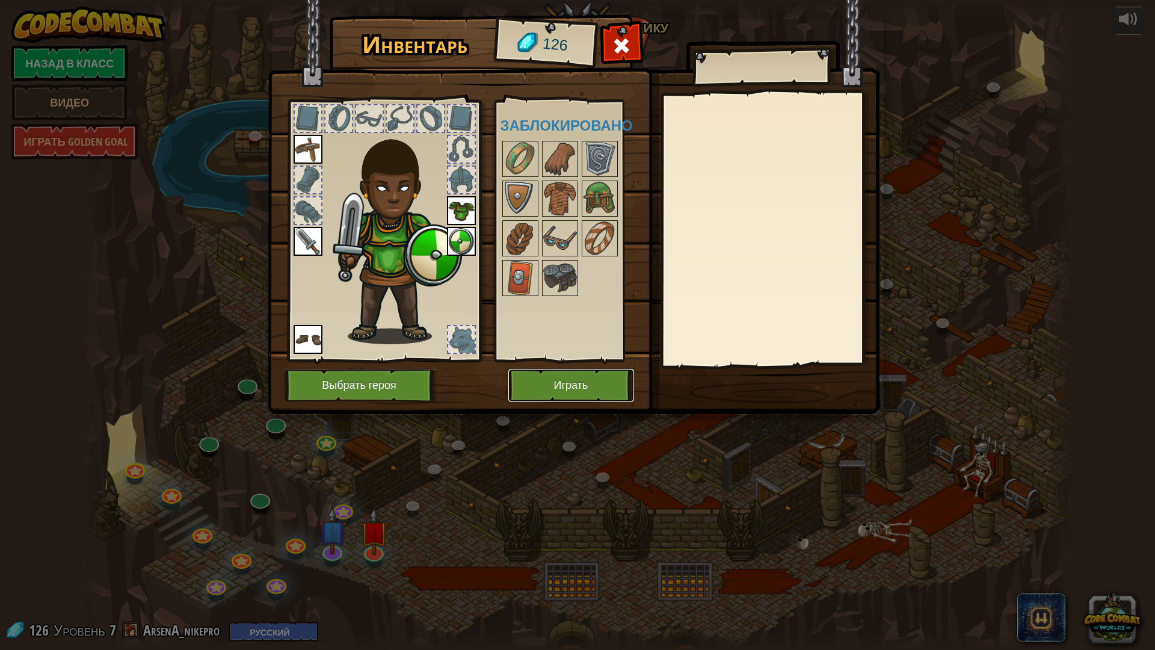
click at [603, 399] on button "Играть" at bounding box center [571, 385] width 126 height 33
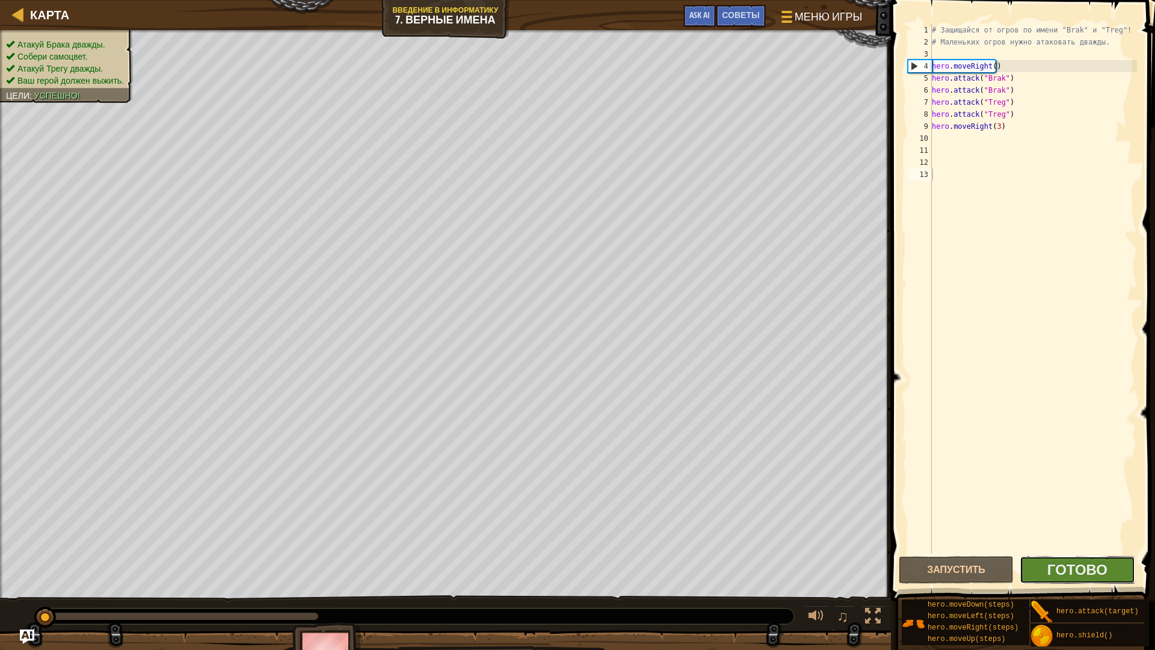
click at [1065, 558] on button "Готово" at bounding box center [1077, 570] width 115 height 28
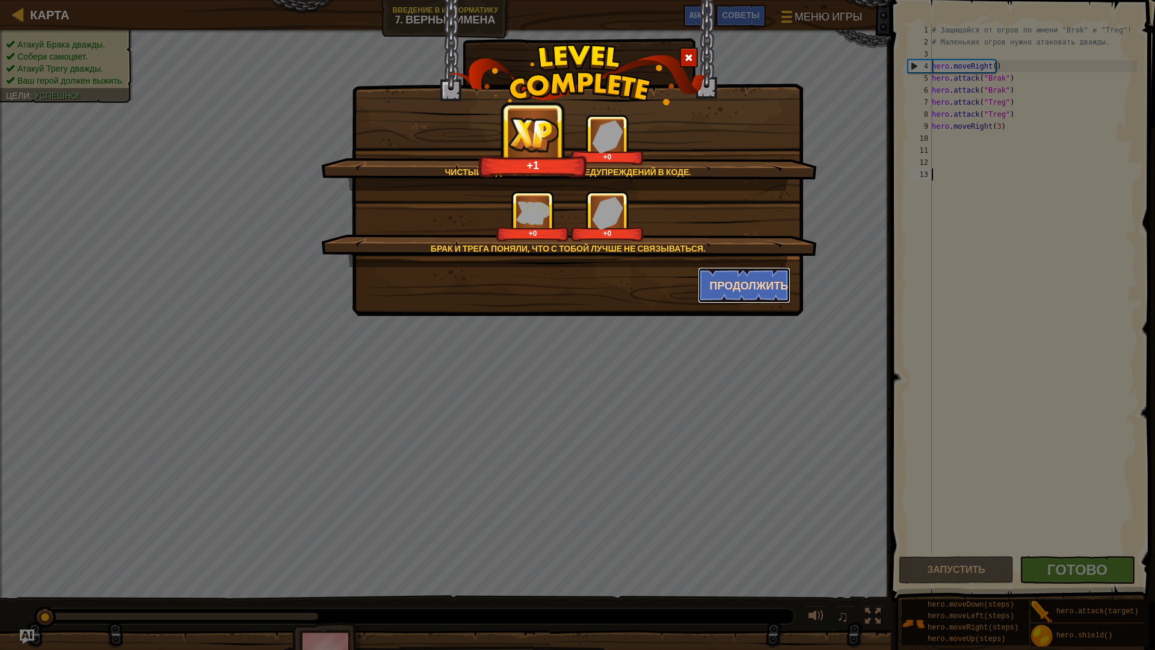
click at [774, 301] on button "Продолжить" at bounding box center [744, 285] width 93 height 36
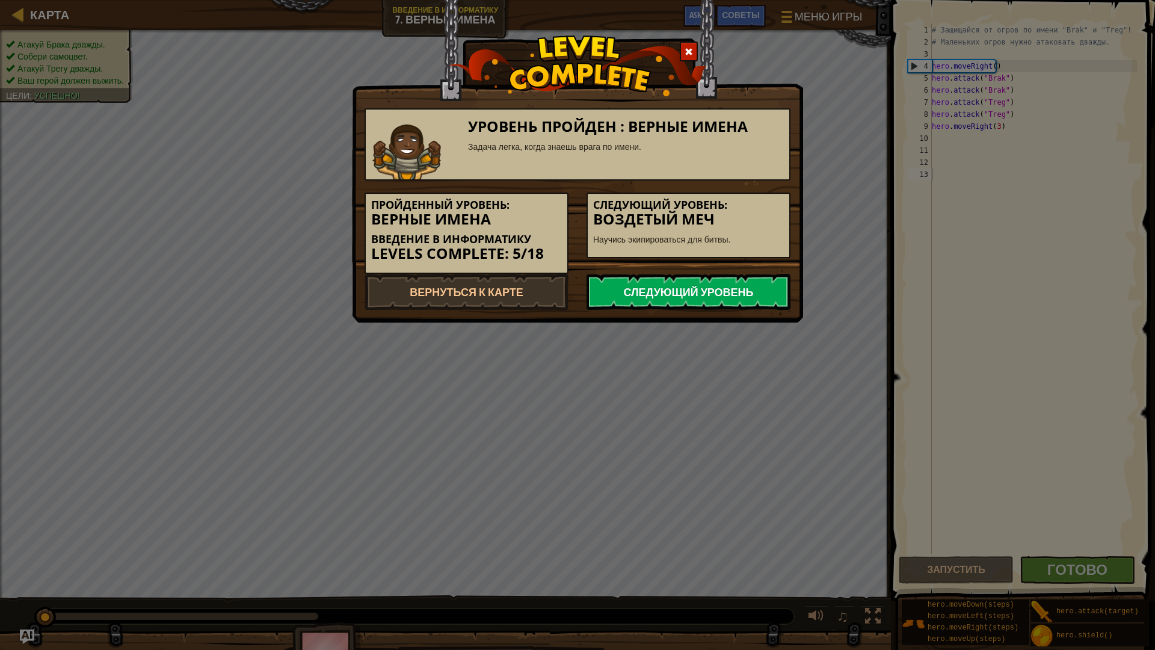
click at [757, 289] on link "Следующий уровень" at bounding box center [689, 292] width 204 height 36
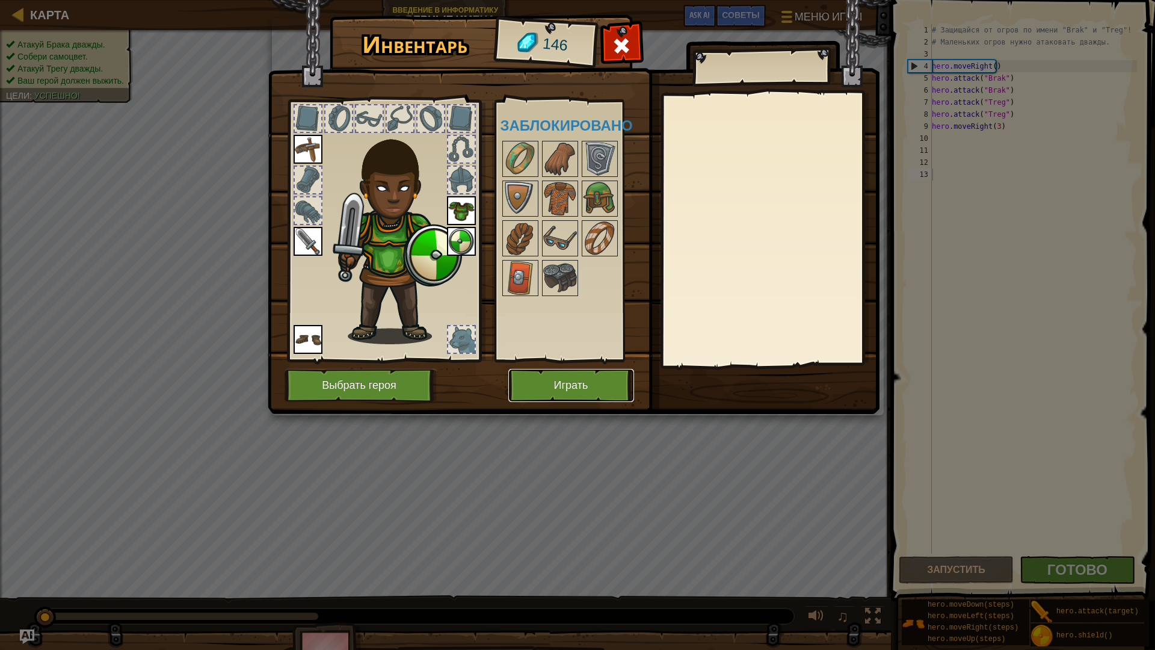
click at [541, 390] on button "Играть" at bounding box center [571, 385] width 126 height 33
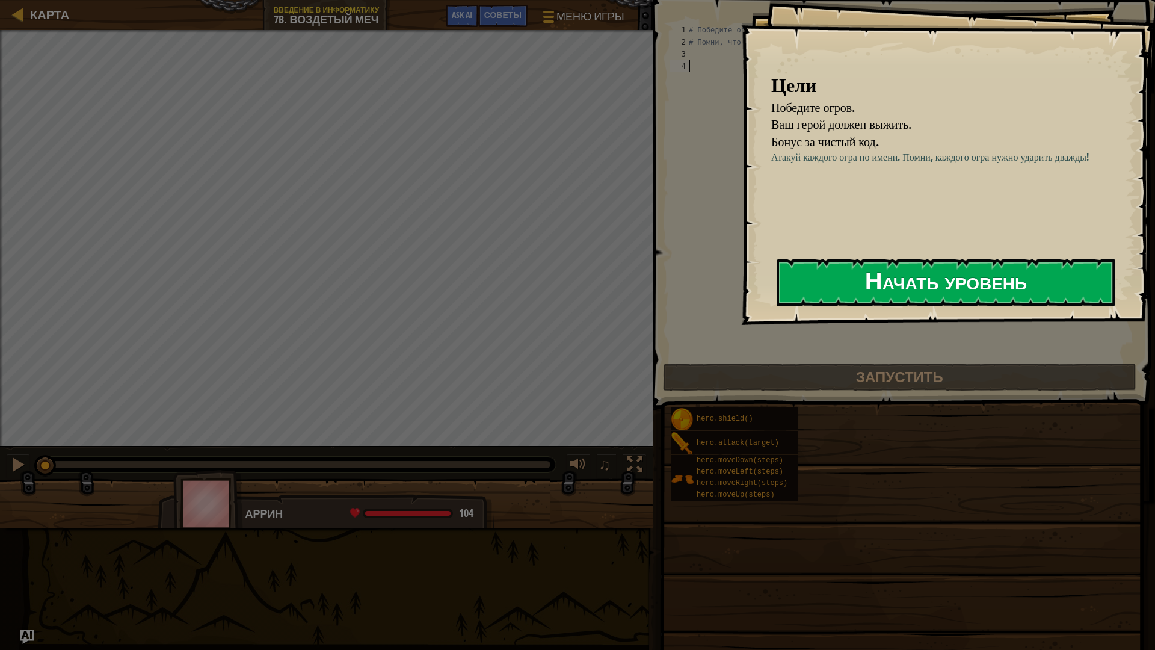
click at [917, 293] on button "Начать уровень" at bounding box center [946, 283] width 339 height 48
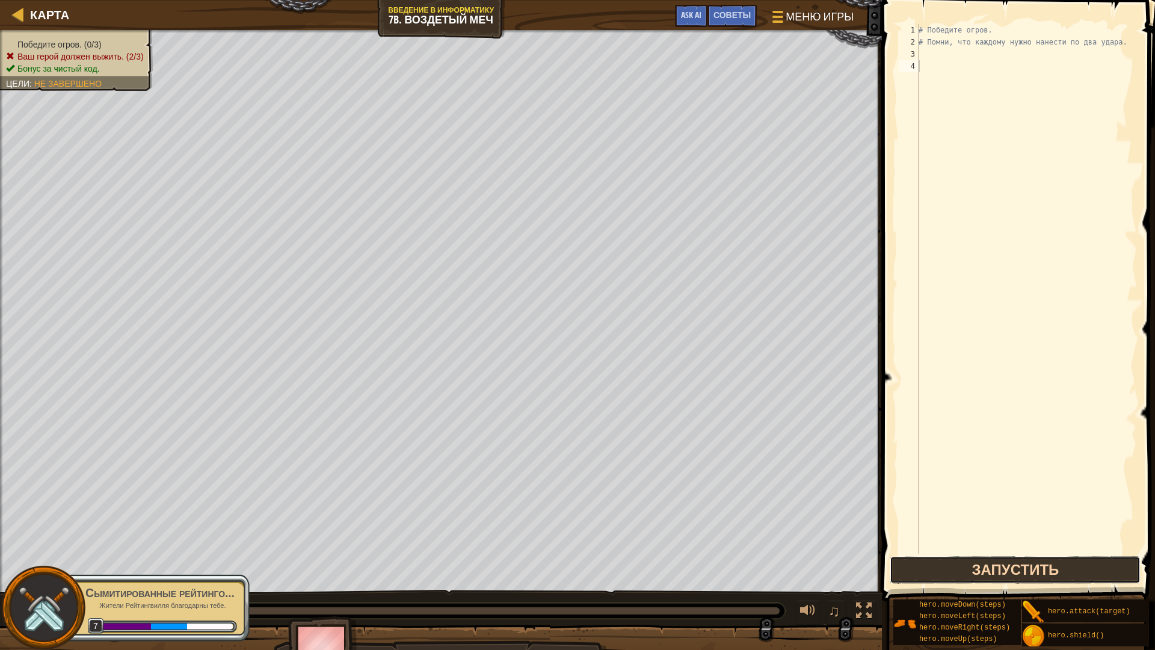
click at [1017, 582] on button "Запустить" at bounding box center [1015, 570] width 251 height 28
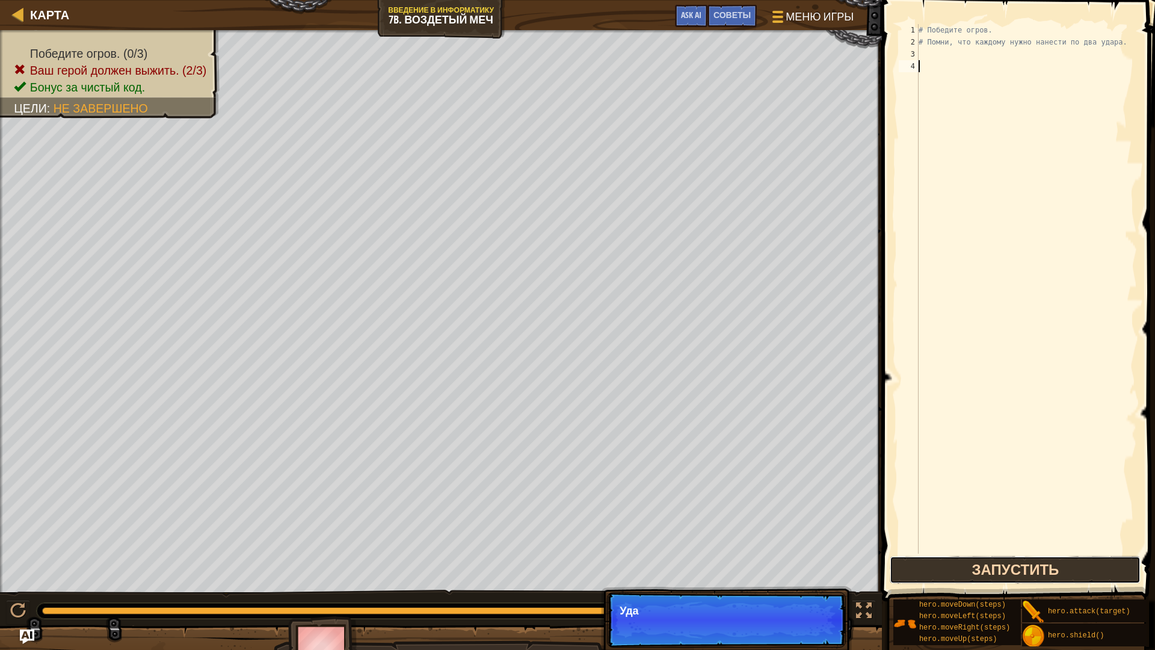
click at [1024, 571] on button "Запустить" at bounding box center [1015, 570] width 251 height 28
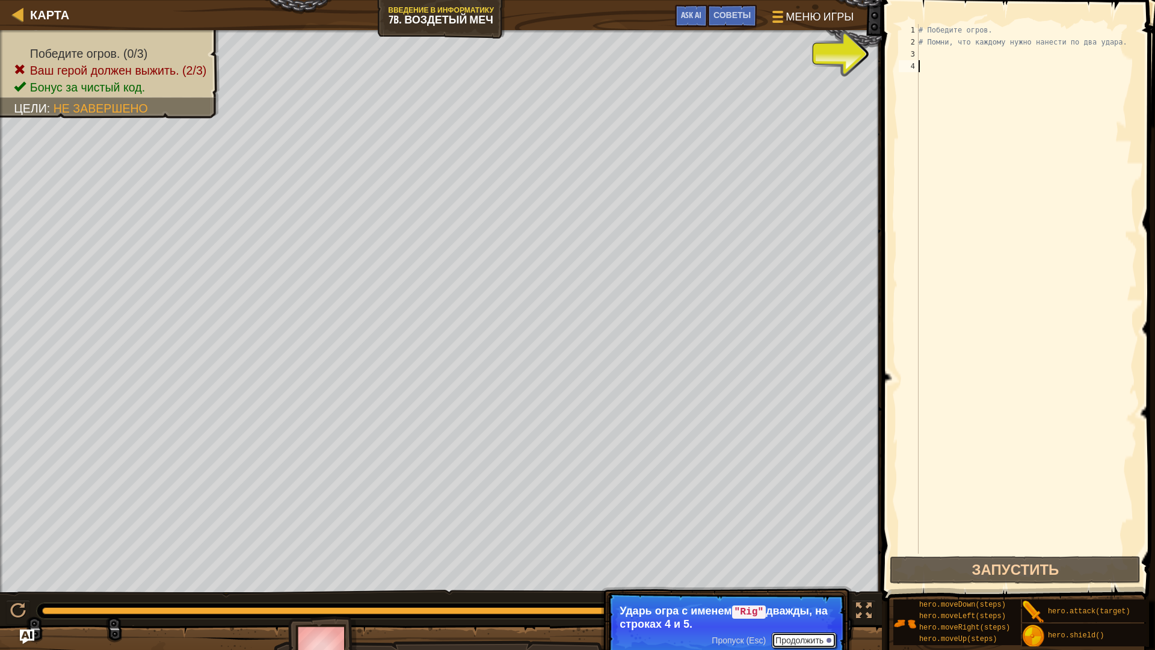
click at [824, 639] on button "Продолжить" at bounding box center [804, 640] width 64 height 16
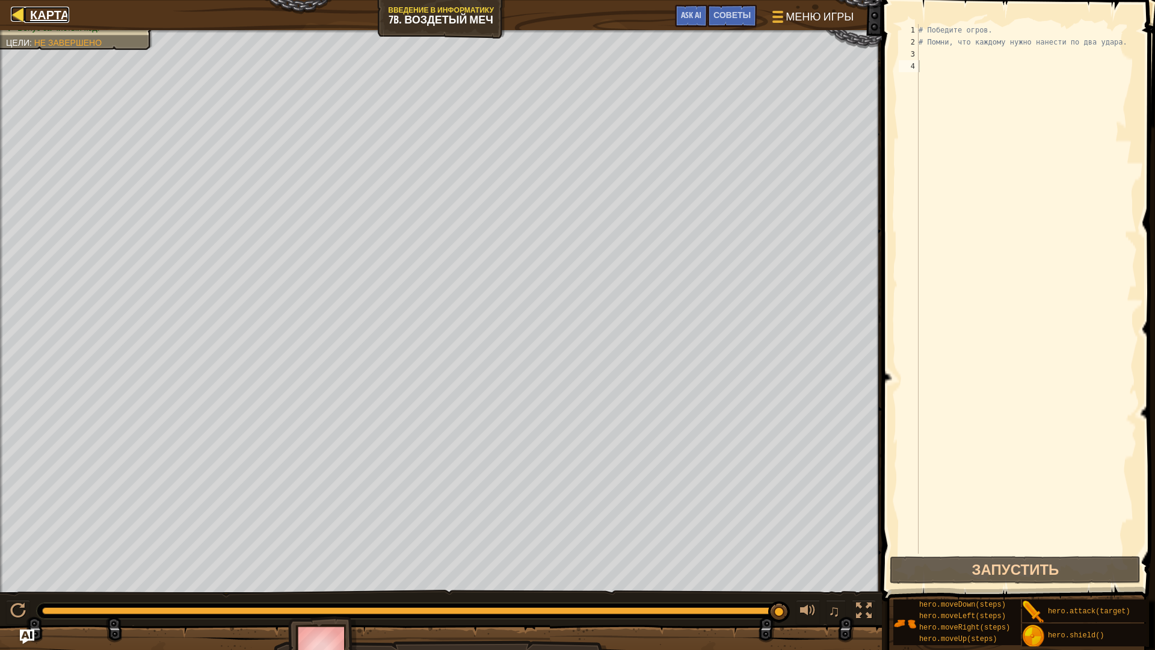
click at [28, 19] on link "Карта" at bounding box center [46, 15] width 45 height 16
select select "ru"
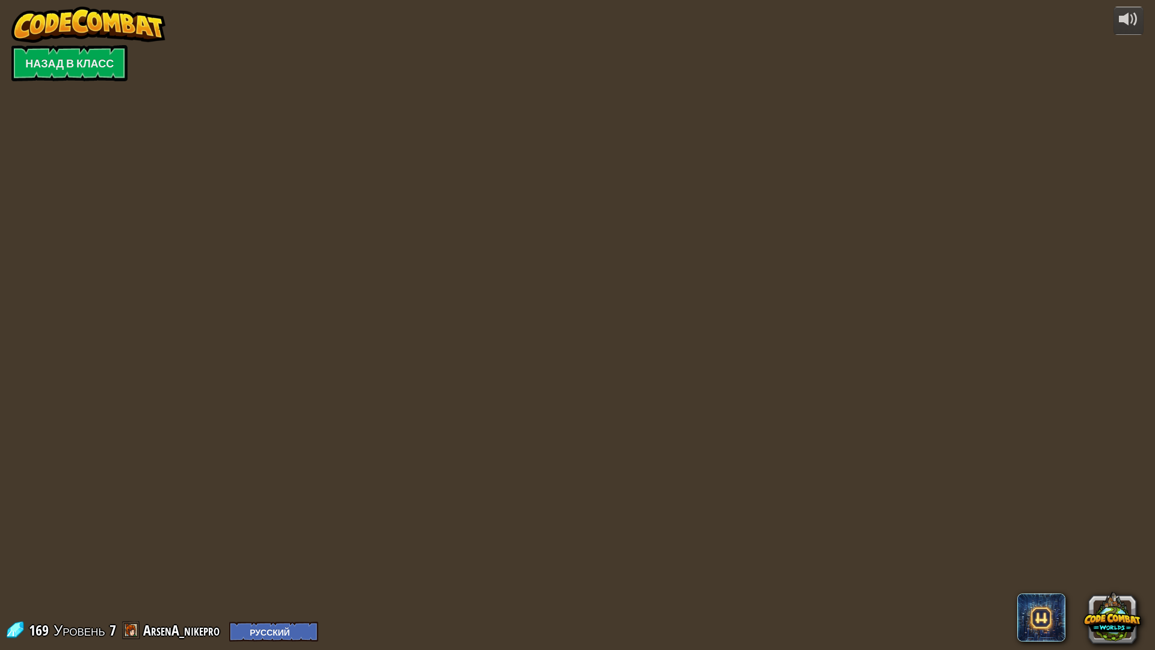
select select "ru"
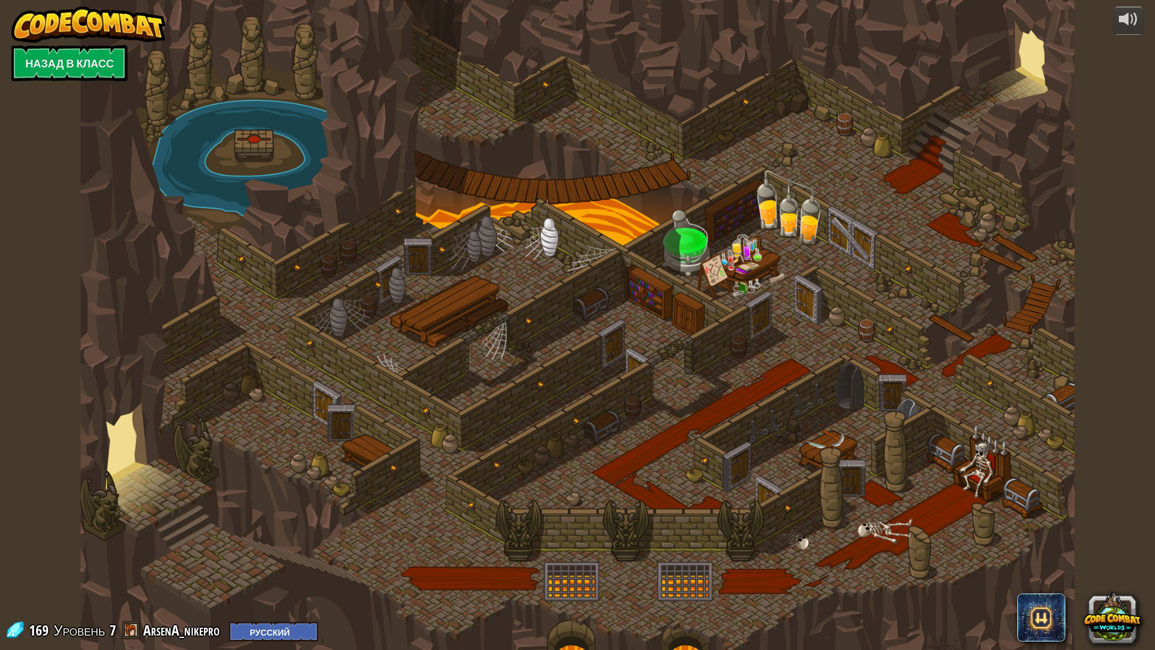
select select "ru"
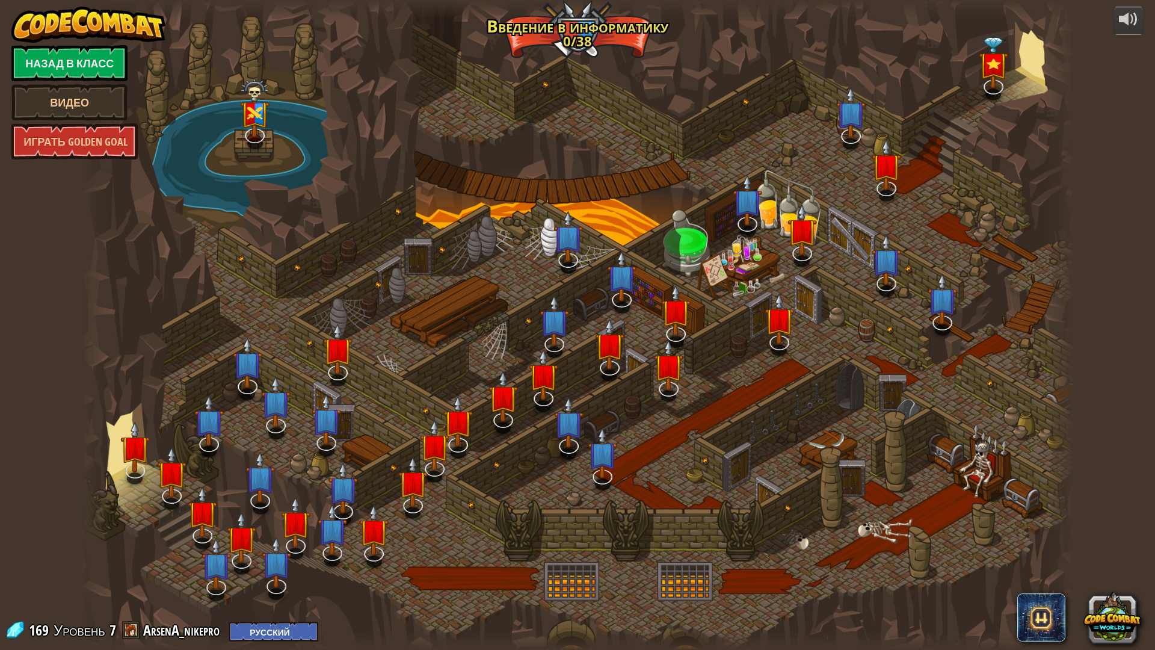
select select "ru"
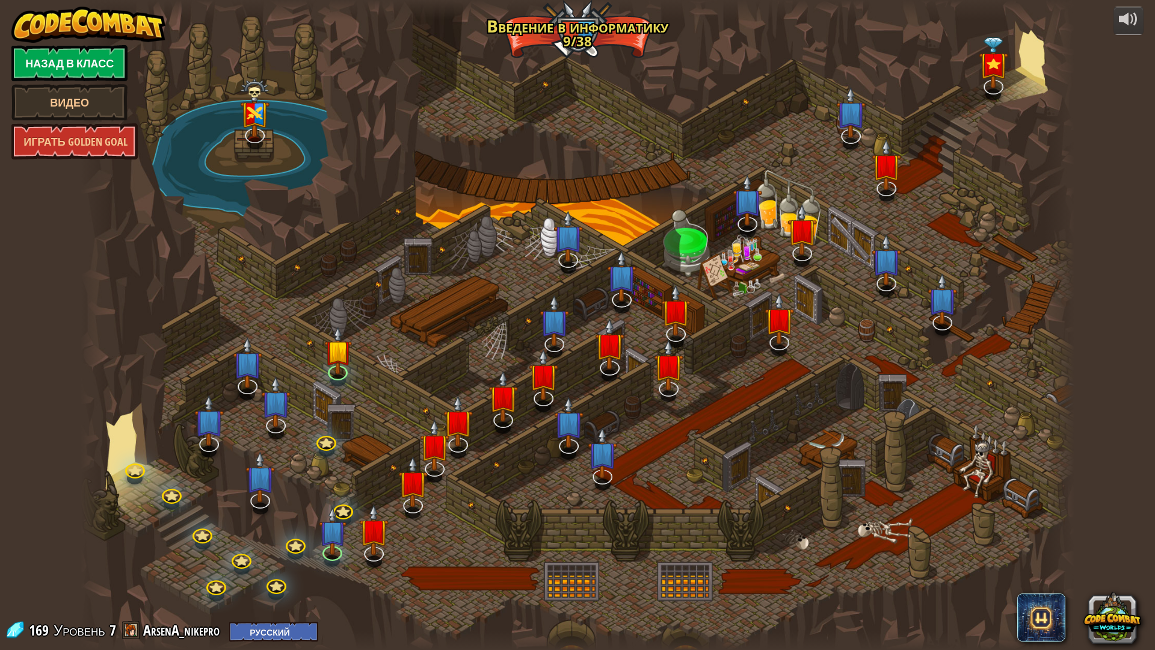
select select "ru"
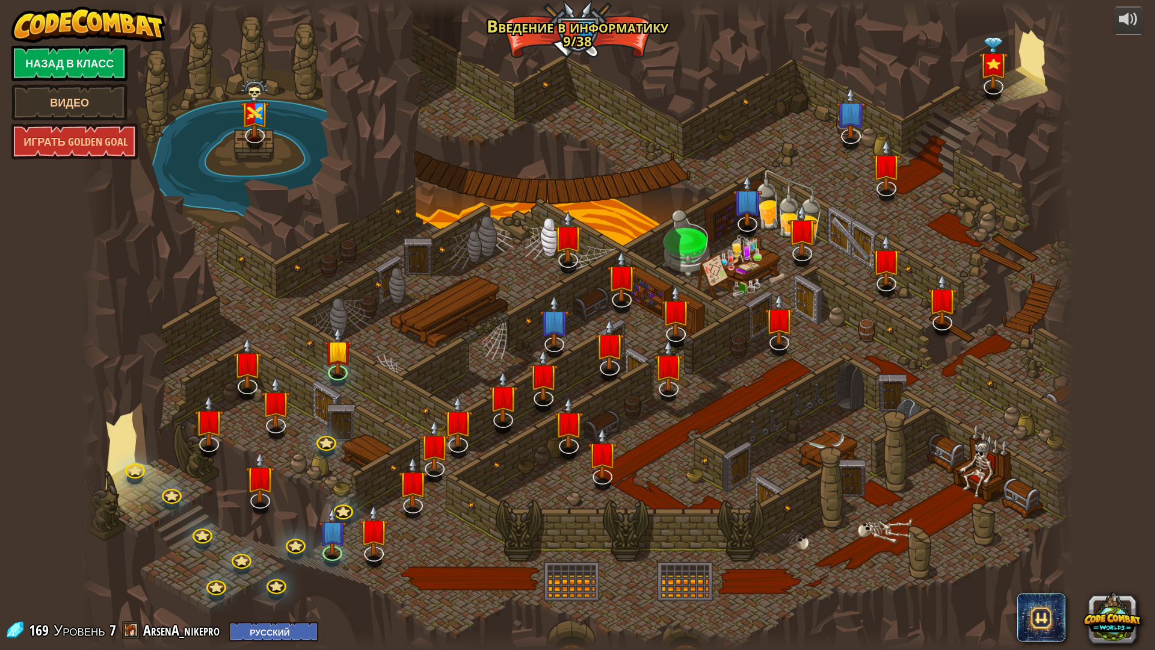
click at [102, 51] on link "Назад в класс" at bounding box center [69, 63] width 116 height 36
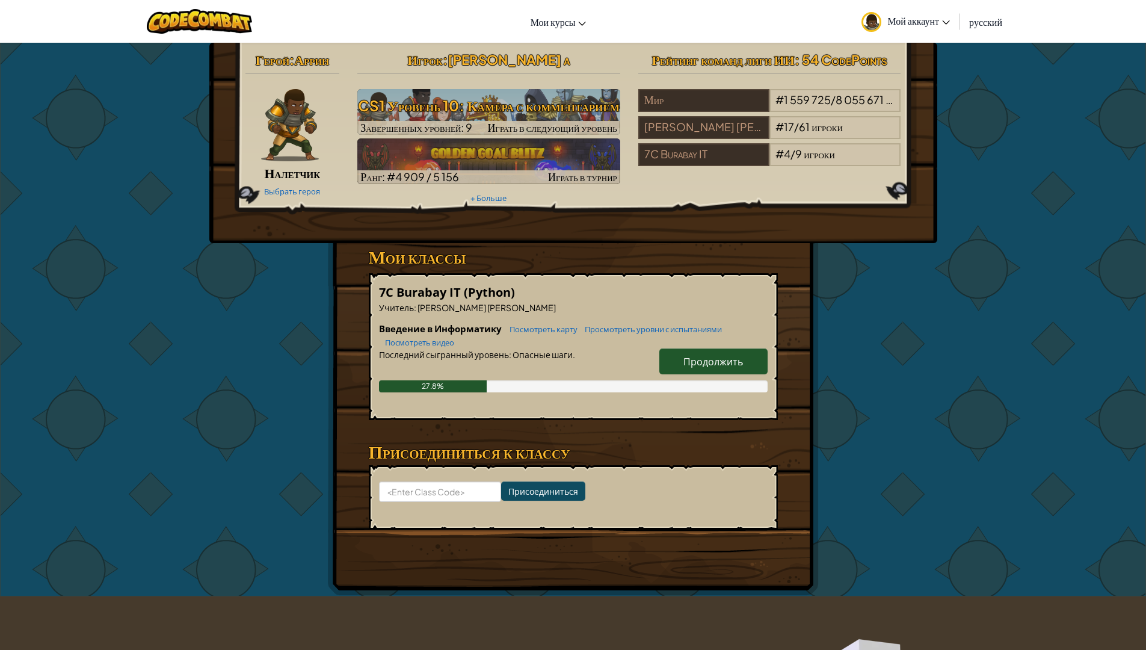
click at [694, 357] on span "Продолжить" at bounding box center [713, 361] width 60 height 13
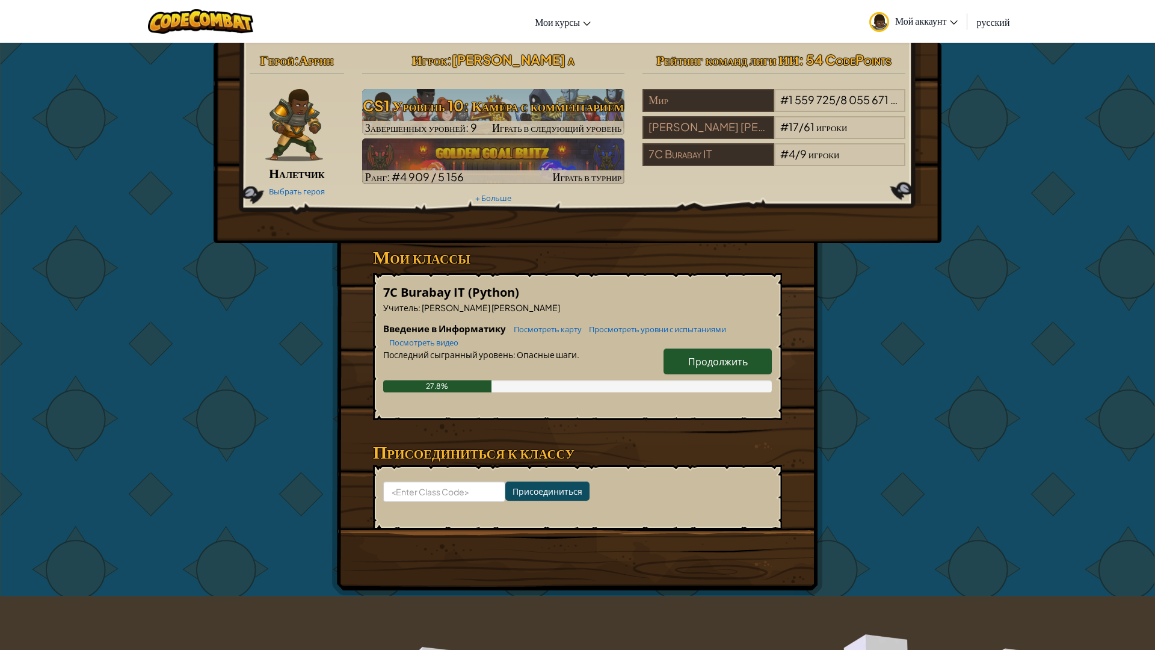
select select "ru"
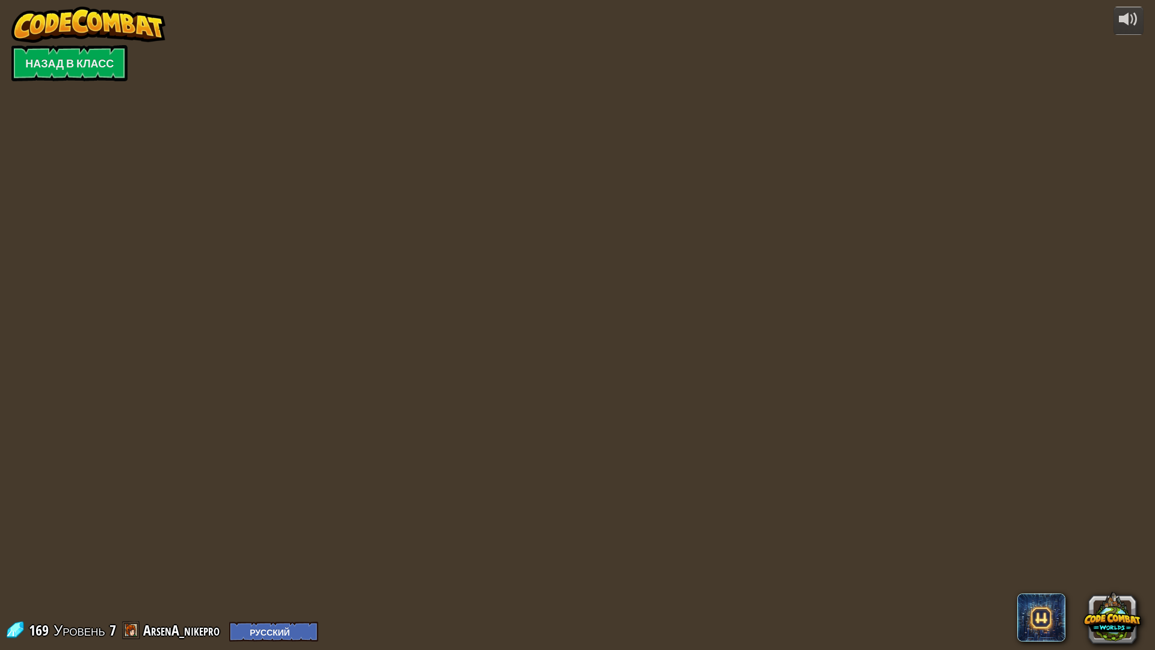
select select "ru"
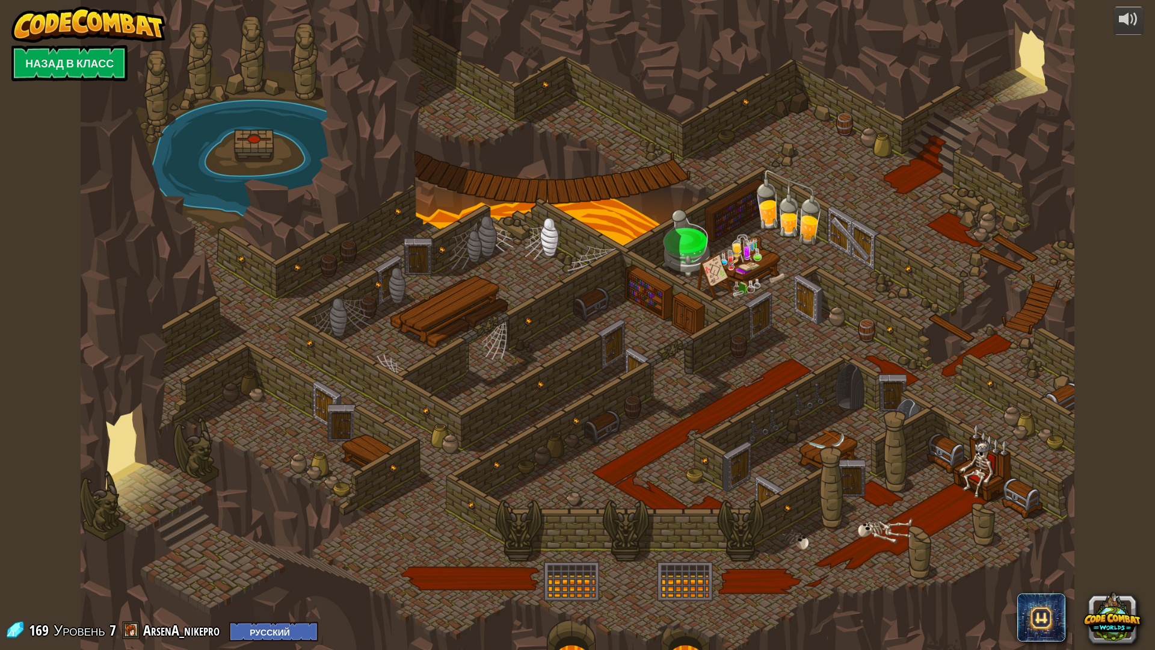
select select "ru"
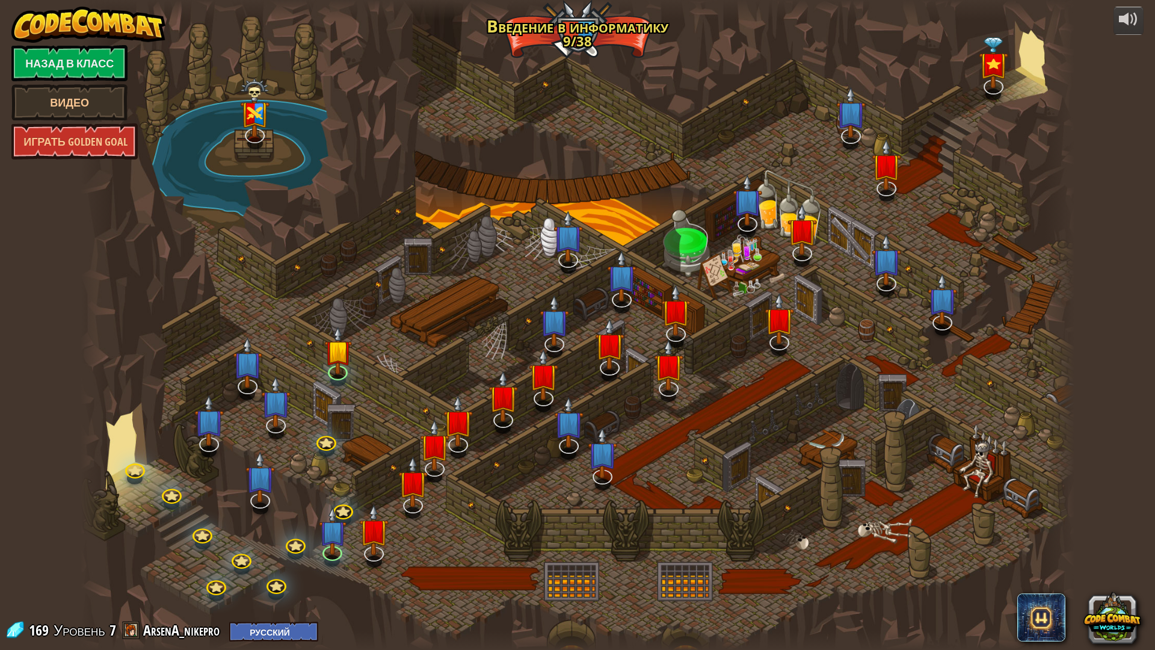
select select "ru"
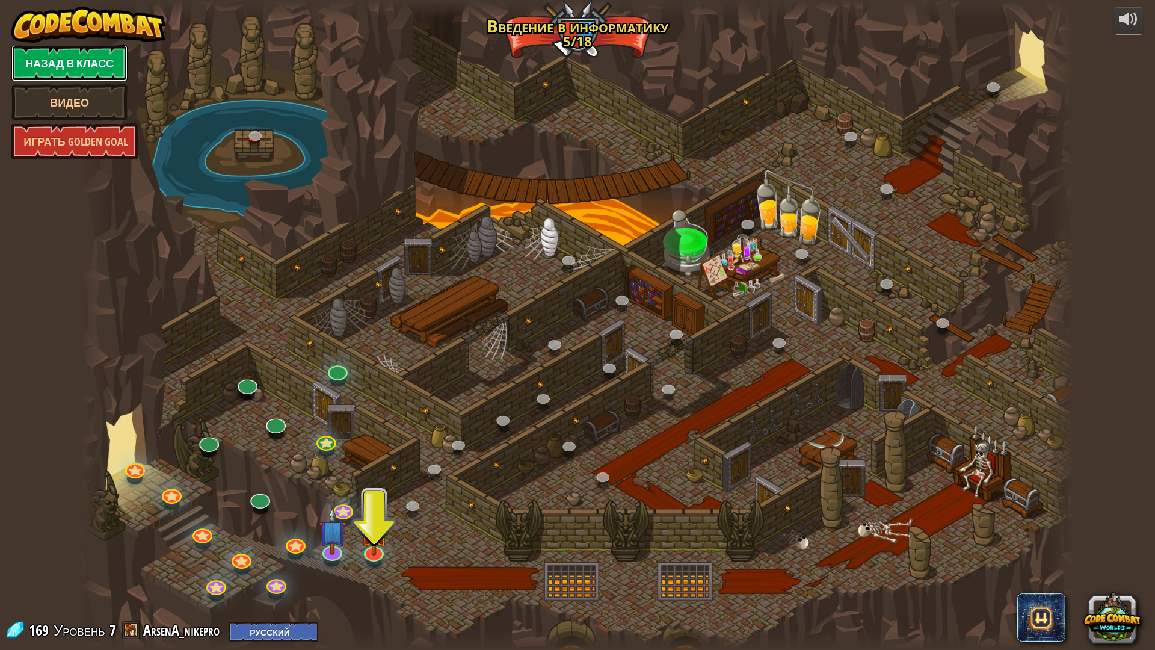
click at [128, 72] on link "Назад в класс" at bounding box center [69, 63] width 116 height 36
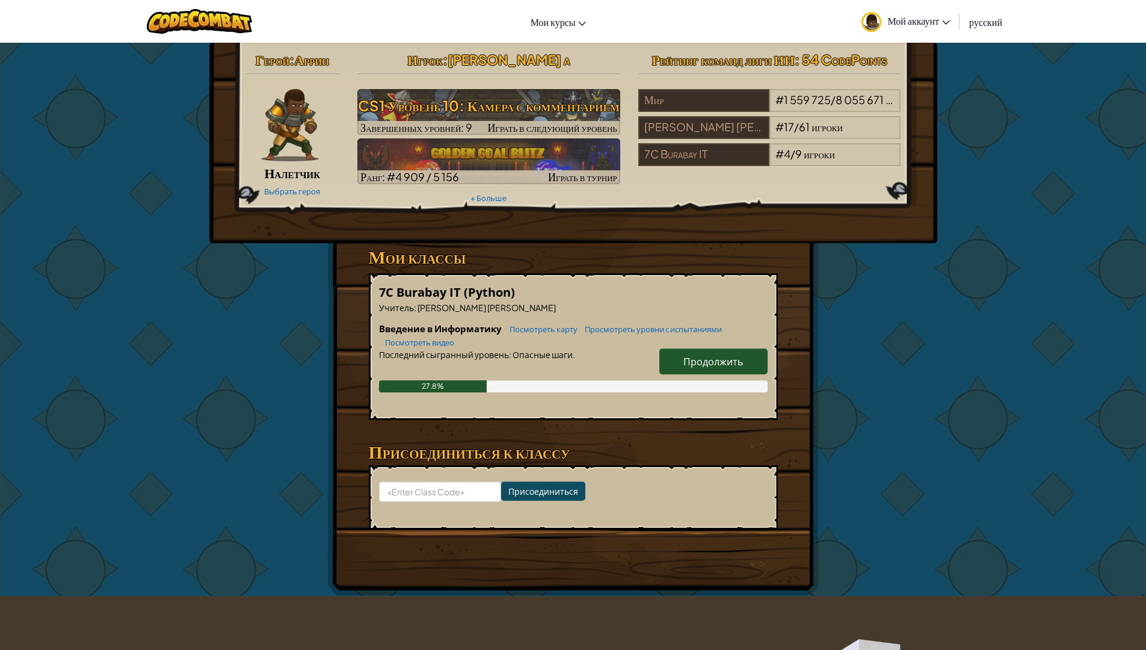
click at [722, 365] on span "Продолжить" at bounding box center [713, 361] width 60 height 13
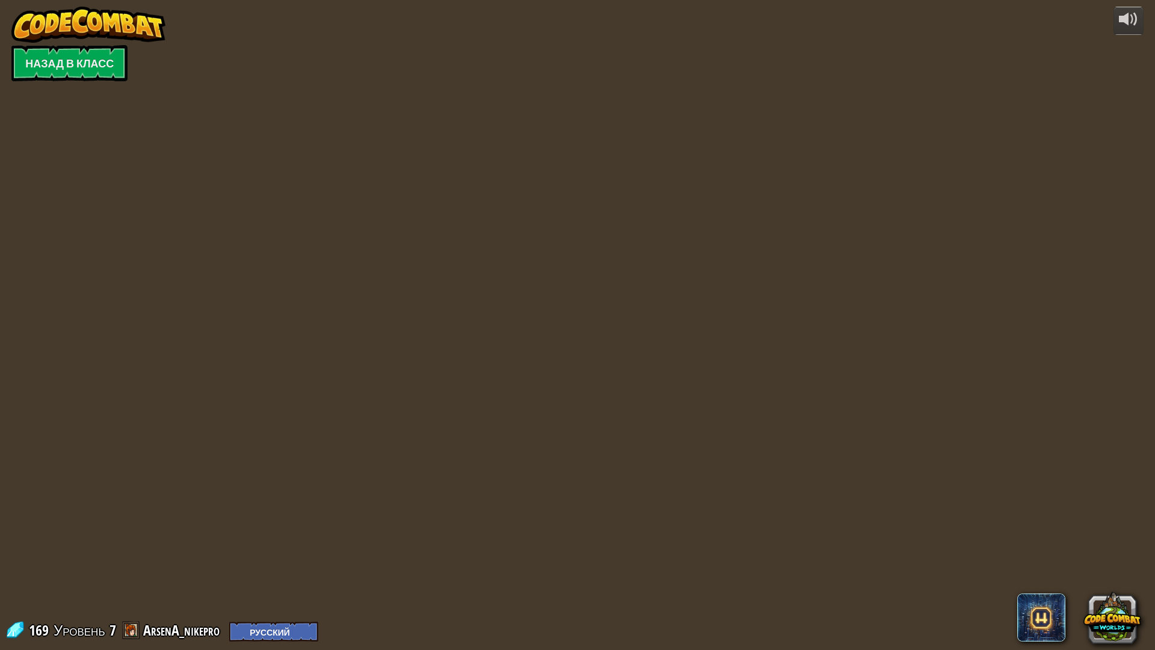
select select "ru"
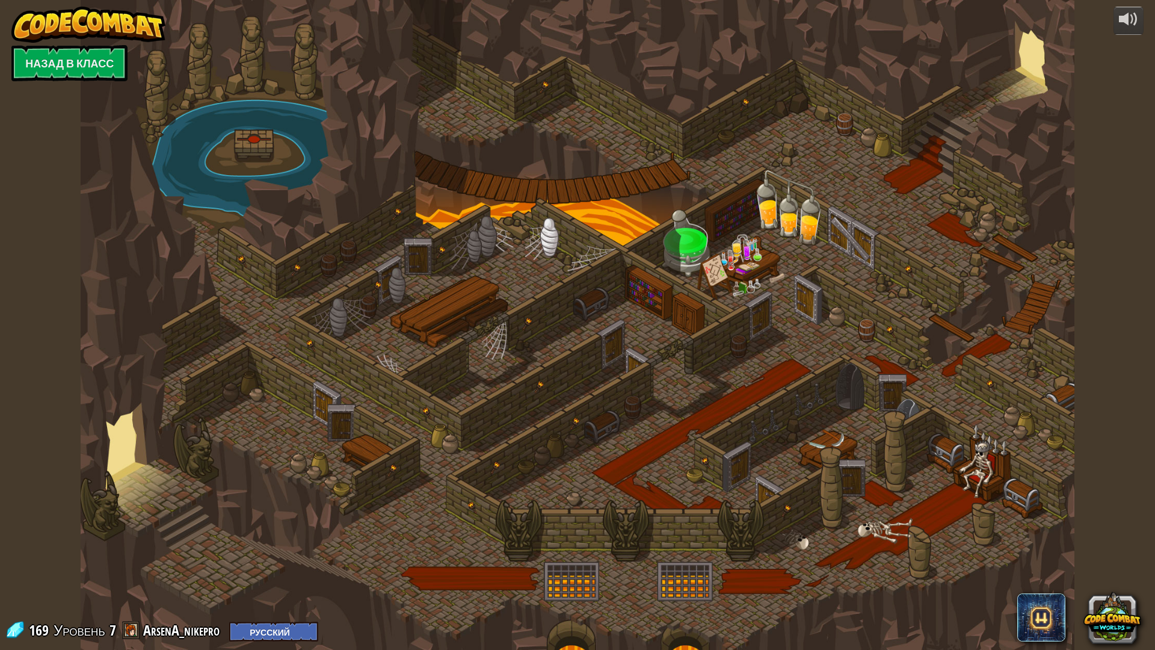
select select "ru"
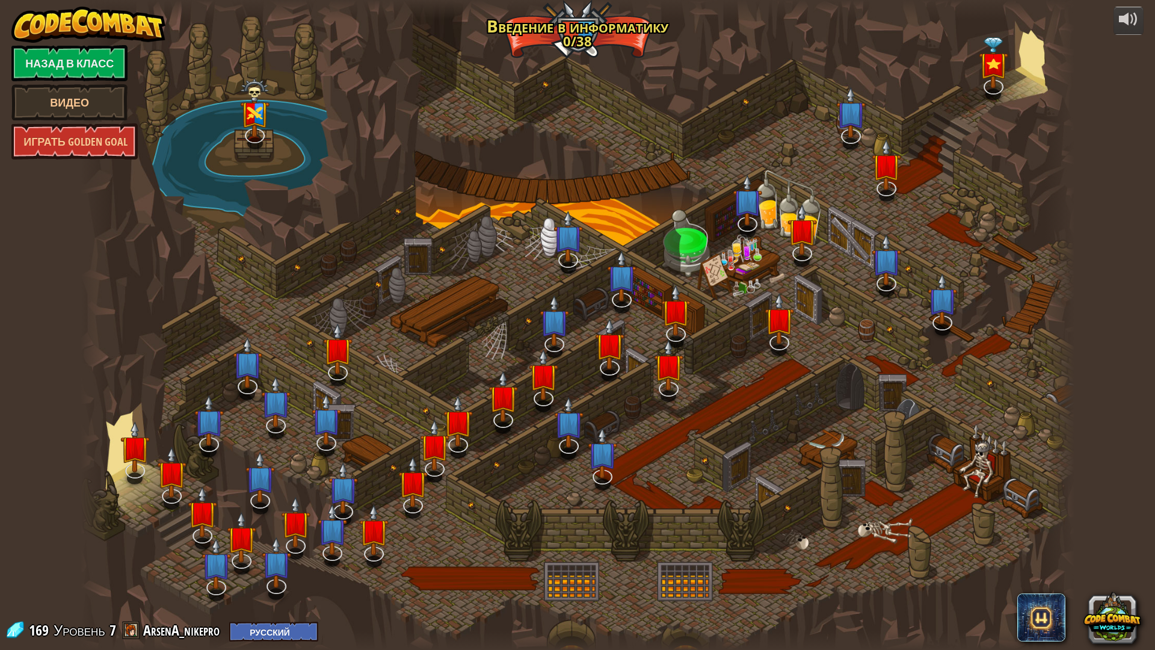
select select "ru"
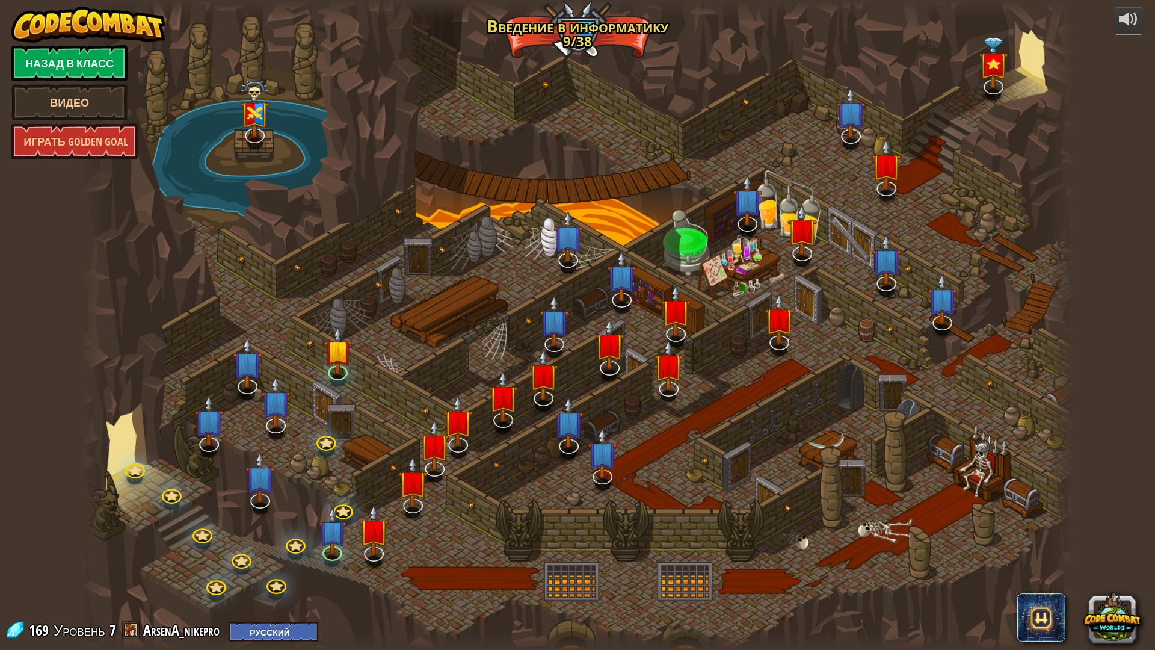
select select "ru"
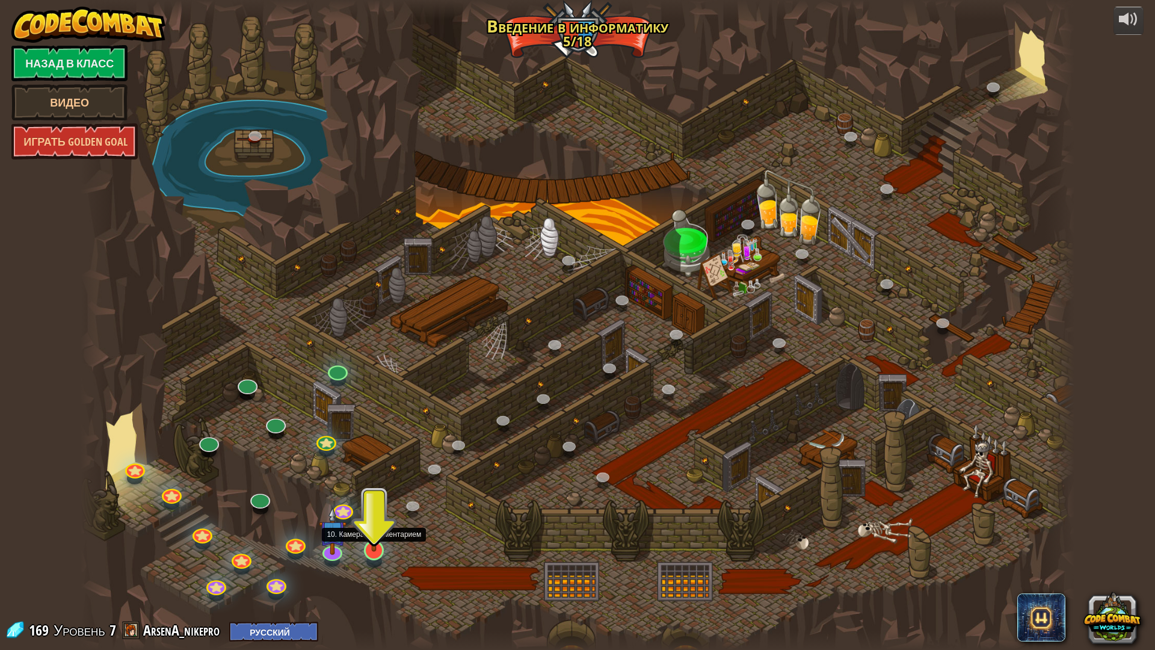
click at [382, 543] on img at bounding box center [374, 519] width 28 height 63
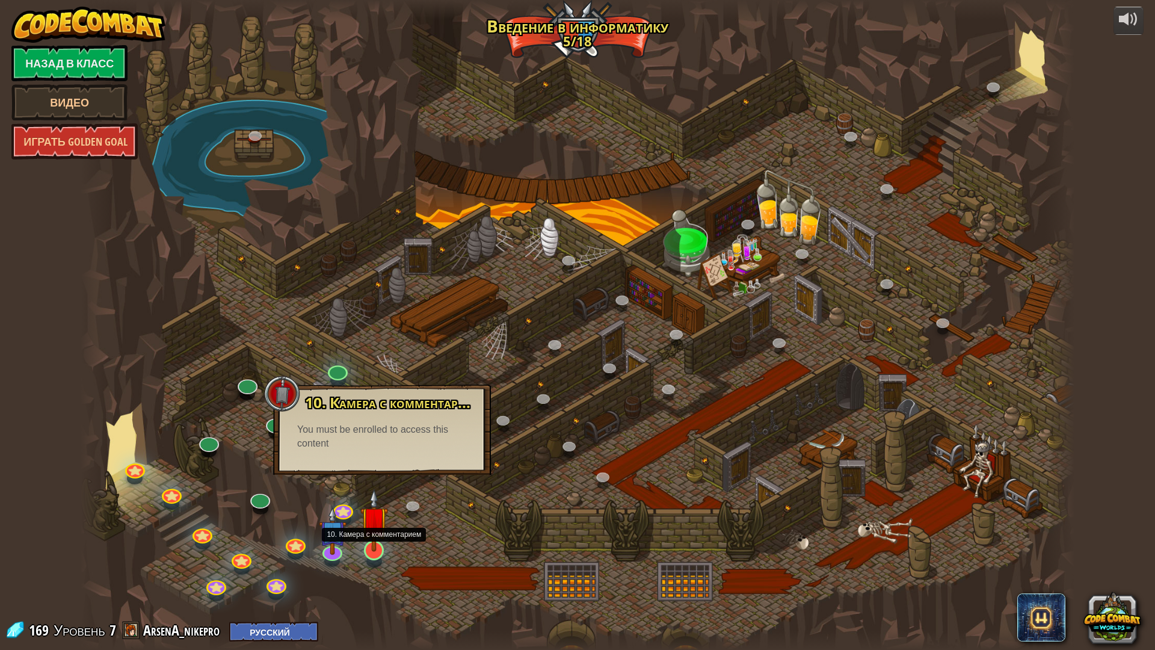
click at [382, 543] on img at bounding box center [374, 519] width 28 height 63
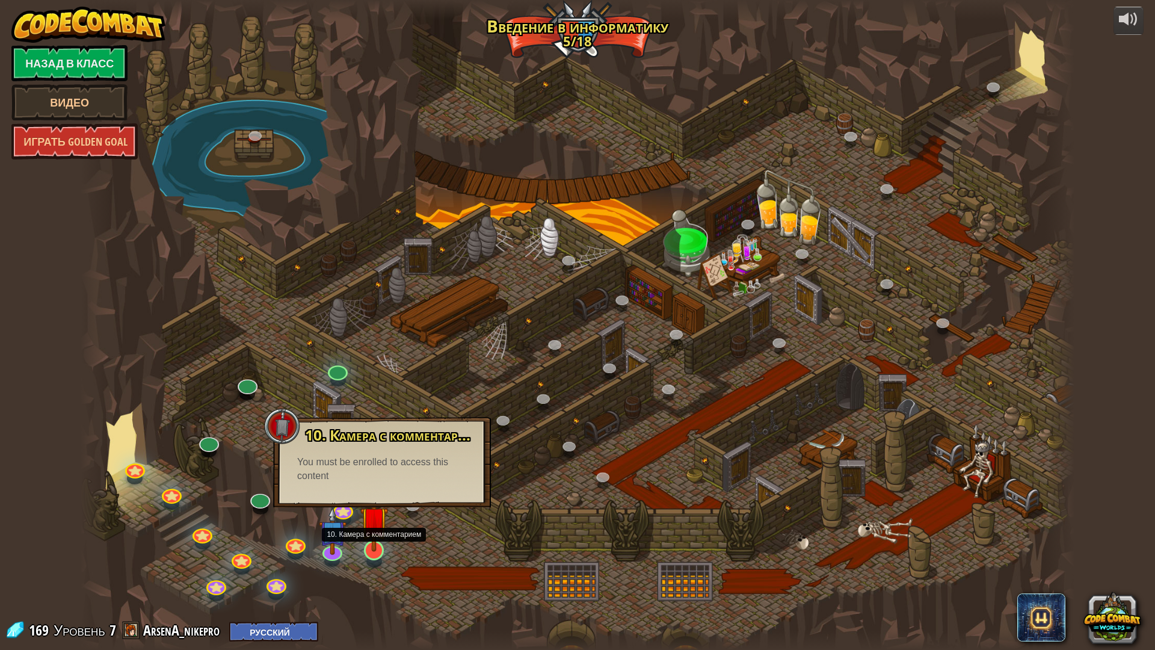
click at [382, 543] on img at bounding box center [374, 519] width 28 height 63
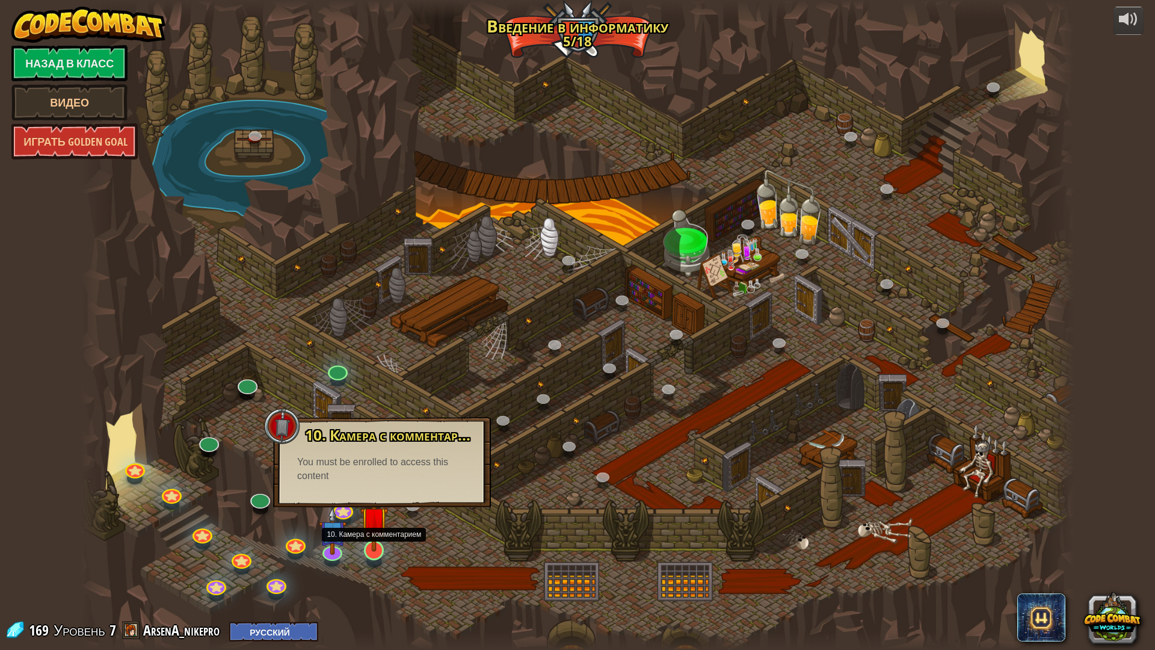
click at [382, 543] on img at bounding box center [374, 519] width 28 height 63
click at [351, 555] on div at bounding box center [578, 325] width 994 height 650
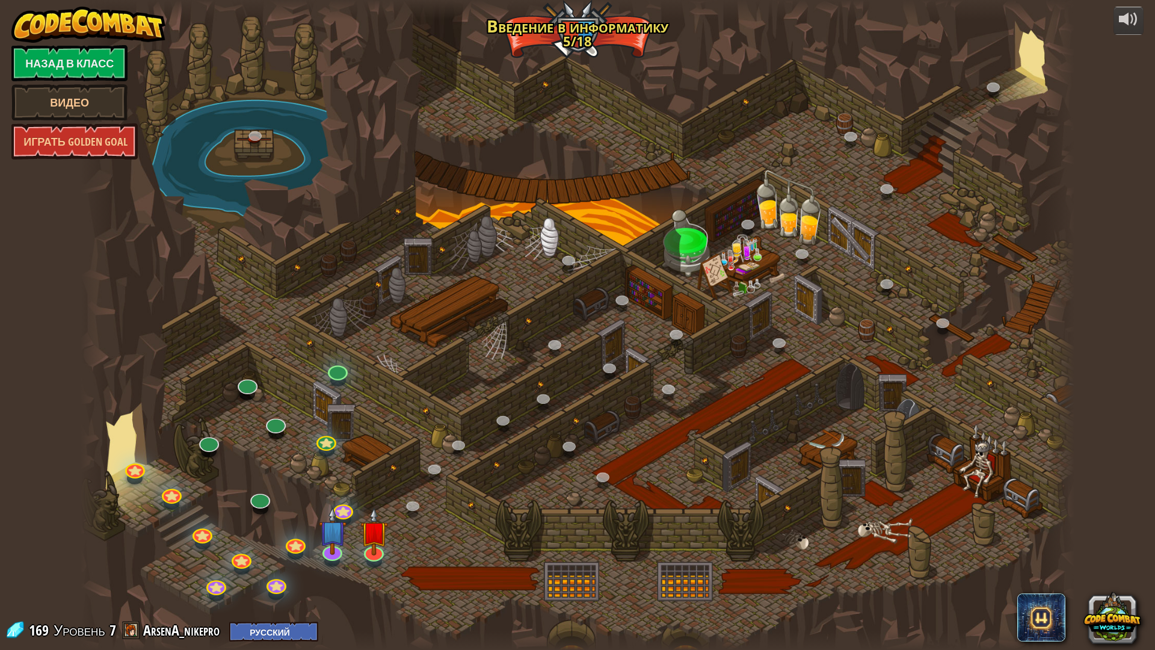
click at [351, 555] on div at bounding box center [578, 325] width 994 height 650
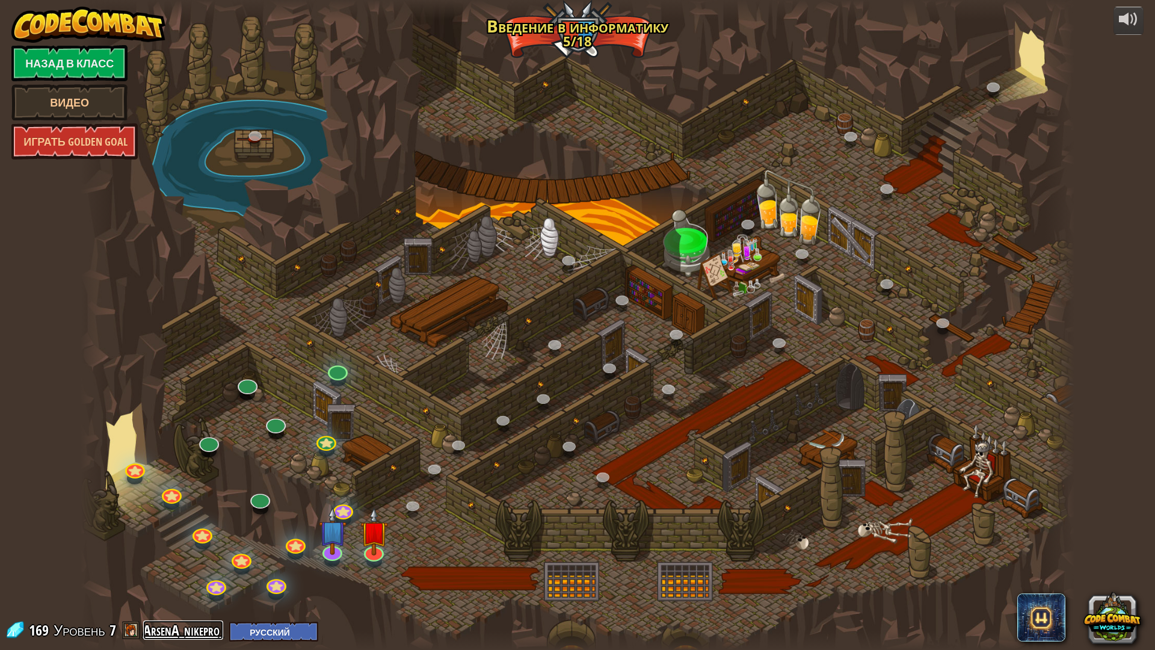
click at [171, 633] on link "ArsenA_nikepro" at bounding box center [183, 629] width 80 height 19
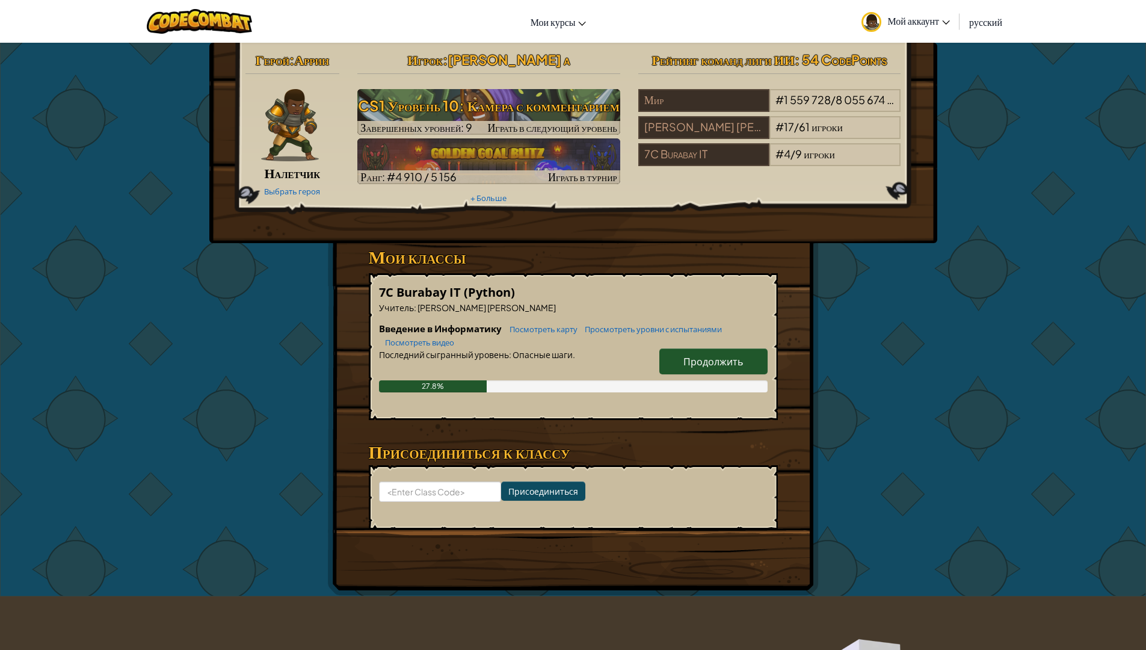
click at [700, 368] on link "Продолжить" at bounding box center [713, 361] width 108 height 26
select select "ru"
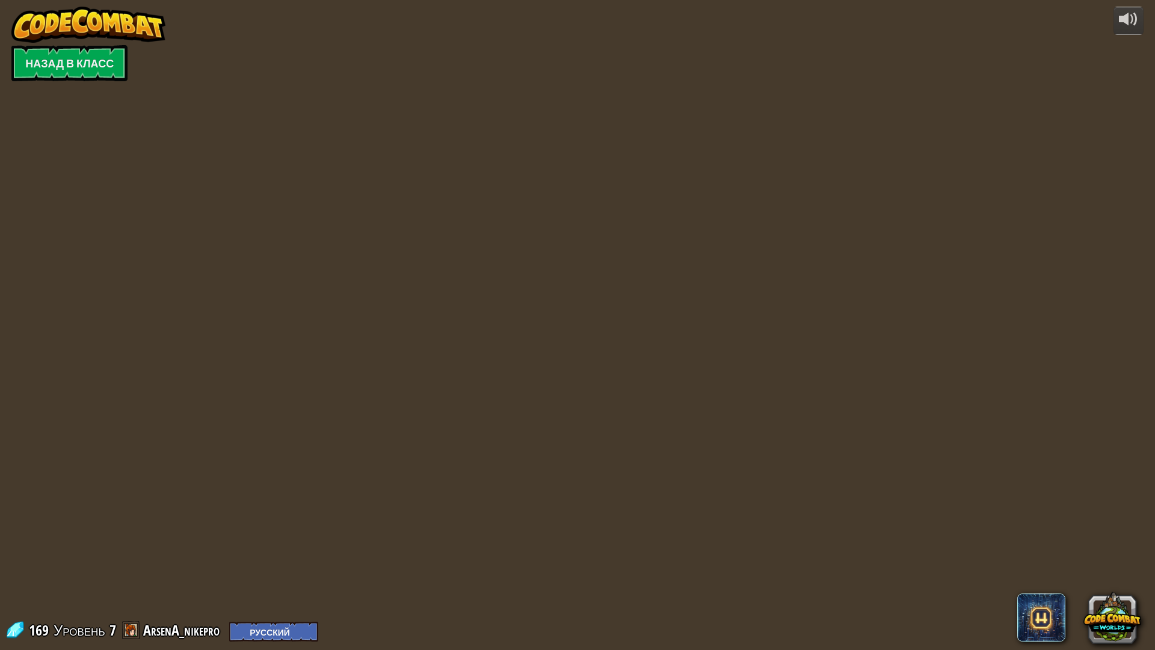
select select "ru"
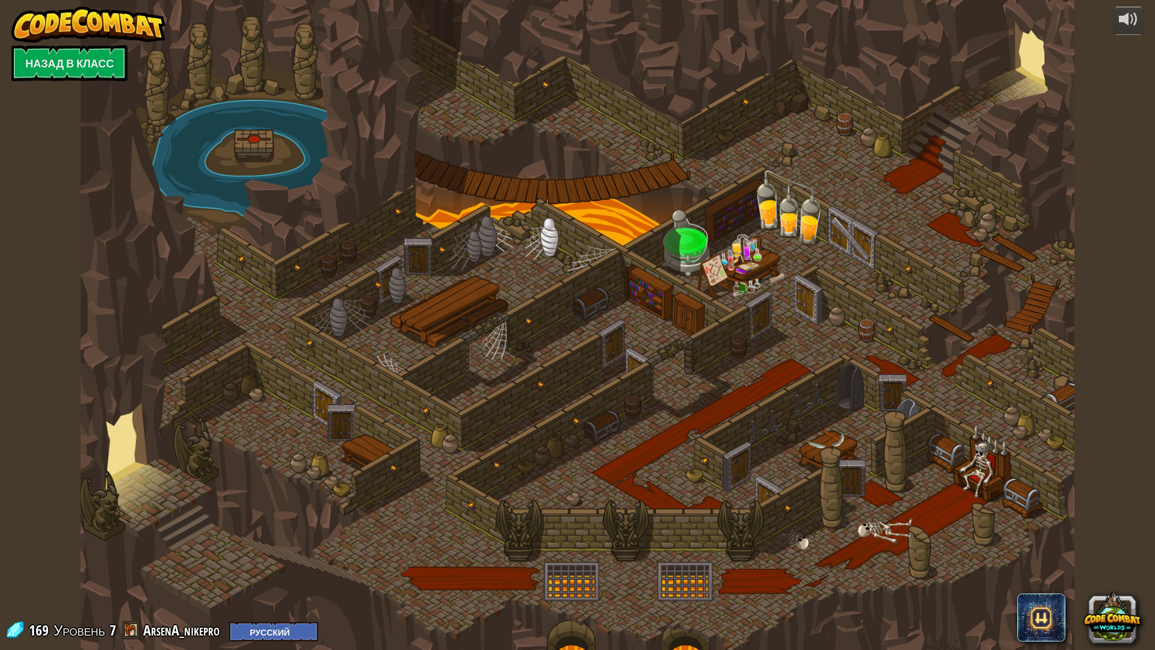
select select "ru"
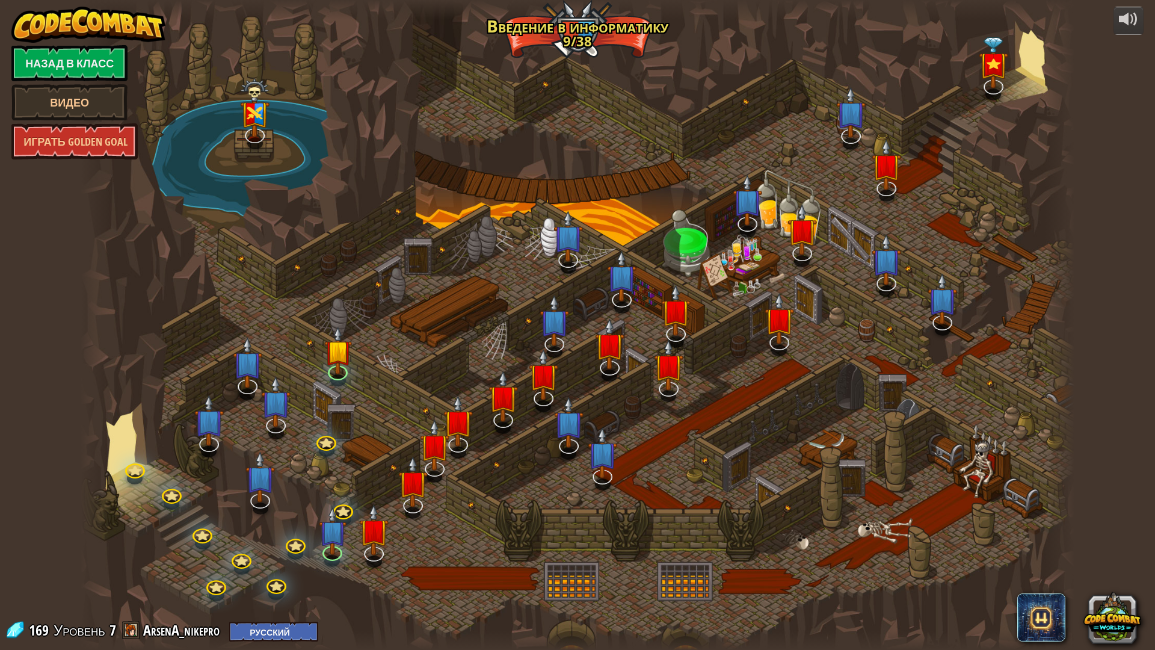
select select "ru"
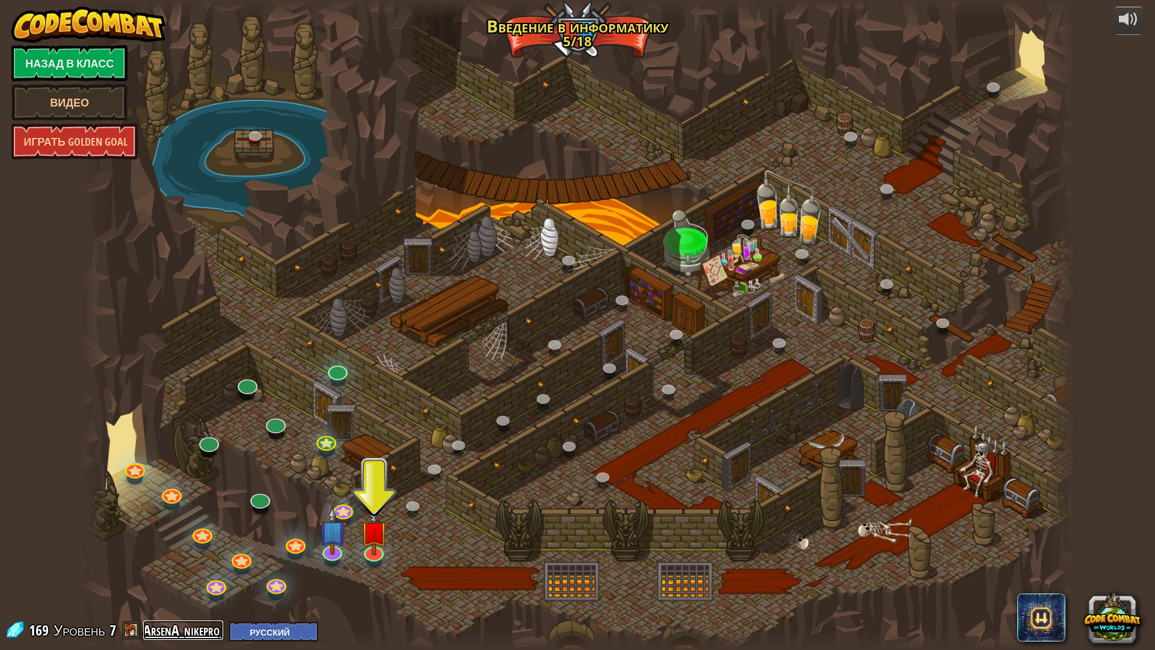
click at [197, 635] on link "ArsenA_nikepro" at bounding box center [183, 629] width 80 height 19
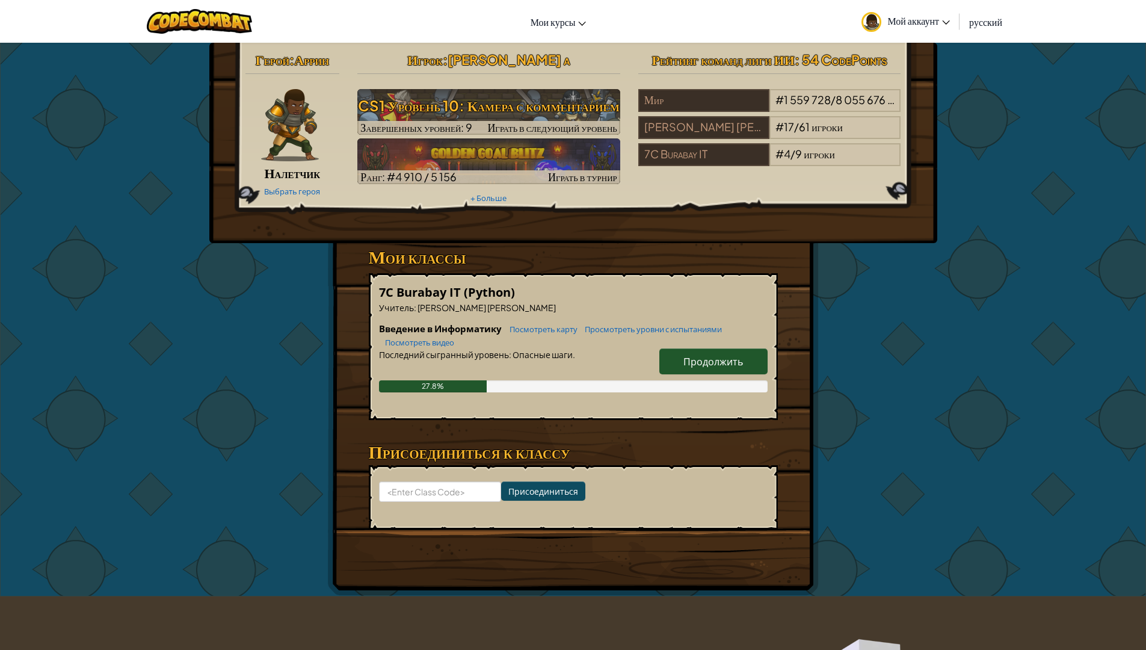
click at [916, 26] on span "Мой аккаунт" at bounding box center [918, 20] width 63 height 13
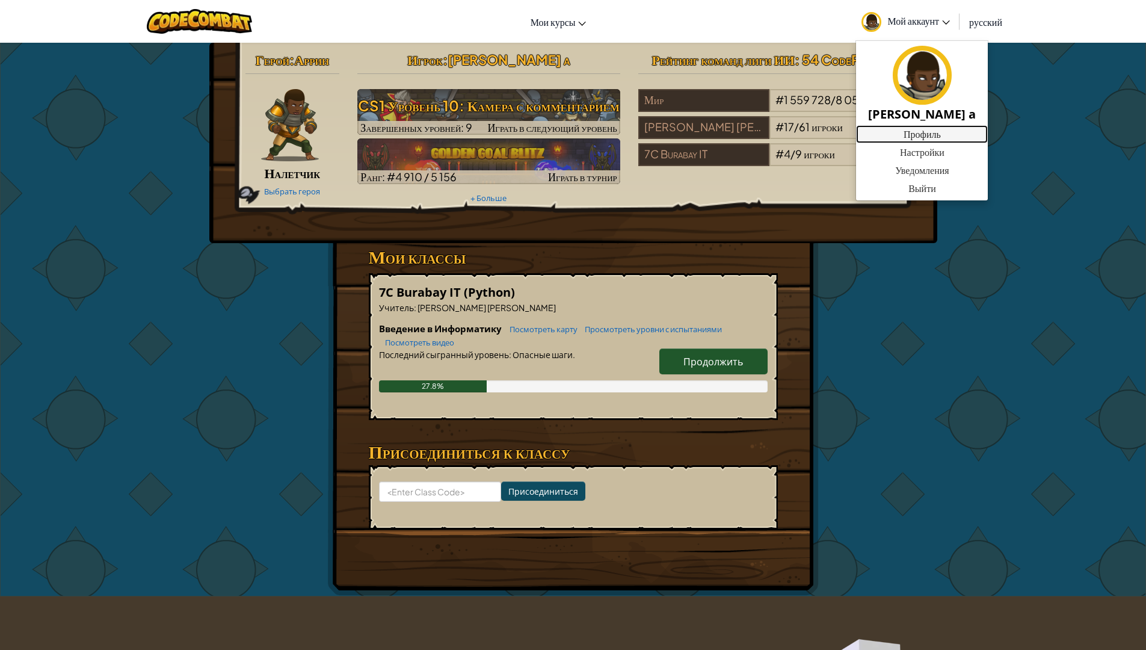
click at [908, 131] on link "Профиль" at bounding box center [922, 134] width 132 height 18
click at [905, 130] on link "Профиль" at bounding box center [922, 134] width 132 height 18
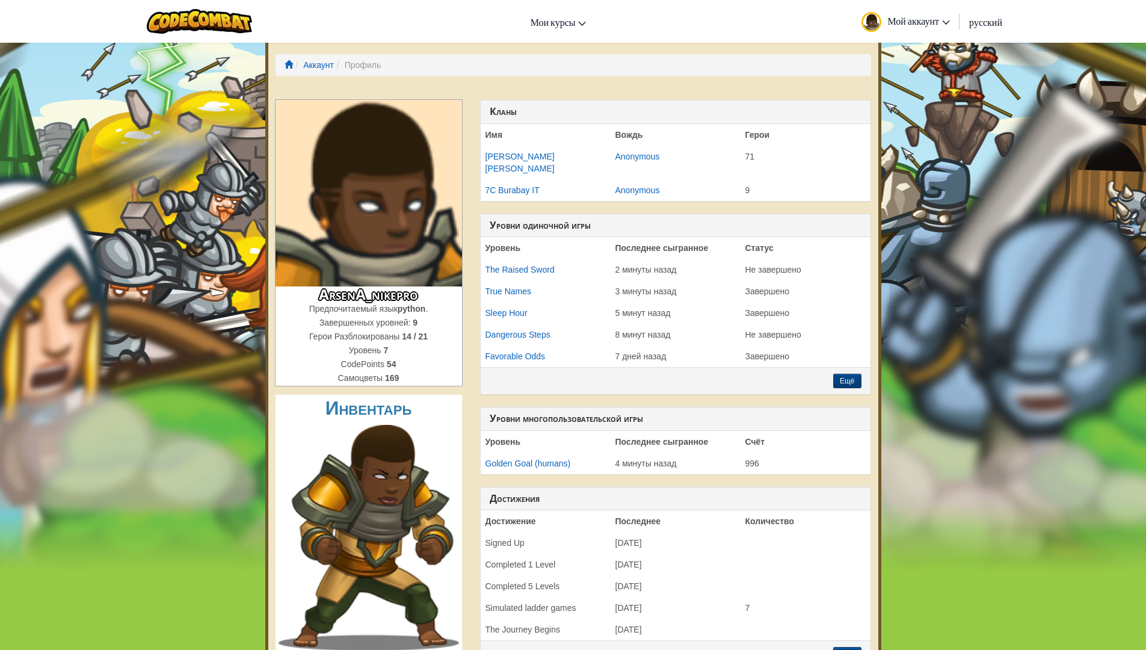
click at [404, 171] on img at bounding box center [369, 193] width 186 height 186
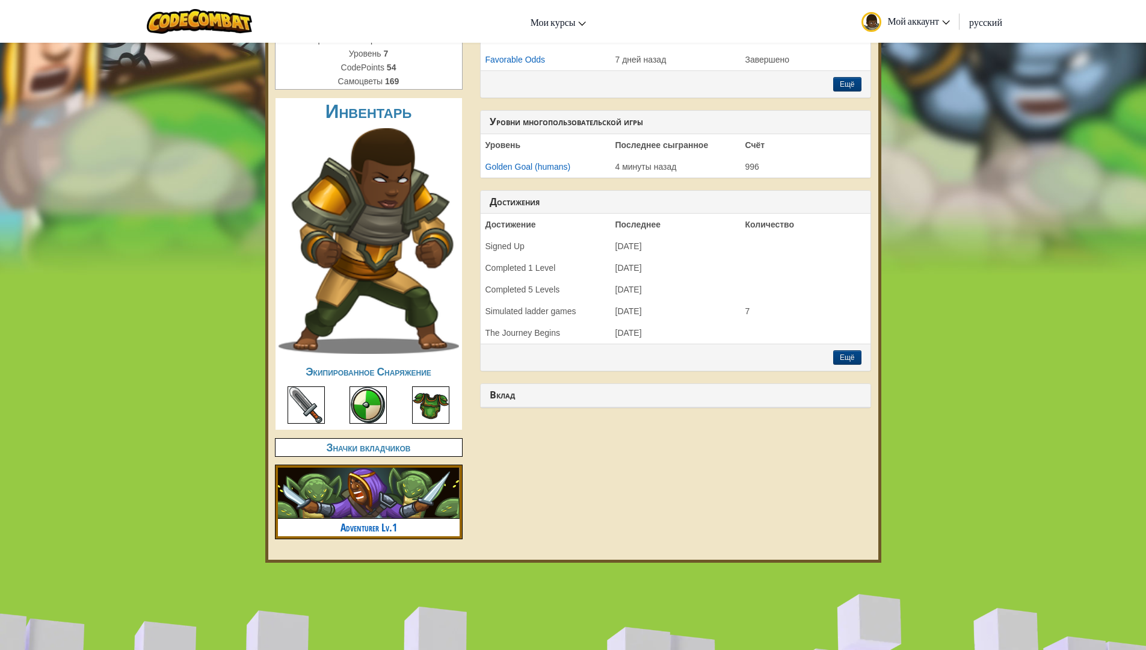
scroll to position [301, 0]
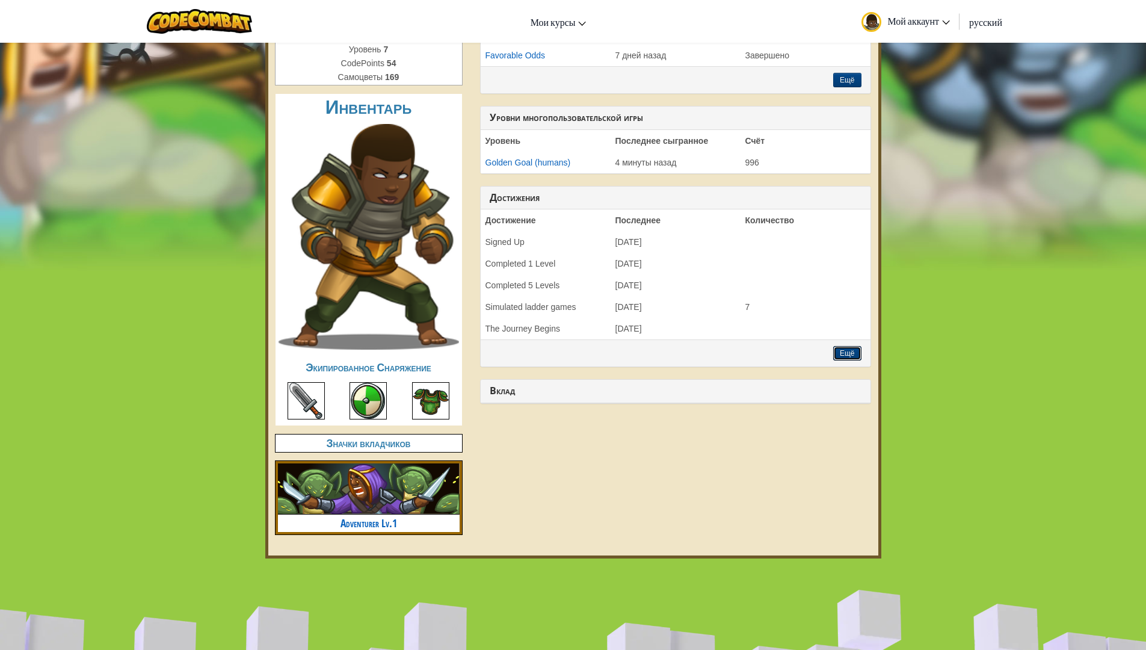
drag, startPoint x: 853, startPoint y: 334, endPoint x: 855, endPoint y: 315, distance: 19.3
click at [855, 318] on div "Достижения Достижение Последнее Количество Signed Up сентябрь 11-го 2025 Comple…" at bounding box center [675, 277] width 391 height 182
click at [847, 346] on button "Ещё" at bounding box center [847, 353] width 28 height 14
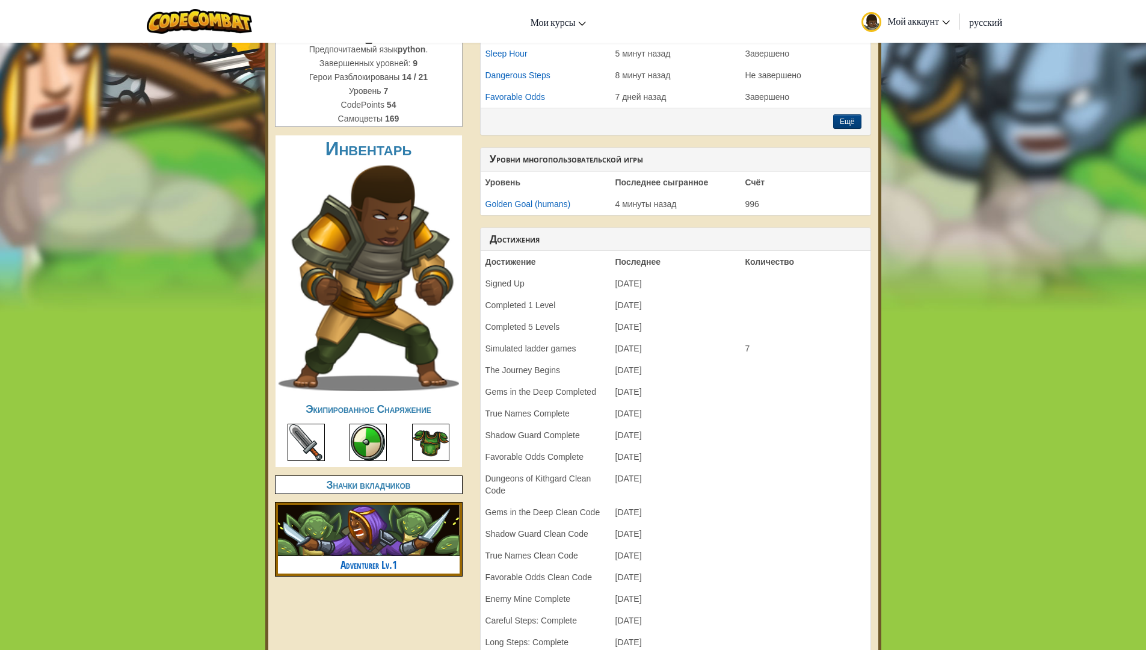
scroll to position [60, 0]
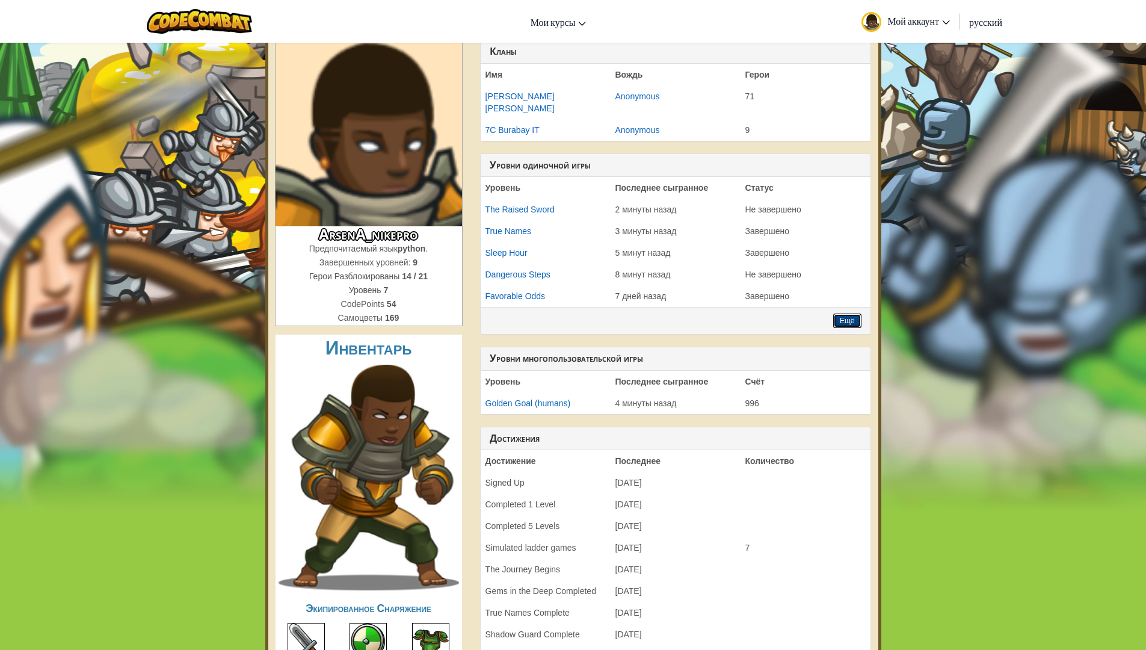
click at [836, 313] on button "Ещё" at bounding box center [847, 320] width 28 height 14
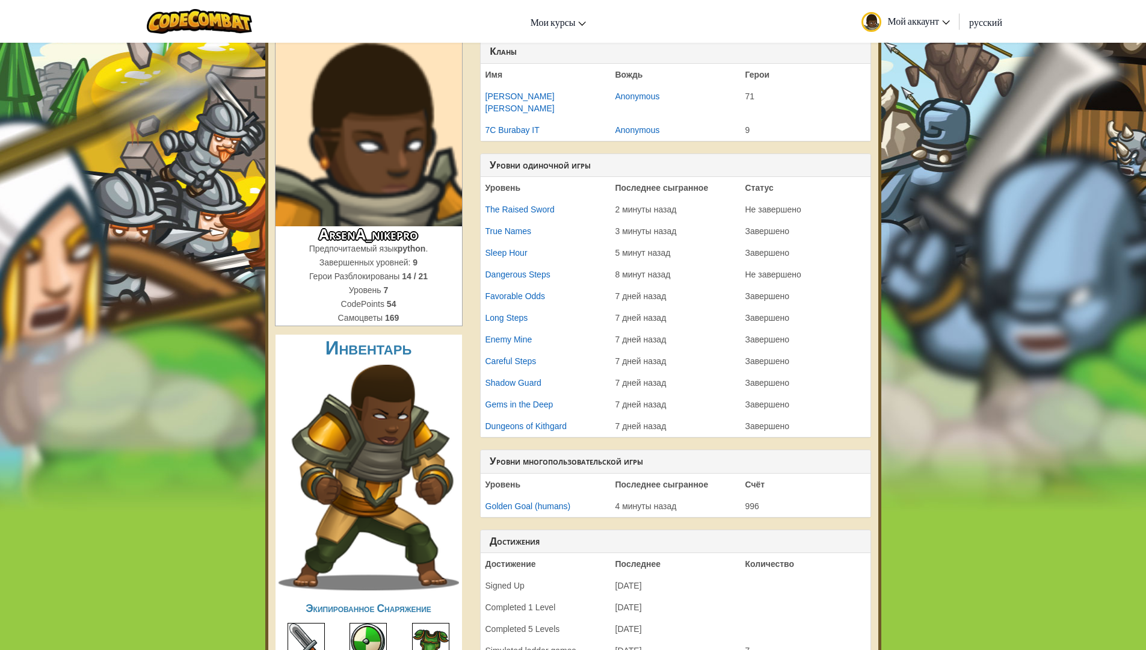
scroll to position [0, 0]
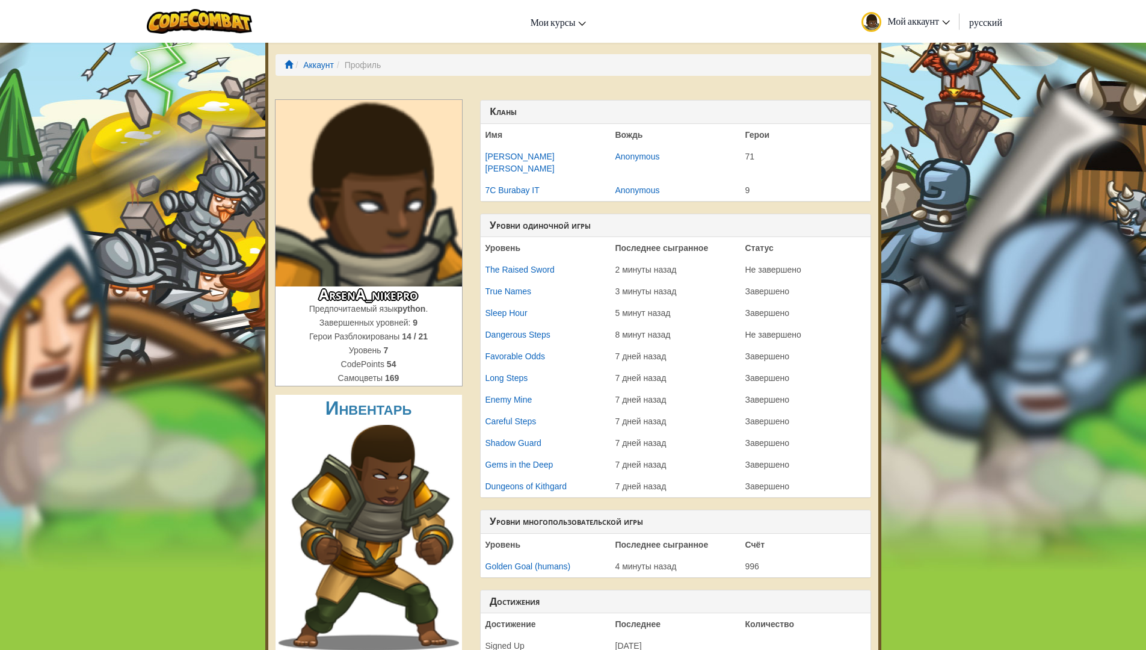
click at [905, 22] on span "Мой аккаунт" at bounding box center [918, 20] width 63 height 13
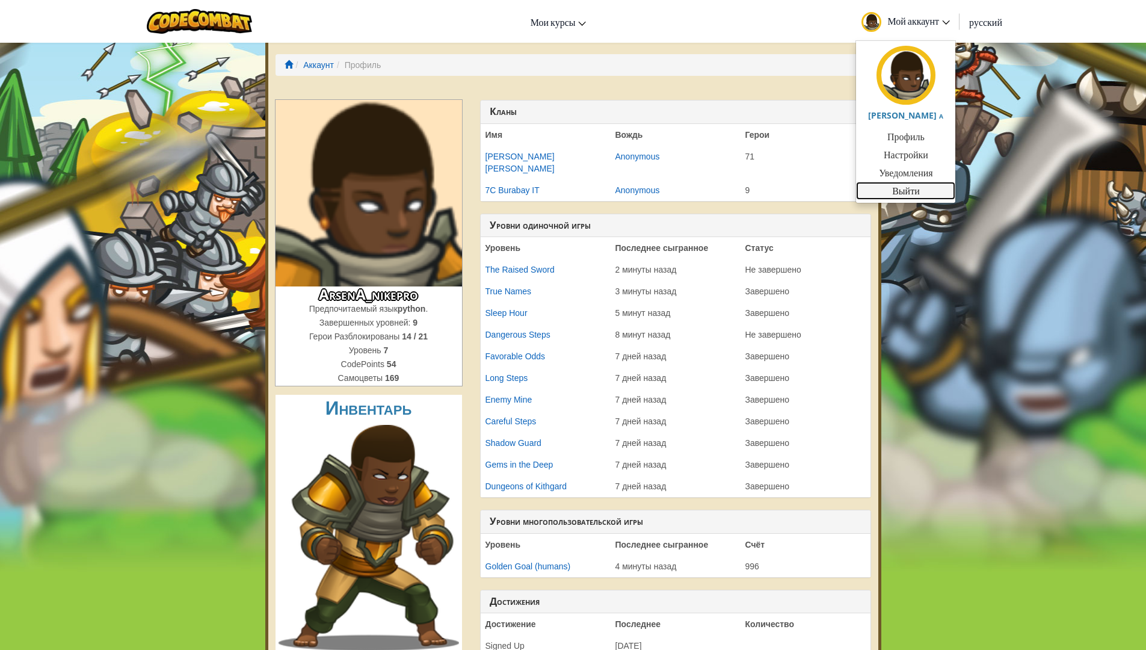
click at [916, 190] on link "Выйти" at bounding box center [905, 191] width 99 height 18
